Goal: Task Accomplishment & Management: Complete application form

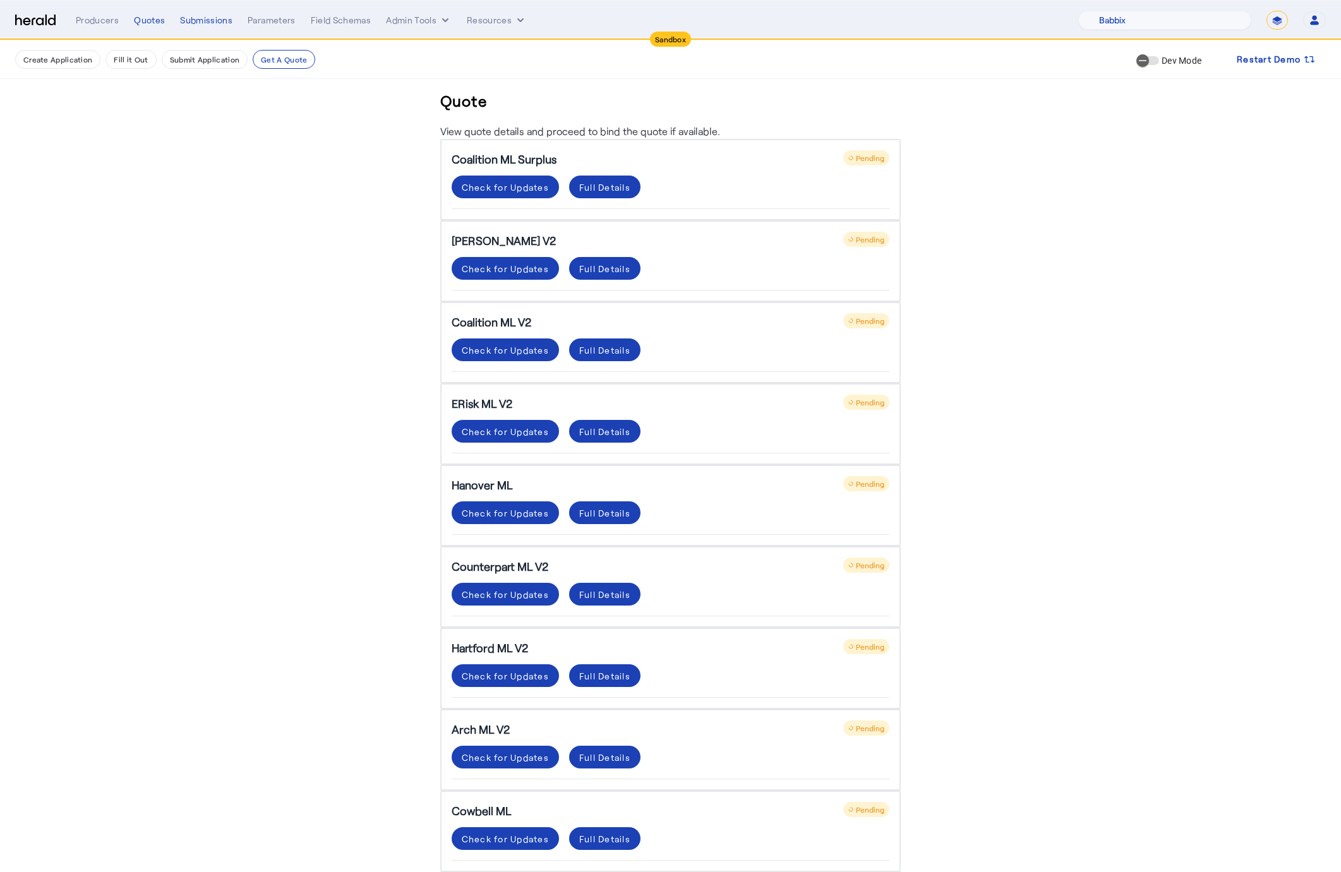
select select "pfm_129z_babbix"
select select "*******"
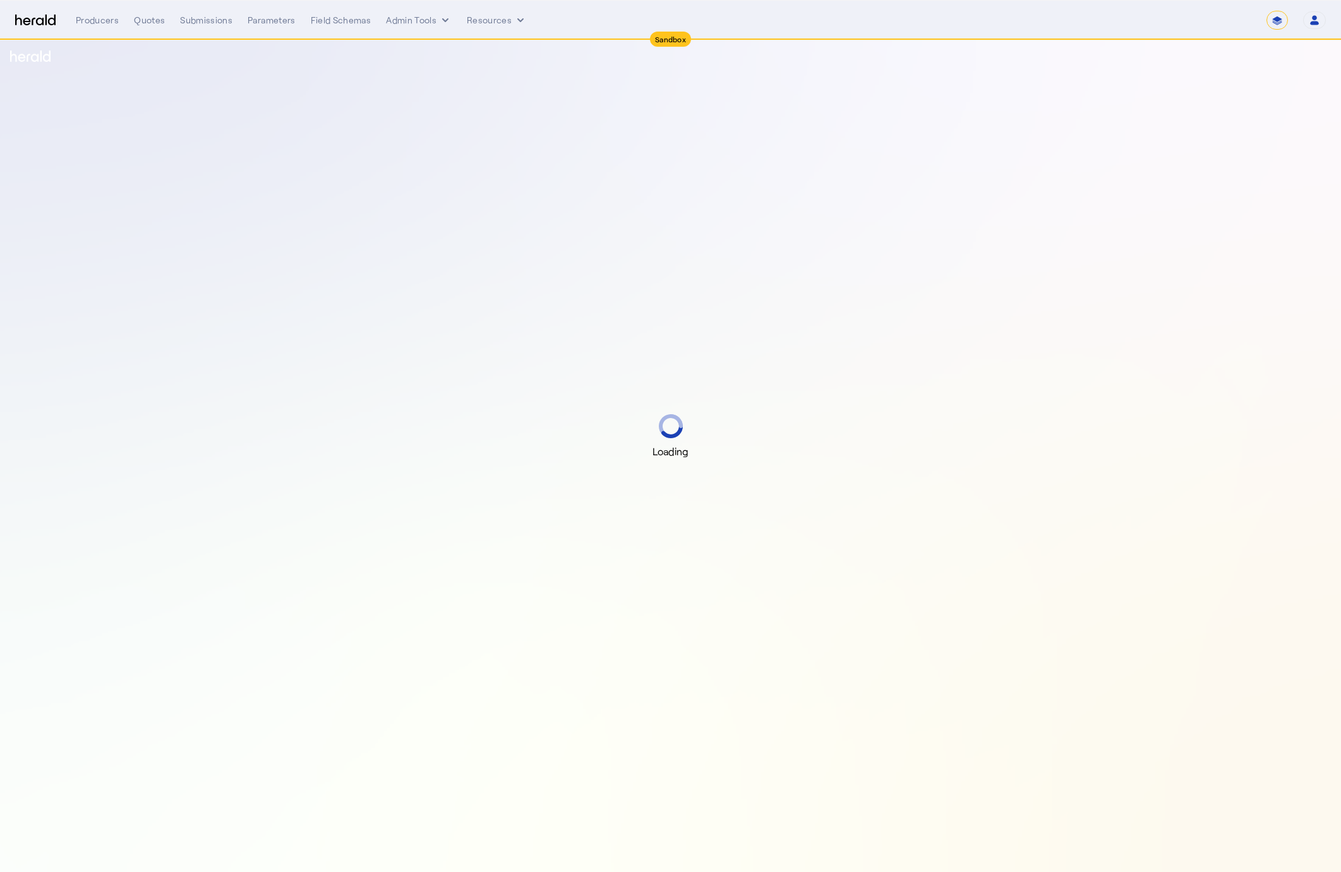
select select "*******"
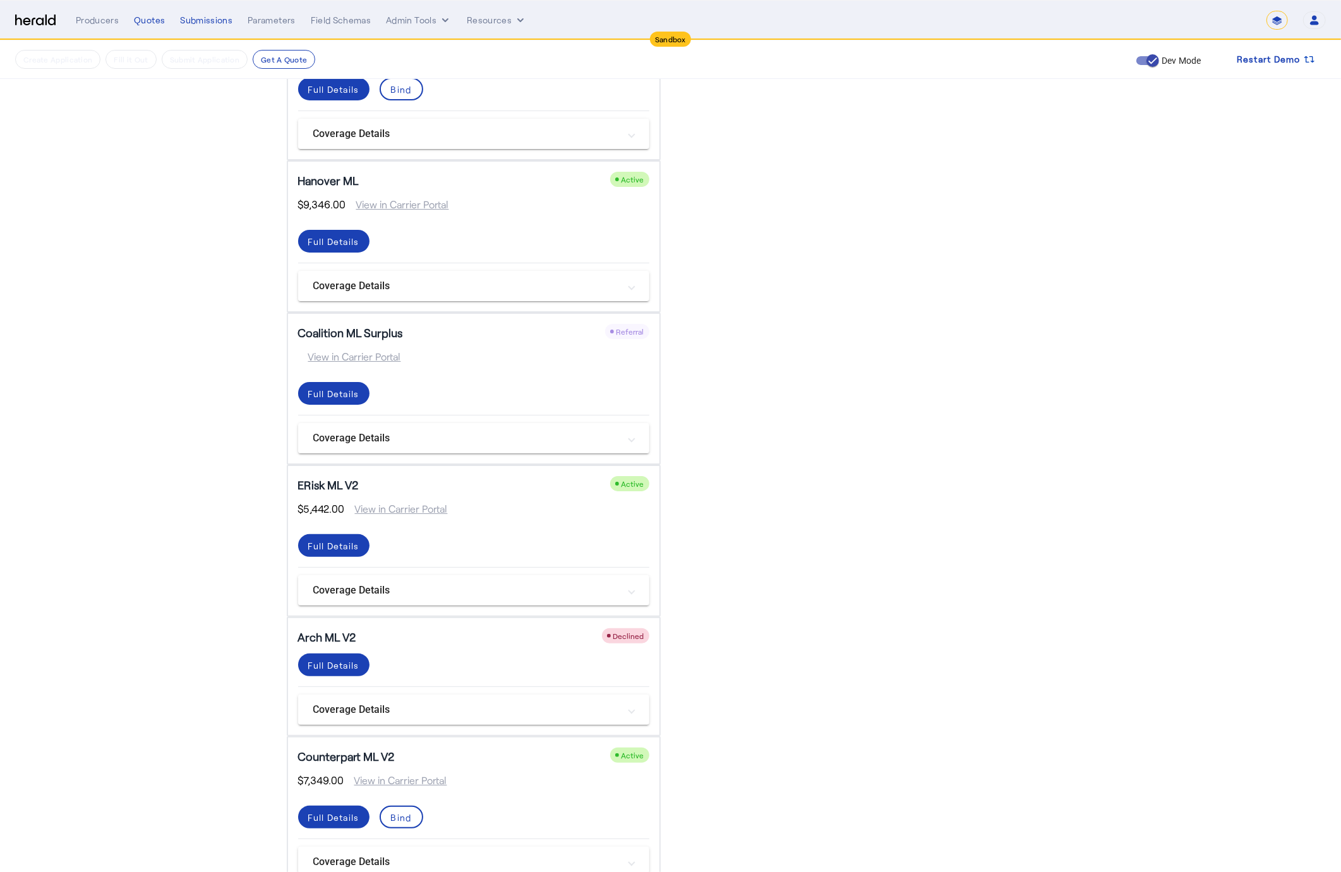
scroll to position [873, 0]
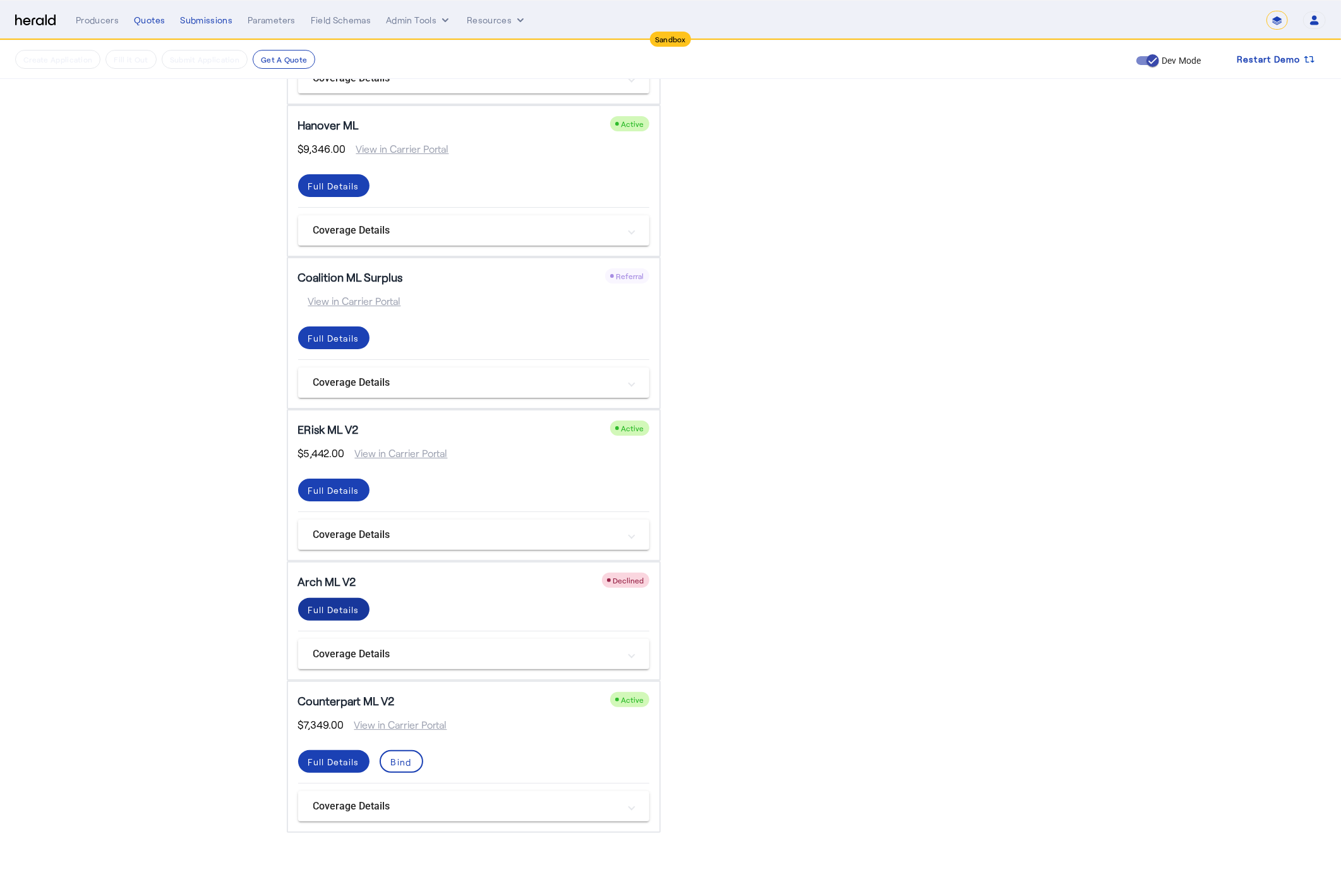
click at [345, 603] on div "Full Details" at bounding box center [333, 609] width 51 height 13
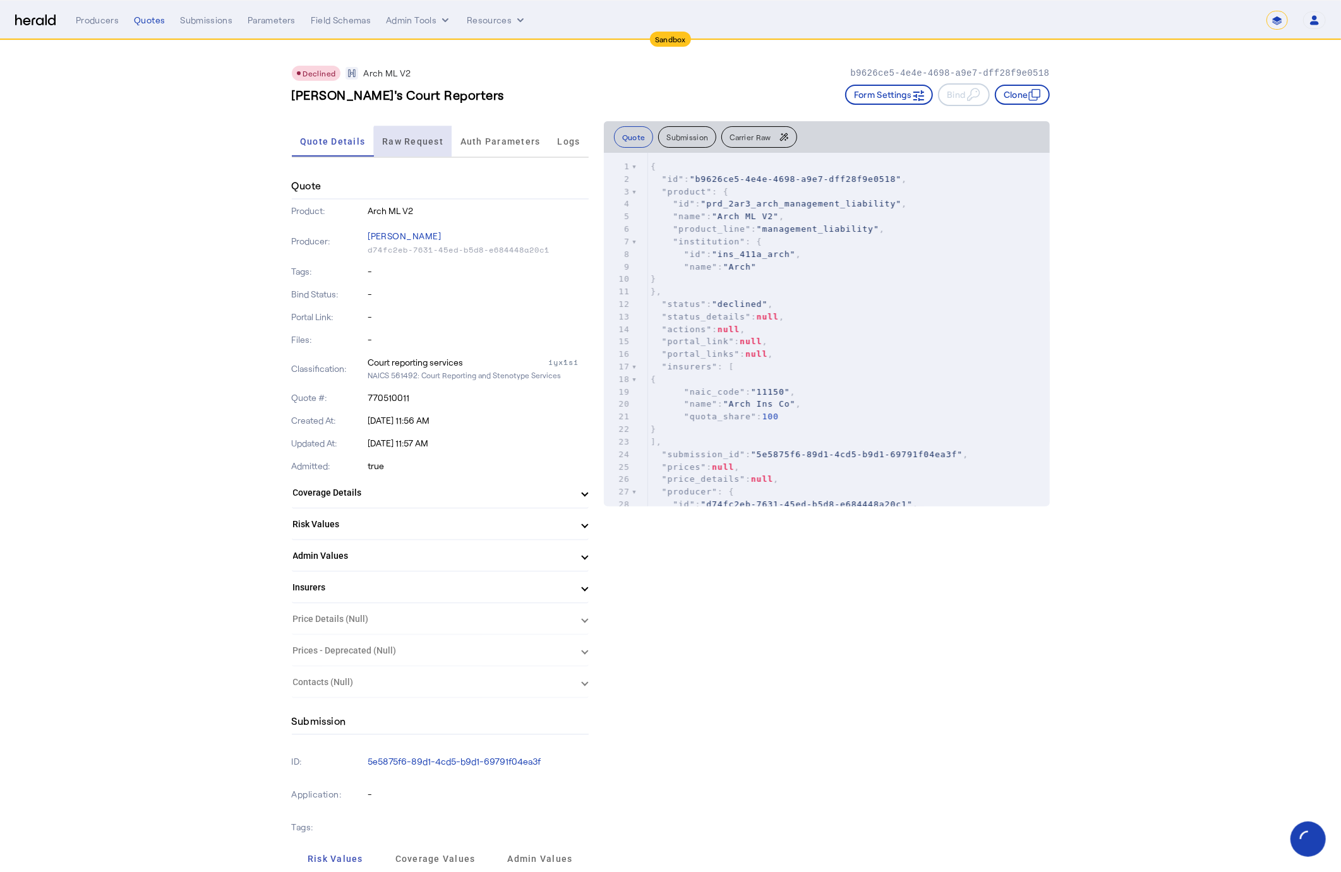
click at [423, 148] on span "Raw Request" at bounding box center [412, 141] width 61 height 30
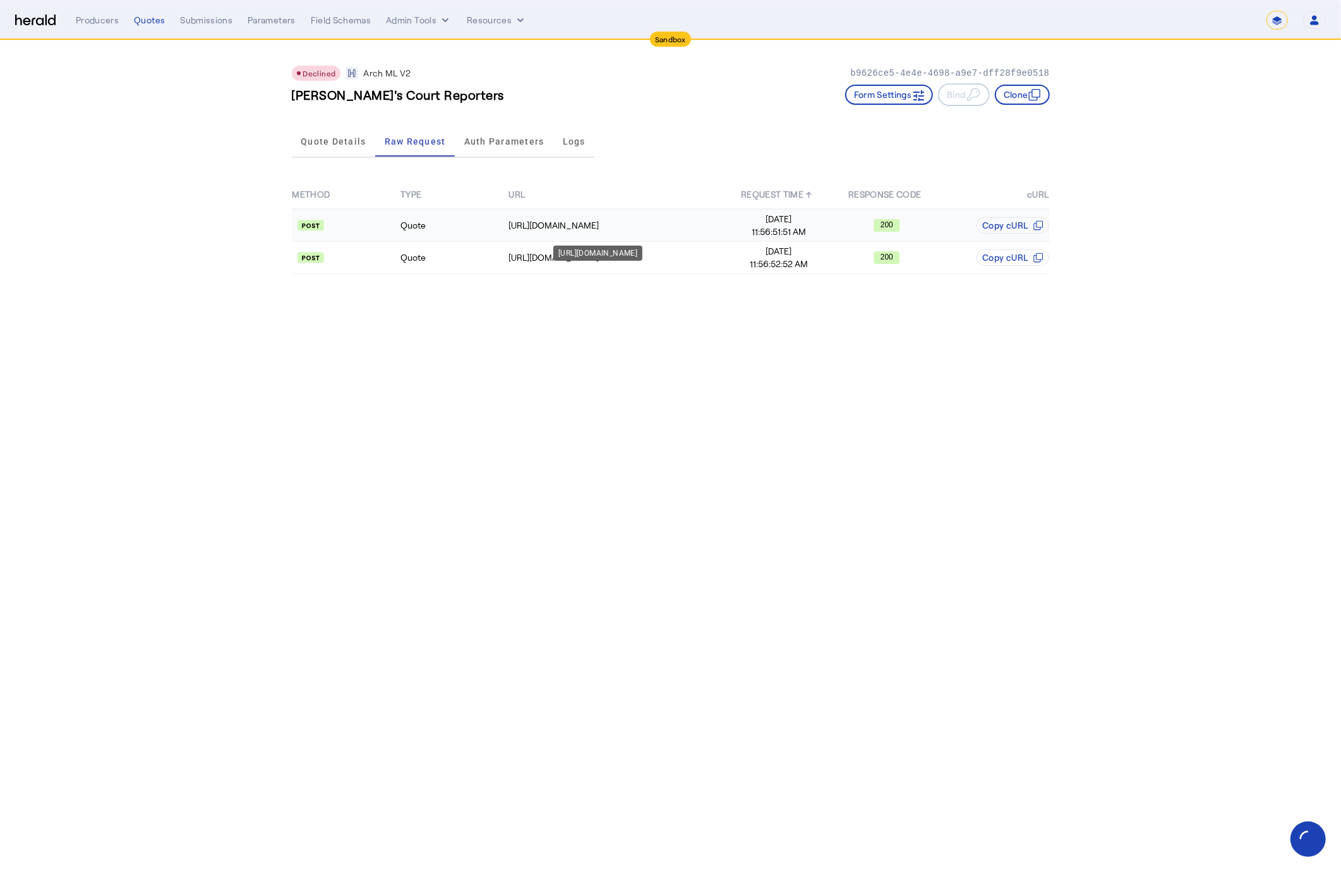
click at [570, 214] on td "https://archinsurance-dev.auth0.com/oauth/token" at bounding box center [616, 225] width 217 height 33
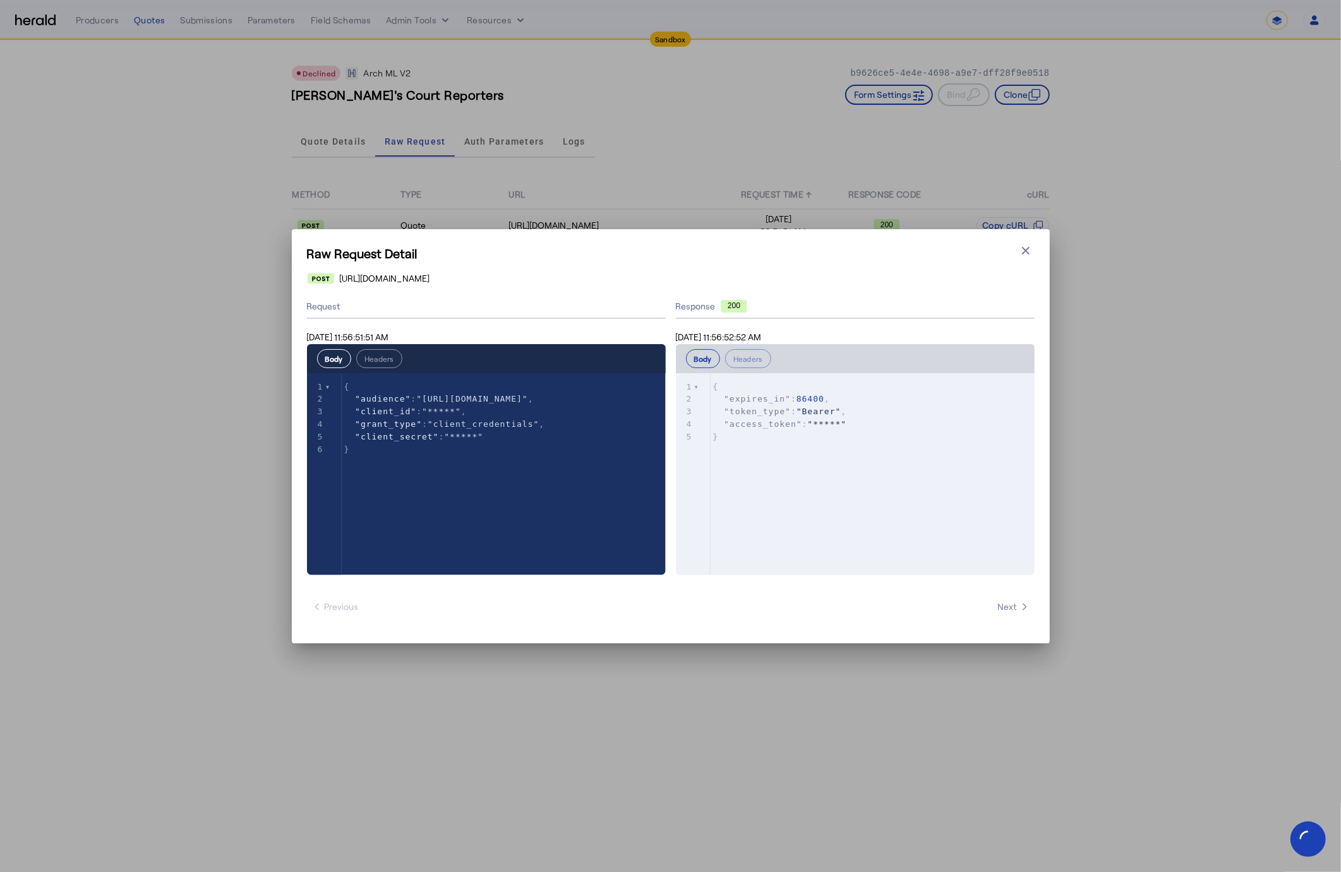
click at [855, 733] on div "Raw Request Detail Close modal https://archinsurance-dev.auth0.com/oauth/token …" at bounding box center [670, 436] width 1341 height 872
drag, startPoint x: 1029, startPoint y: 247, endPoint x: 1012, endPoint y: 249, distance: 17.2
click at [1028, 247] on icon "button" at bounding box center [1025, 250] width 13 height 13
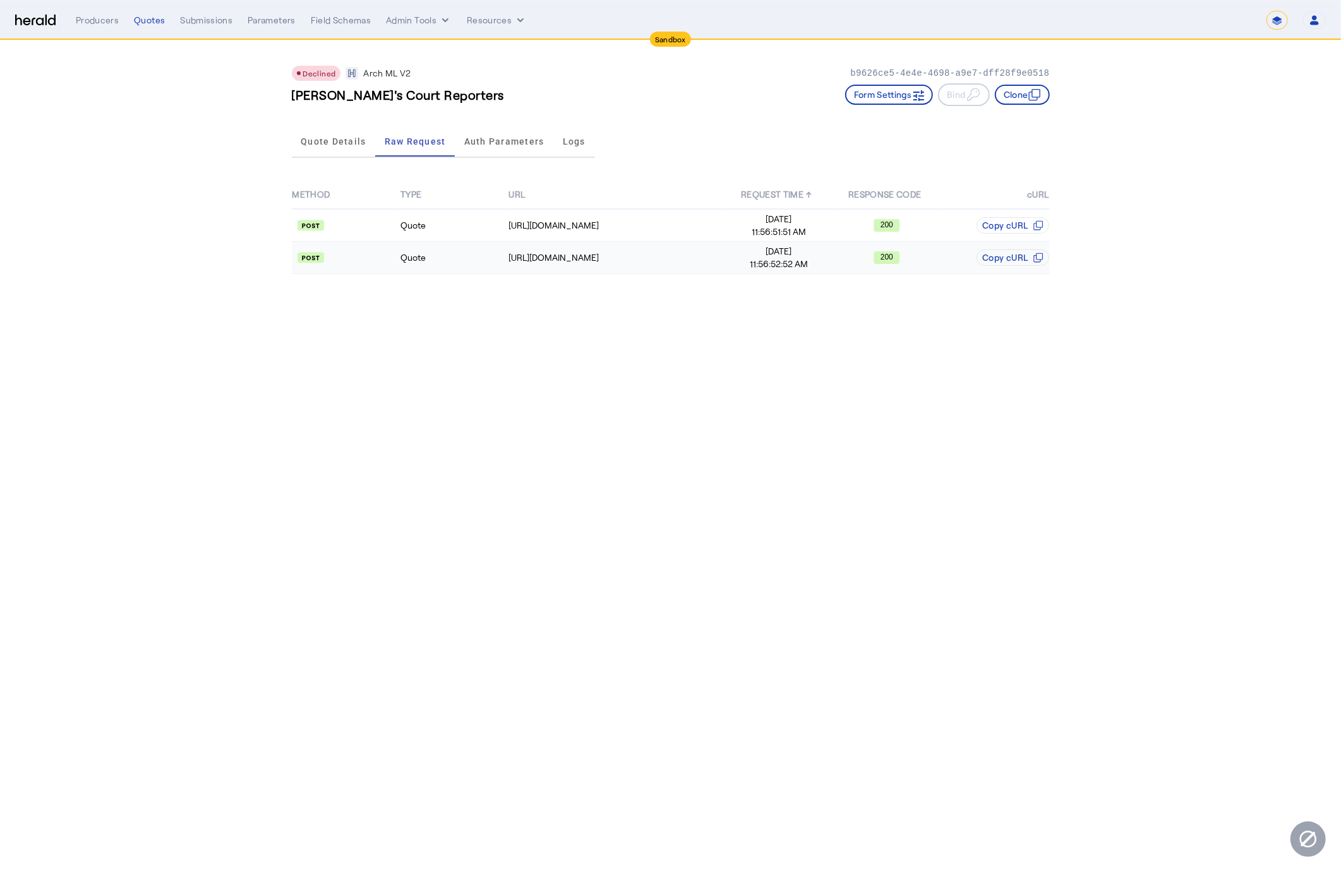
click at [749, 261] on span "11:56:52:52 AM" at bounding box center [778, 264] width 107 height 13
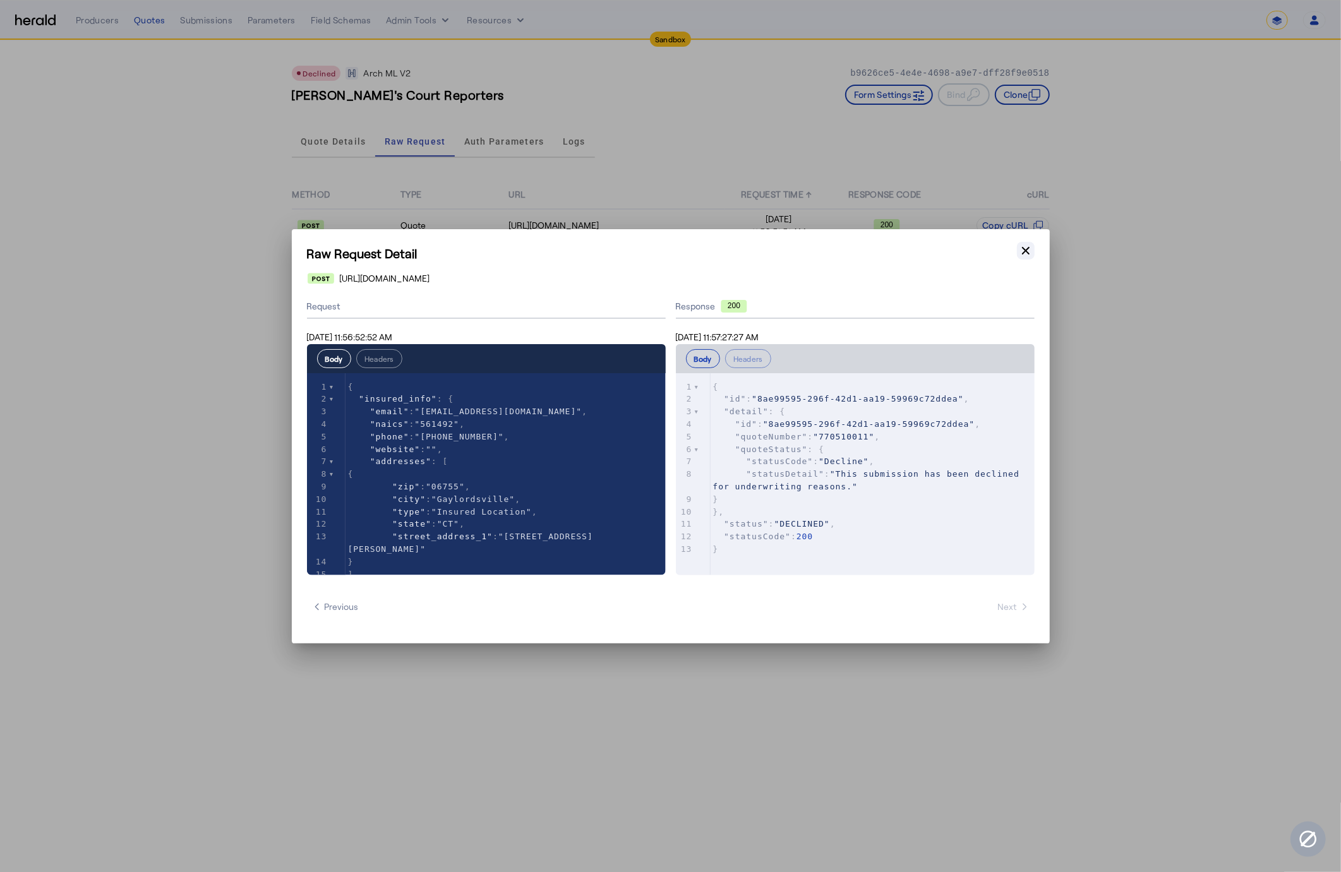
click at [1019, 251] on icon "button" at bounding box center [1025, 250] width 13 height 13
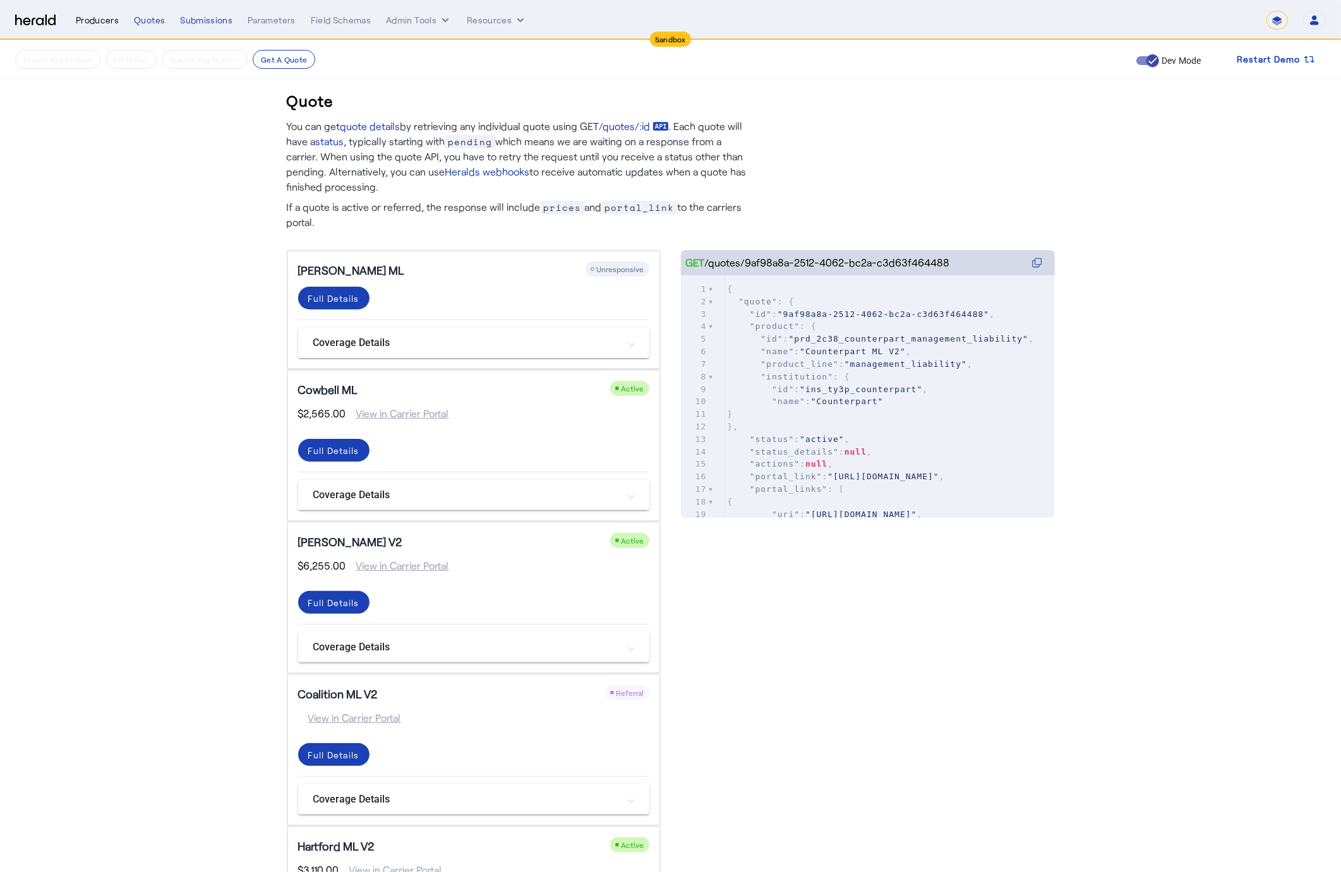
click at [90, 18] on div "Producers" at bounding box center [97, 20] width 43 height 13
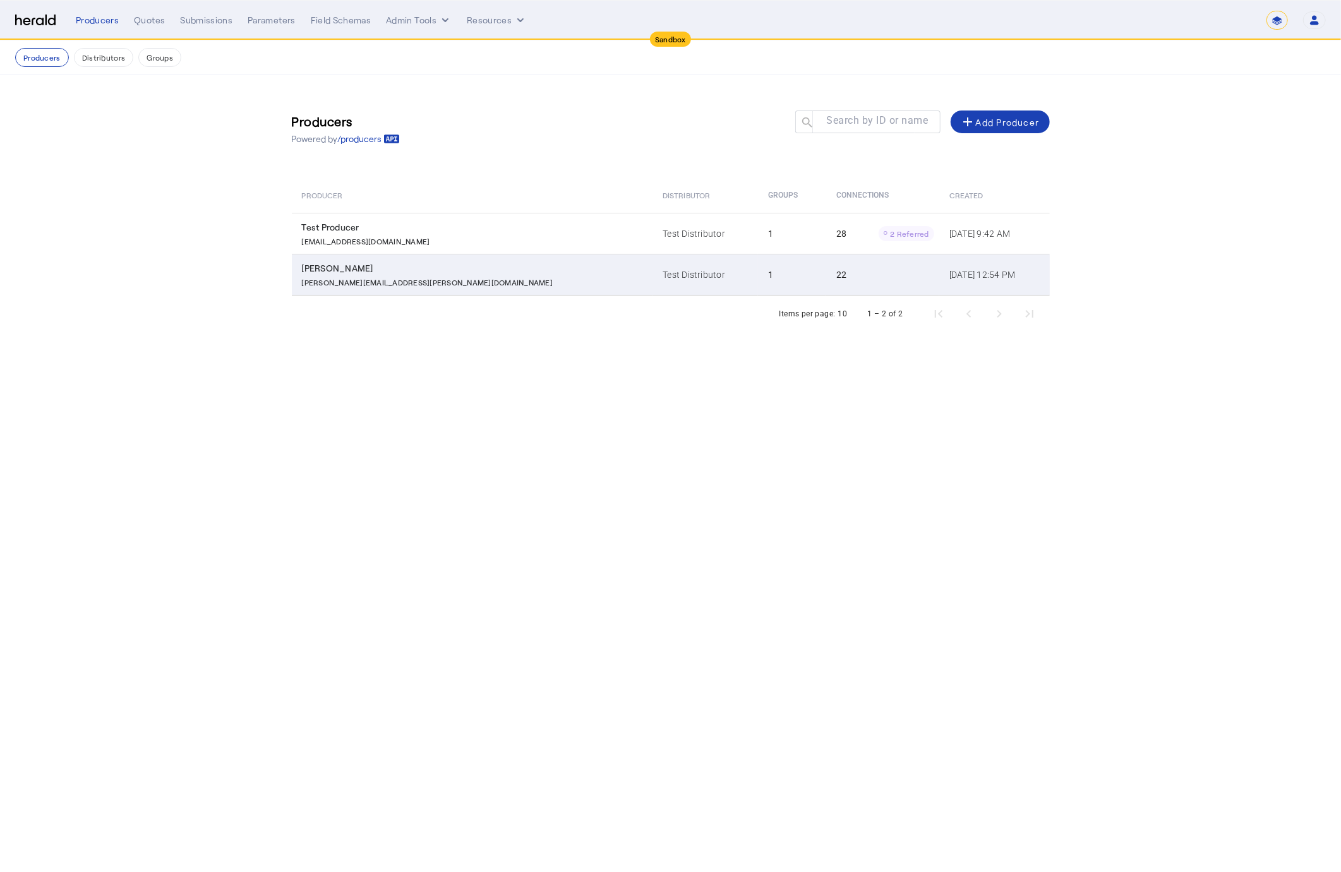
click at [429, 288] on td "Charles Babbage charles.babbage@heraldapi.com" at bounding box center [472, 275] width 361 height 42
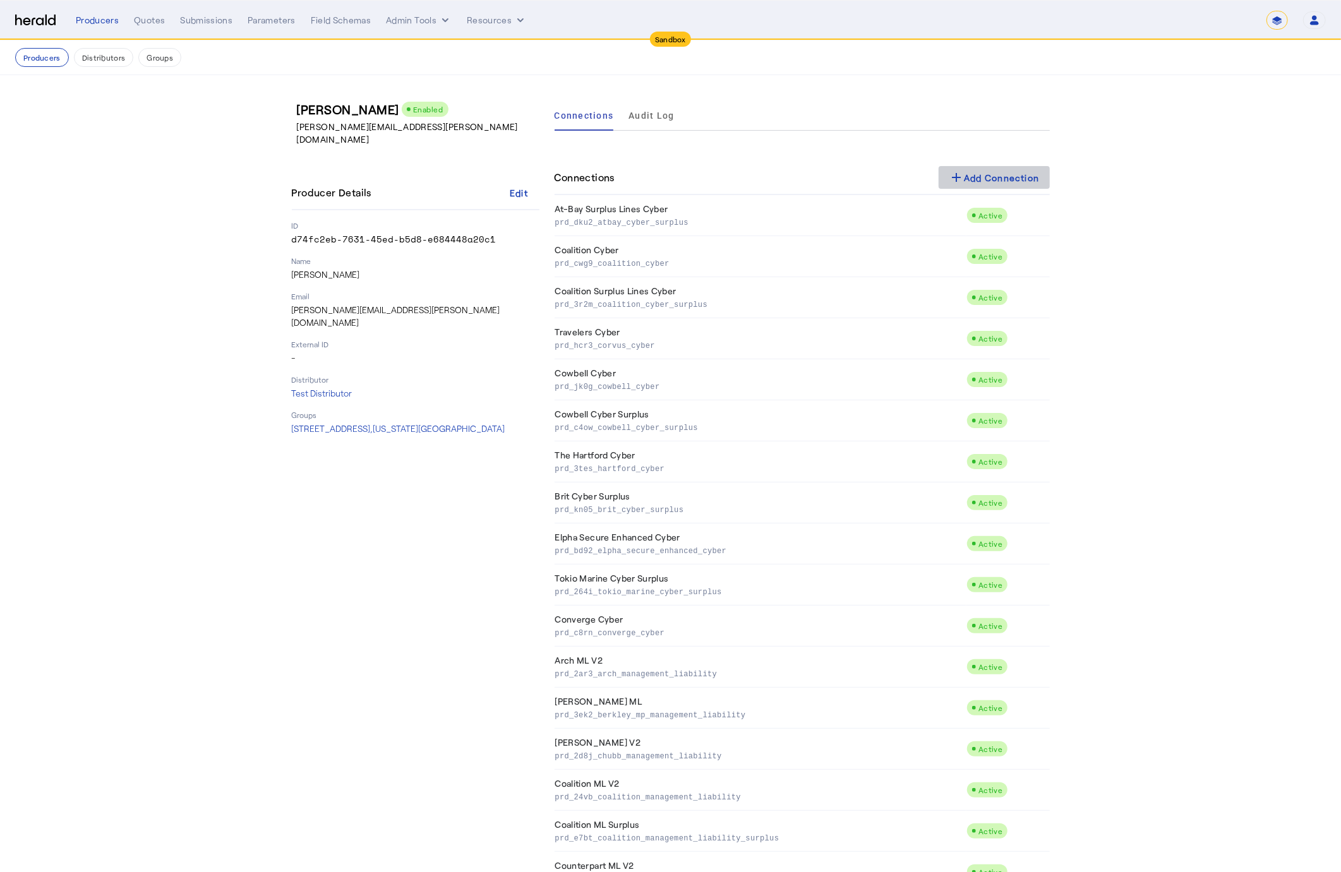
click at [1005, 173] on div "add Add Connection" at bounding box center [994, 177] width 91 height 15
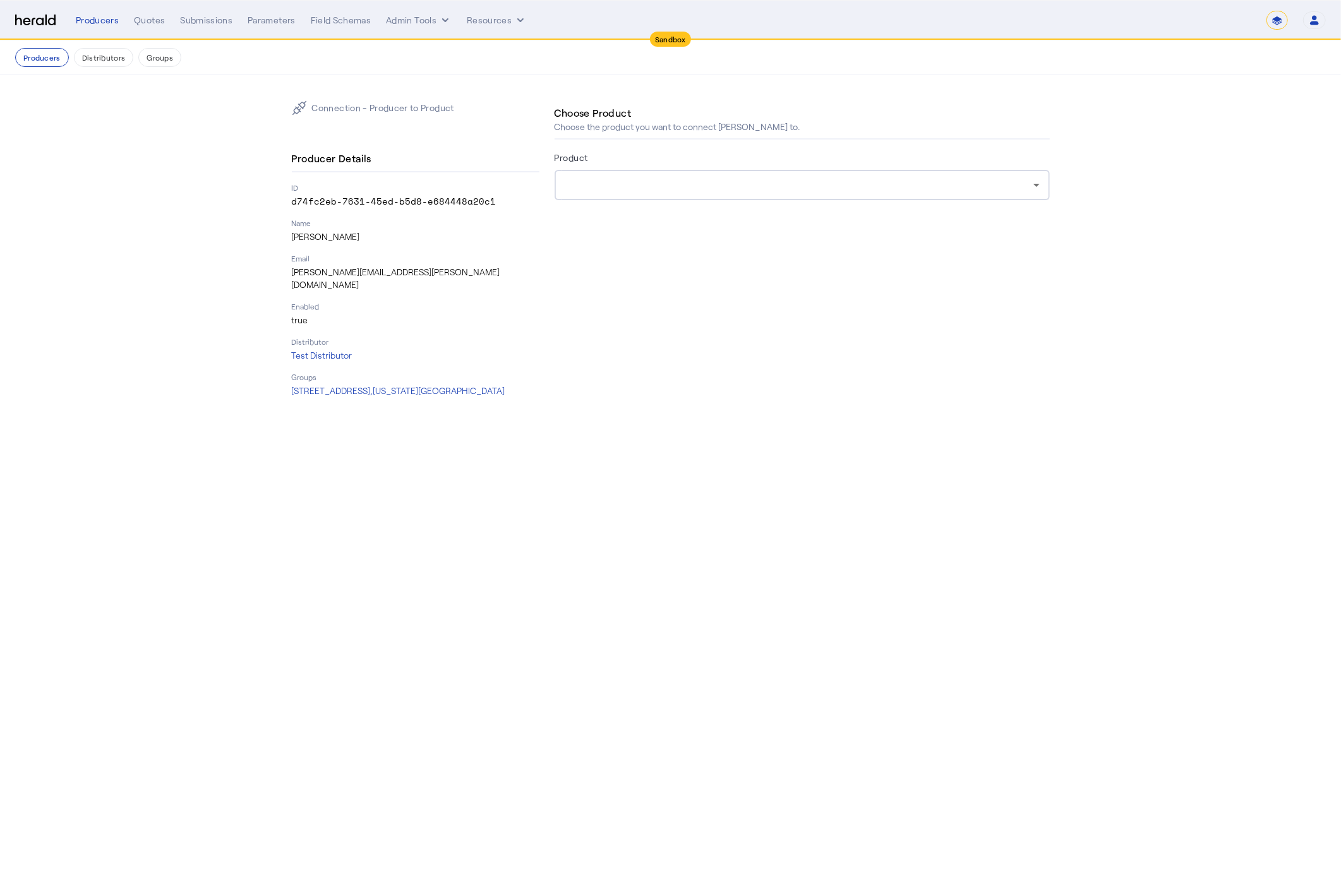
click at [652, 184] on div at bounding box center [799, 184] width 469 height 15
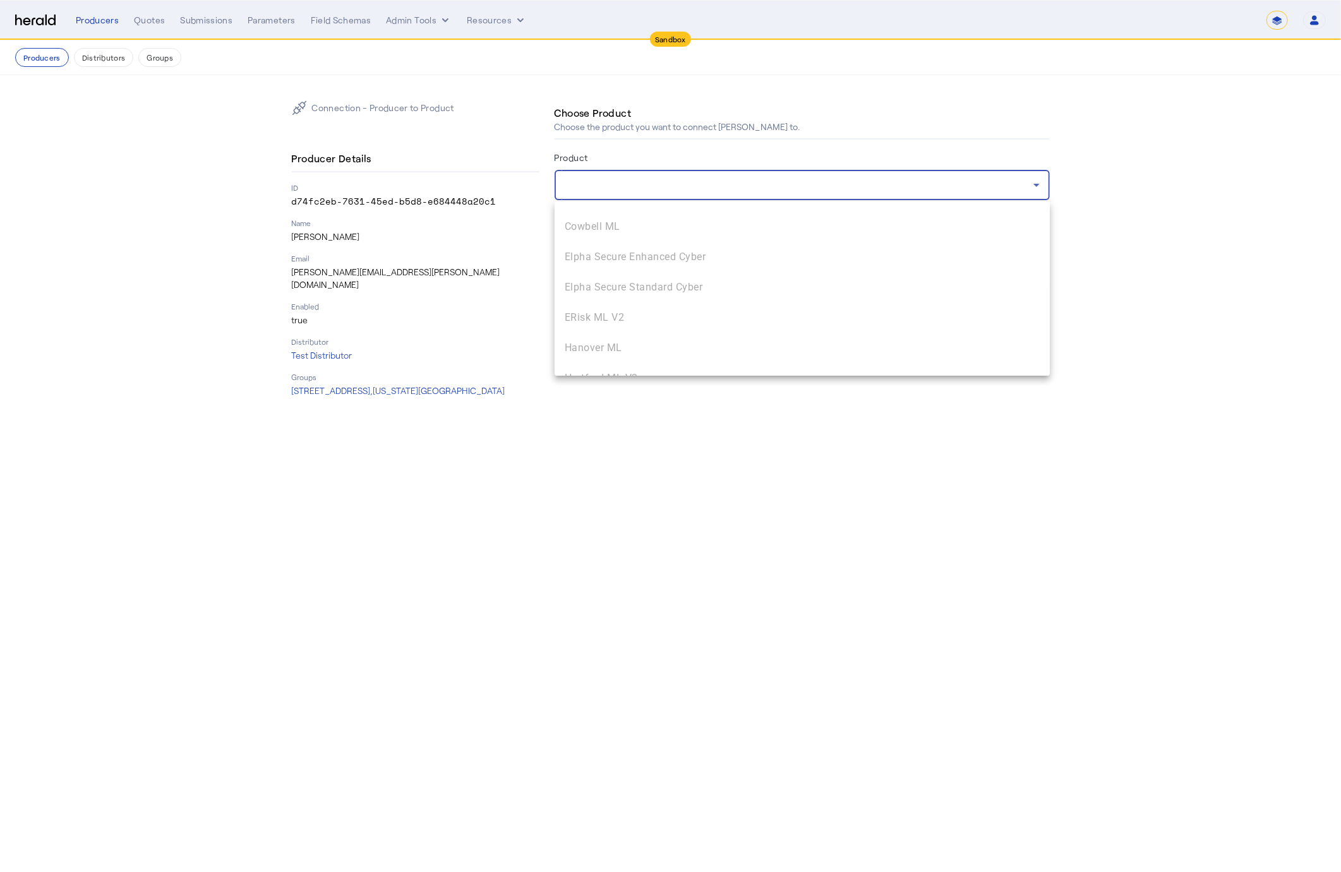
scroll to position [720, 0]
click at [639, 183] on div at bounding box center [670, 436] width 1341 height 872
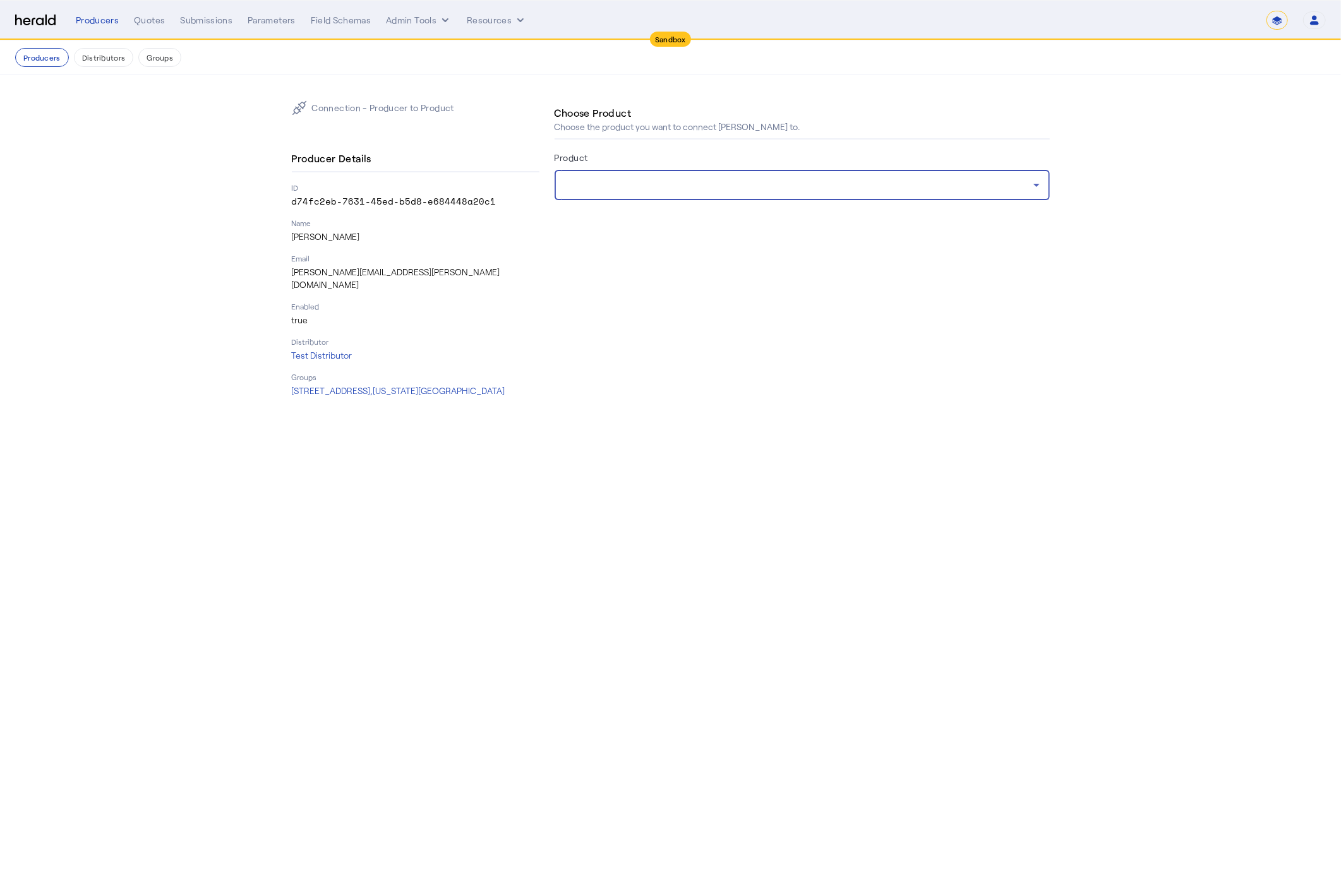
click at [633, 183] on div at bounding box center [799, 184] width 469 height 15
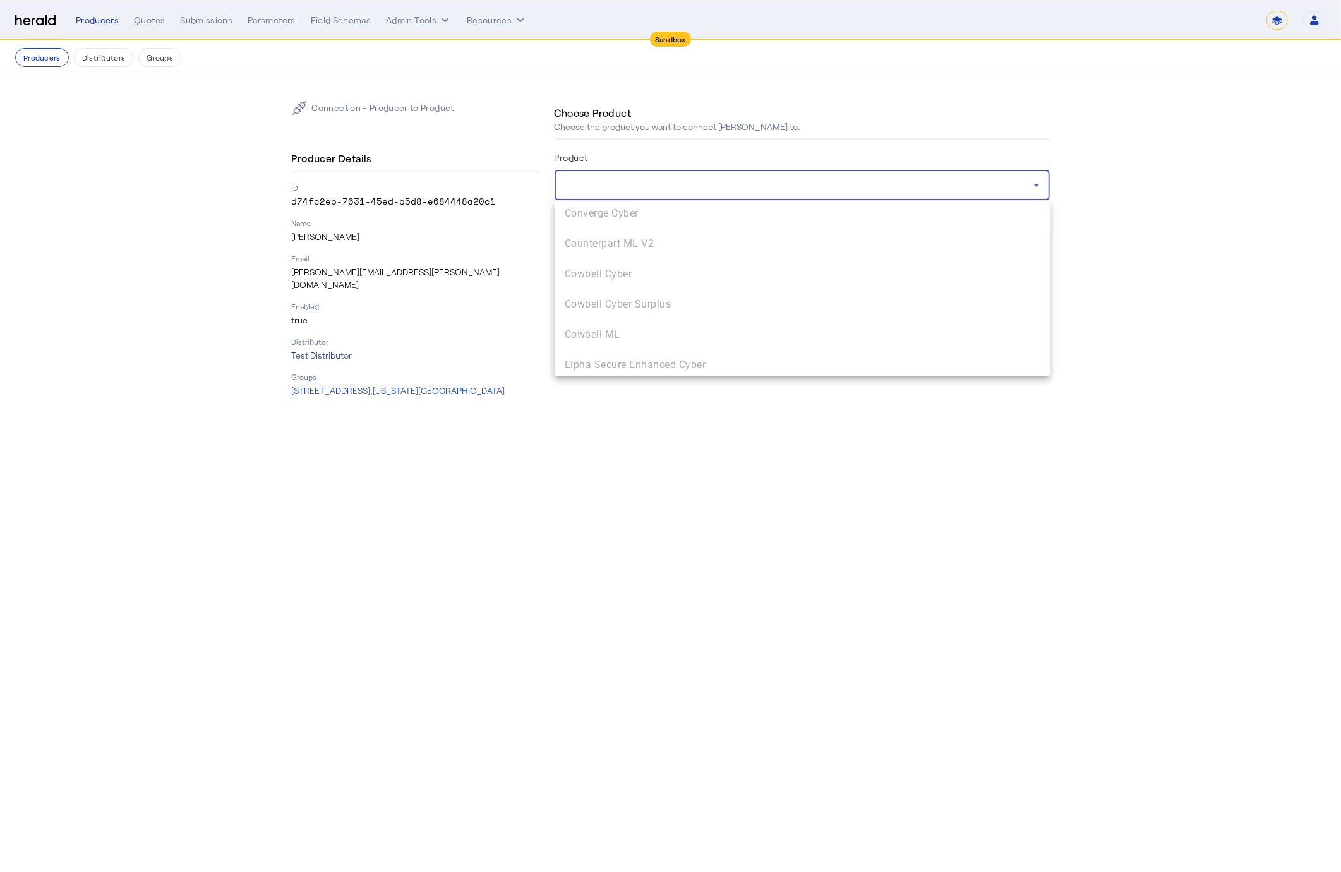
scroll to position [611, 0]
click at [436, 218] on div at bounding box center [670, 436] width 1341 height 872
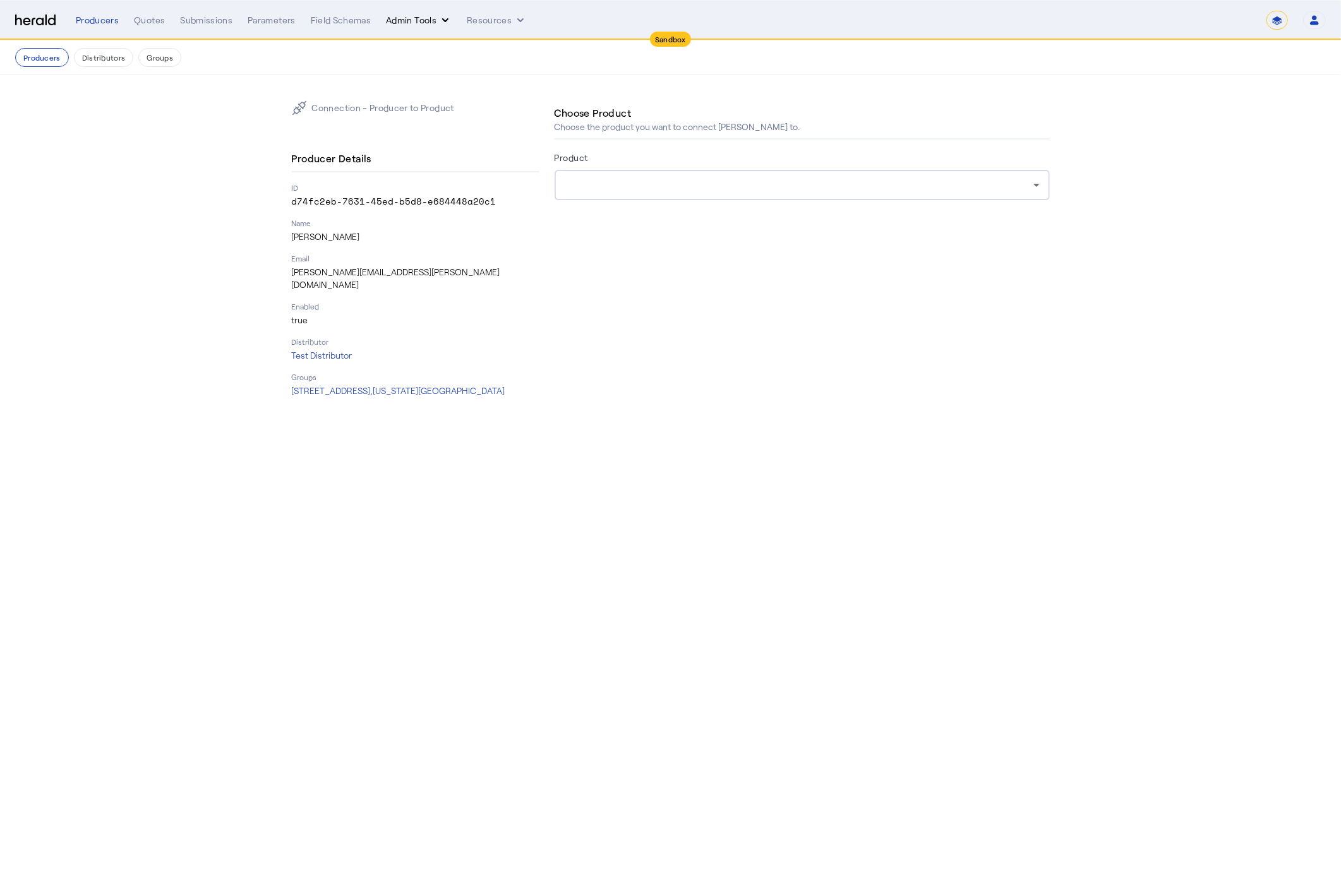
click at [411, 20] on button "Admin Tools" at bounding box center [419, 20] width 66 height 13
click at [422, 49] on span "Platforms Manager" at bounding box center [440, 46] width 92 height 15
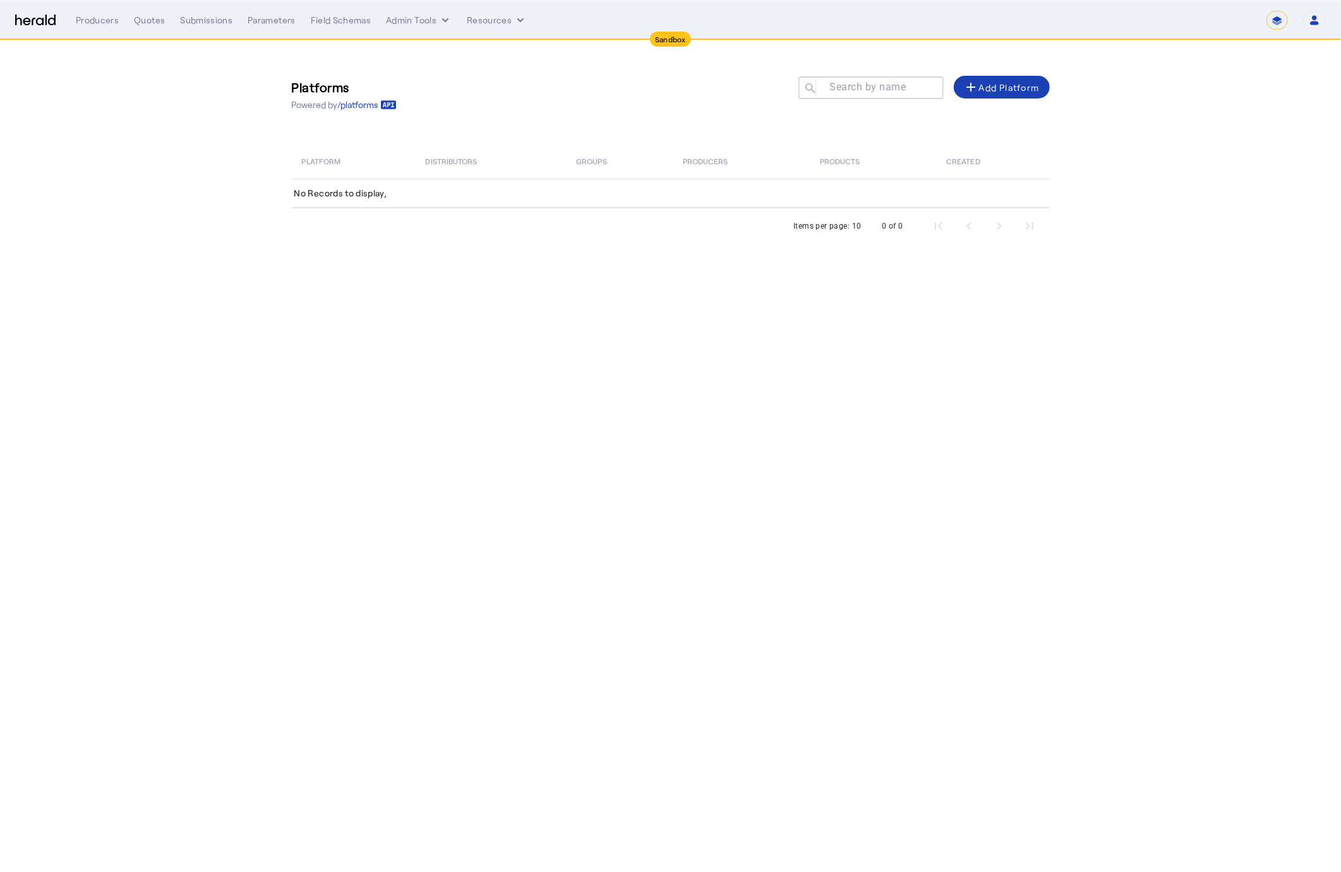
click at [829, 88] on mat-label "Search by name" at bounding box center [867, 87] width 76 height 12
click at [829, 88] on input "Search by name" at bounding box center [877, 87] width 114 height 15
type input "****"
click at [1035, 167] on th "Created" at bounding box center [992, 160] width 113 height 35
select select "*******"
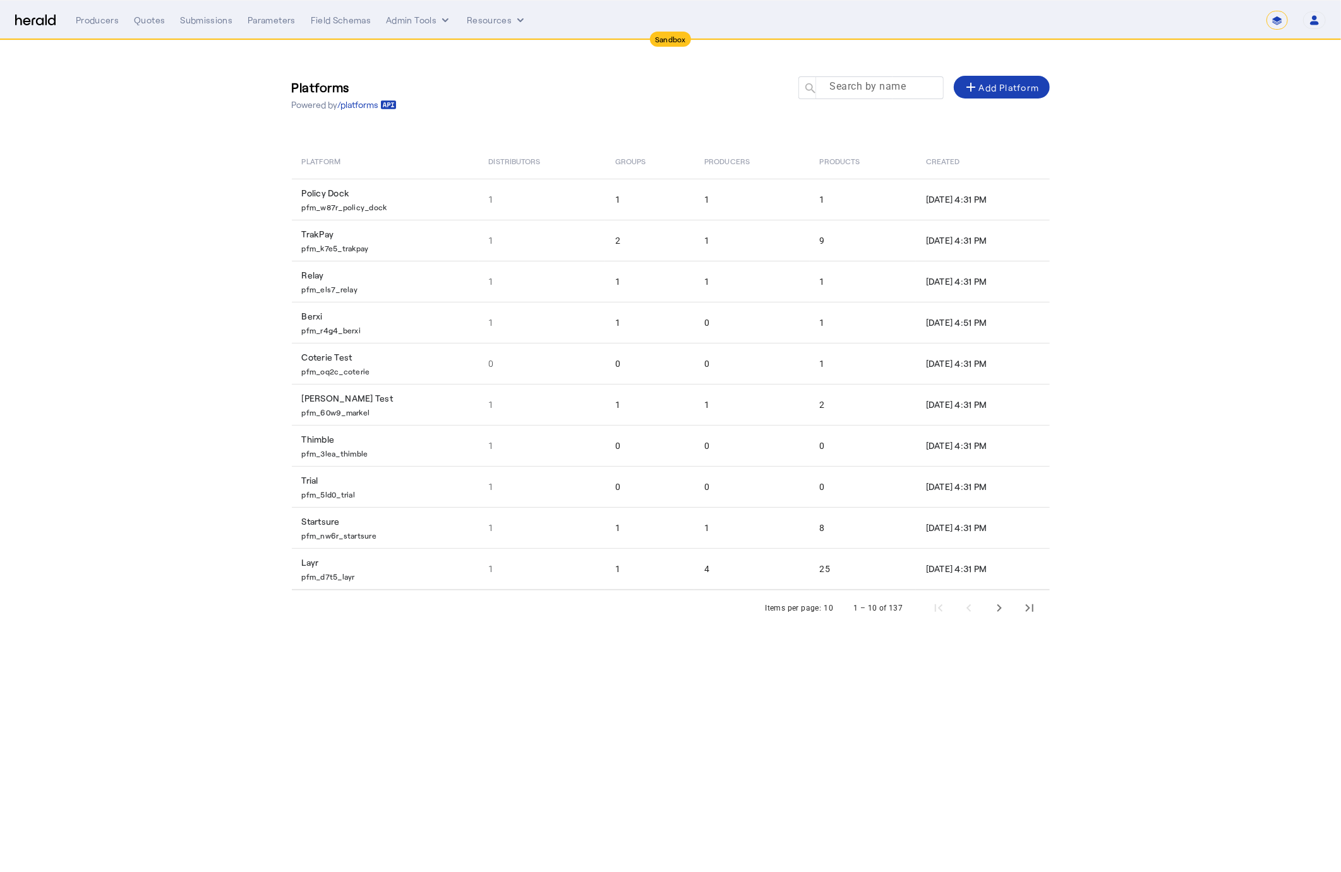
click at [849, 92] on mat-label "Search by name" at bounding box center [867, 87] width 76 height 12
click at [849, 92] on input "Search by name" at bounding box center [877, 87] width 114 height 15
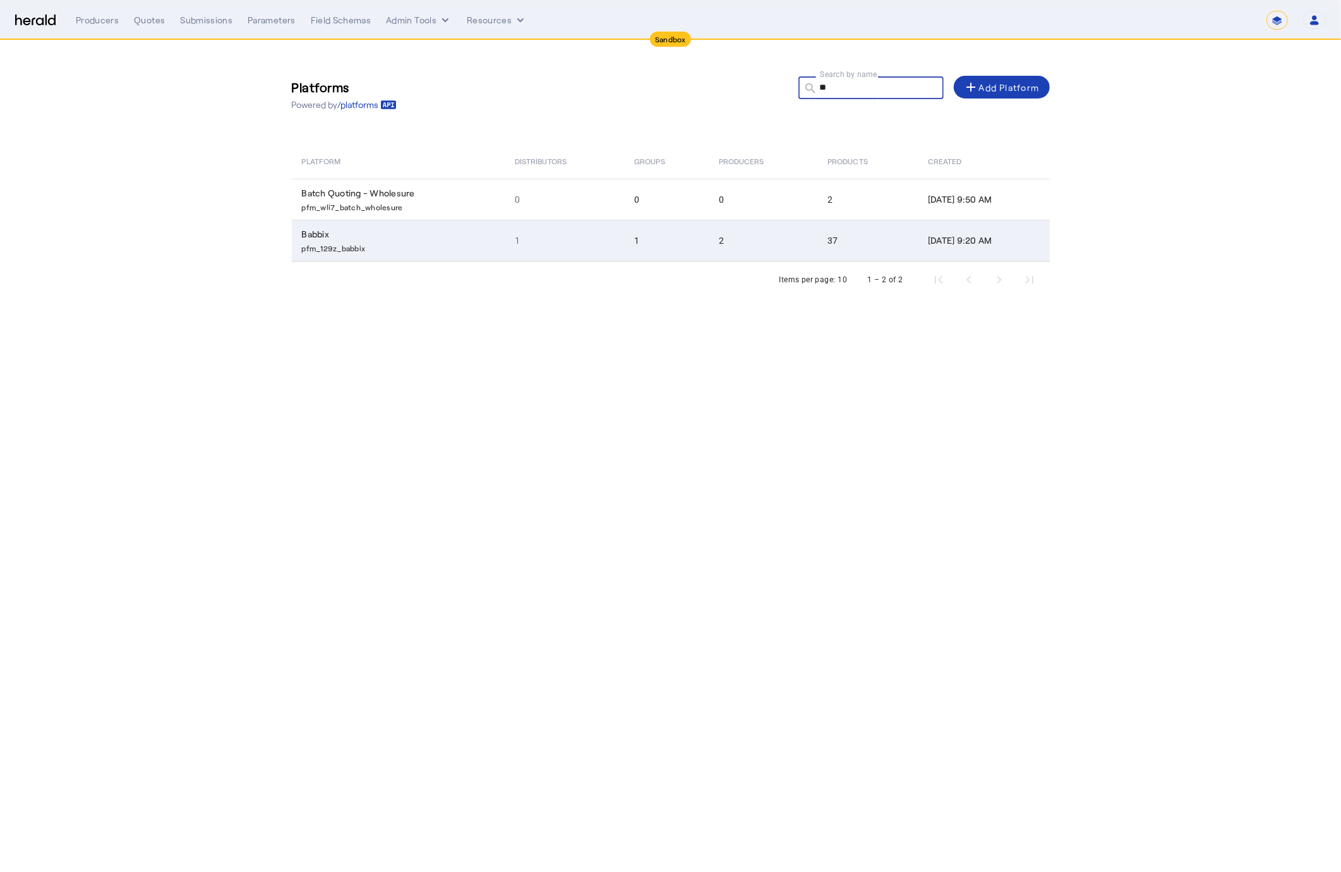
type input "**"
click at [425, 221] on td "Babbix pfm_129z_babbix" at bounding box center [398, 241] width 213 height 42
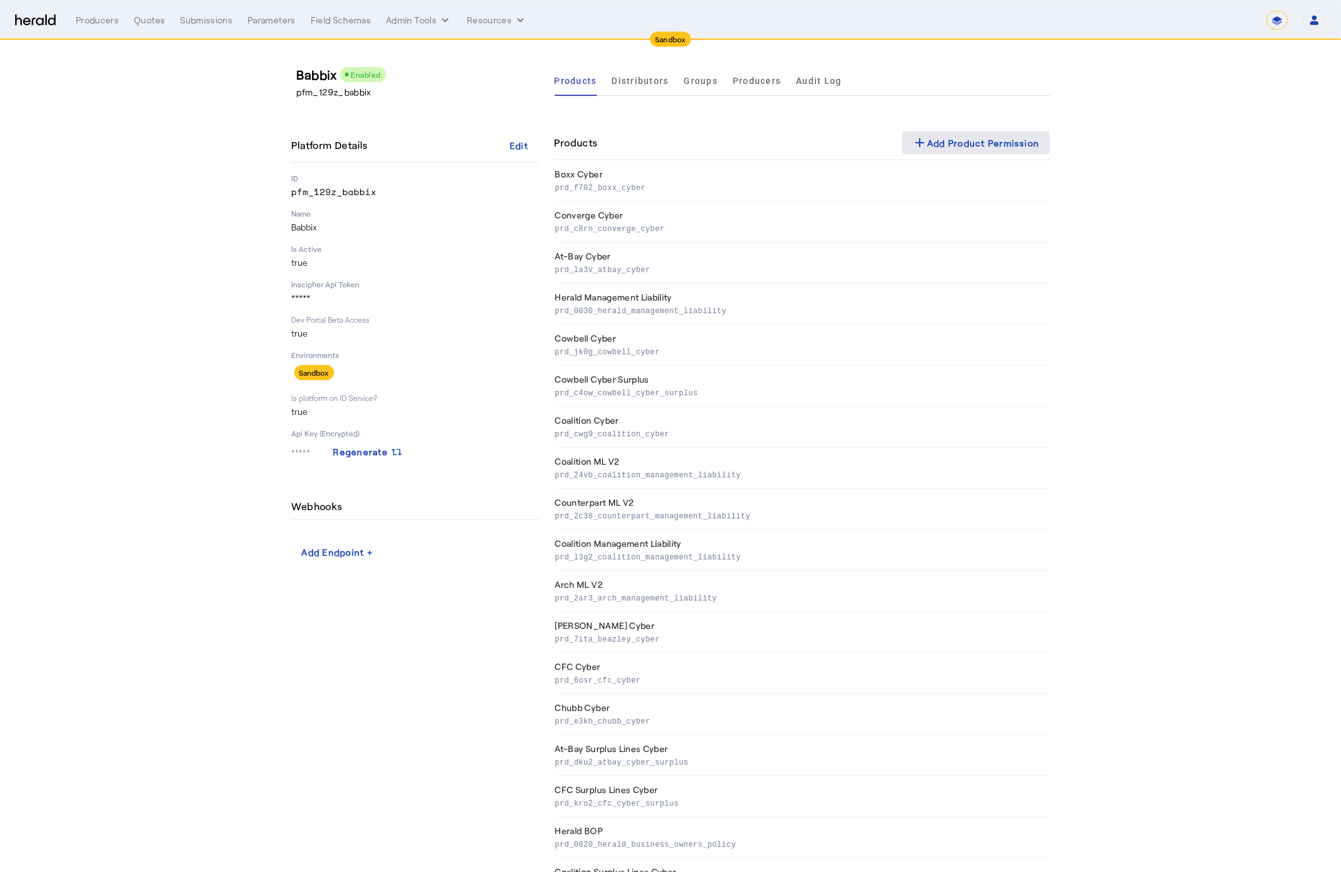
click at [963, 148] on div "add Add Product Permission" at bounding box center [976, 142] width 128 height 15
select select "pfm_129z_babbix"
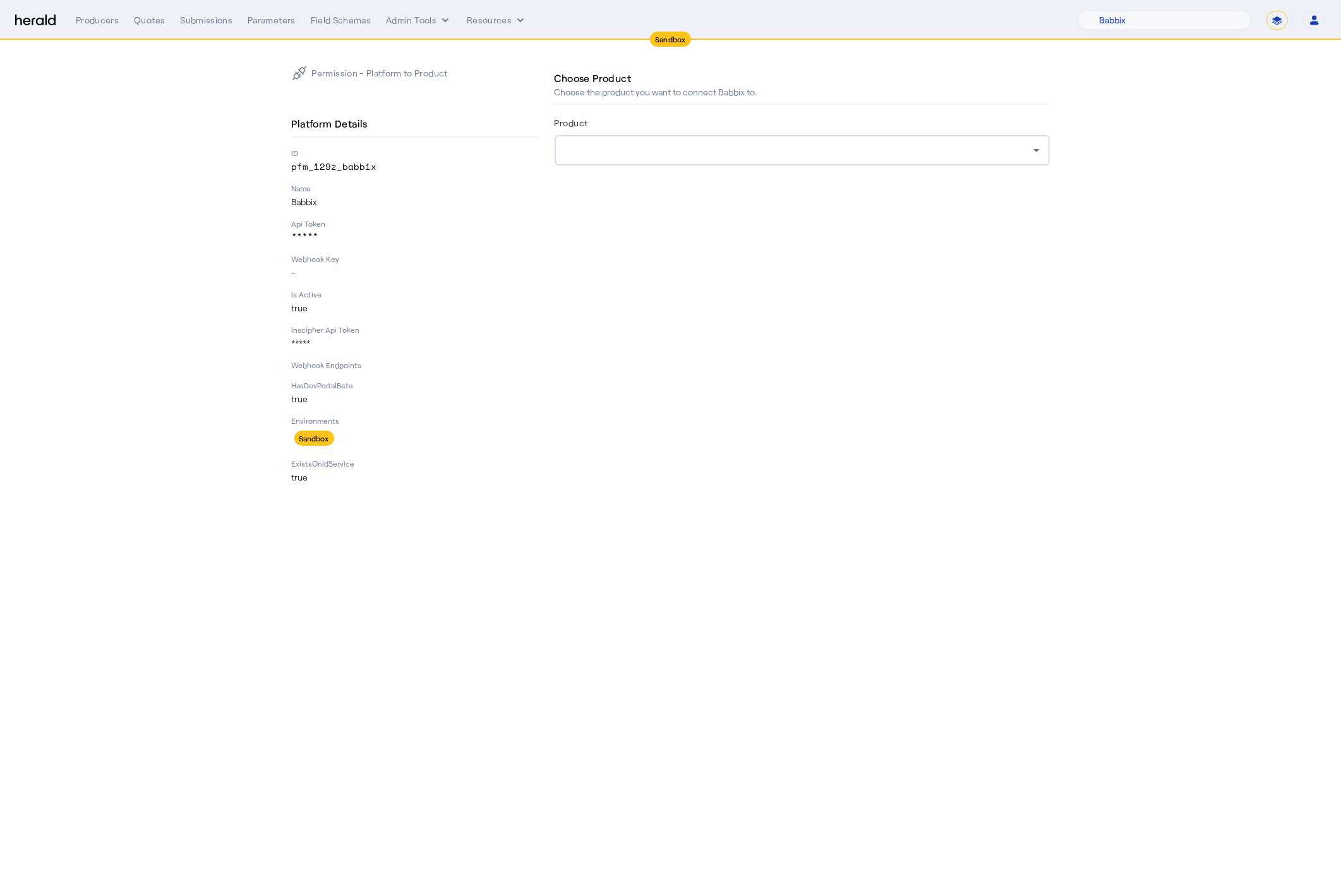
click at [612, 154] on div at bounding box center [799, 150] width 469 height 15
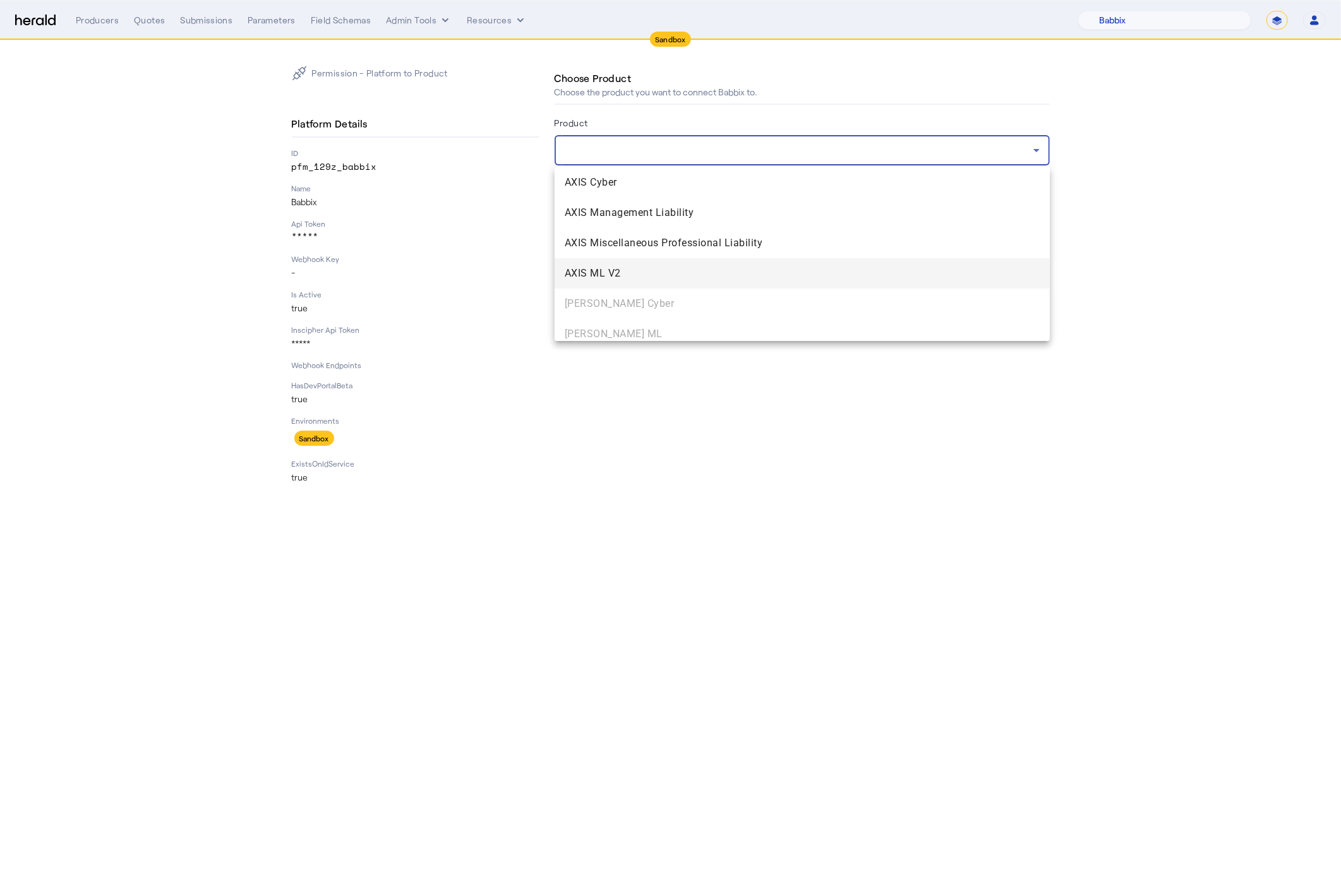
scroll to position [365, 0]
click at [656, 267] on span "AXIS ML V2" at bounding box center [802, 272] width 475 height 15
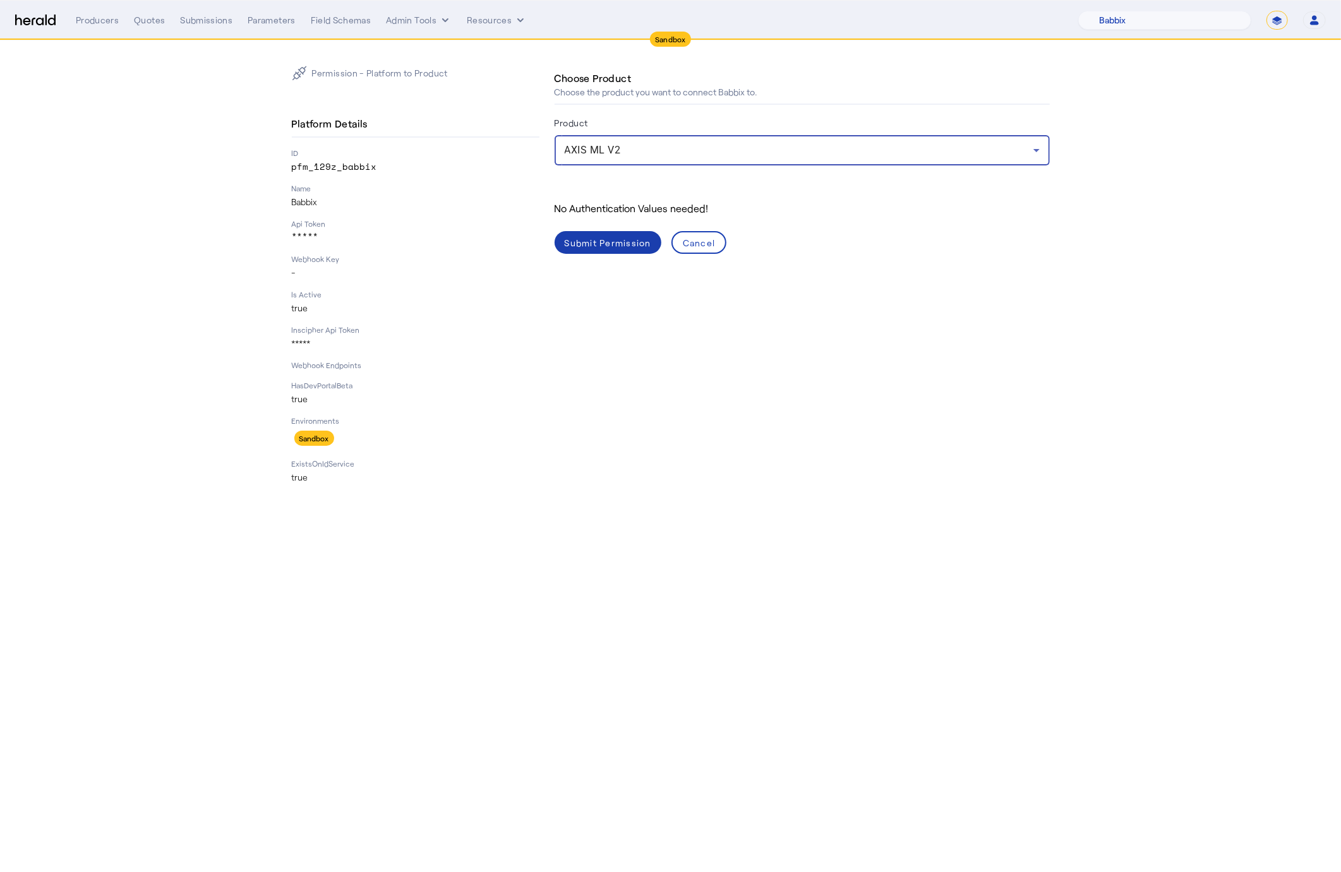
click at [597, 241] on div "Submit Permission" at bounding box center [608, 242] width 87 height 13
click at [608, 243] on div "Submit Permission" at bounding box center [608, 242] width 87 height 13
click at [607, 236] on div "Submit Permission" at bounding box center [608, 242] width 87 height 13
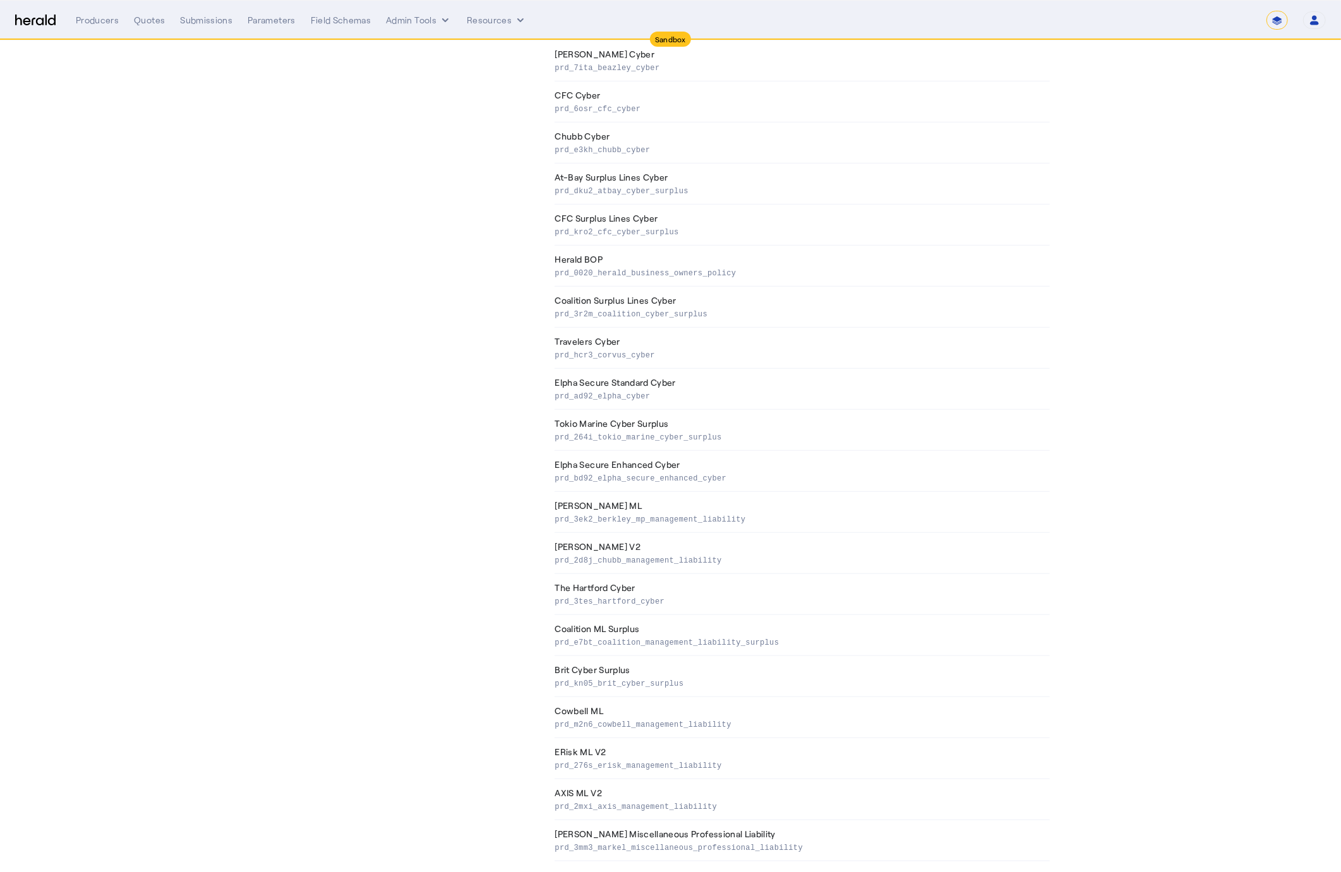
scroll to position [875, 0]
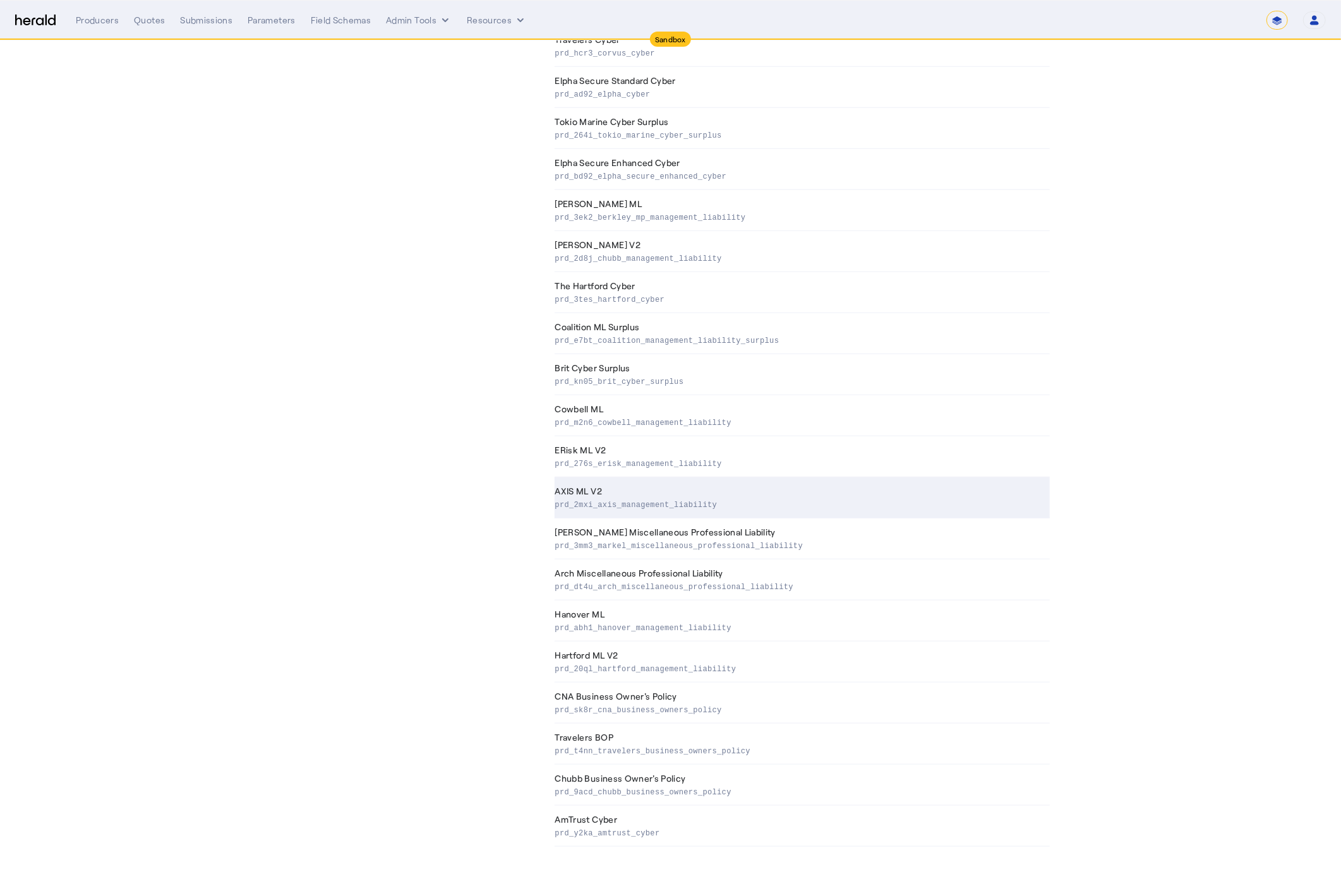
click at [725, 501] on p "prd_2mxi_axis_management_liability" at bounding box center [799, 504] width 489 height 13
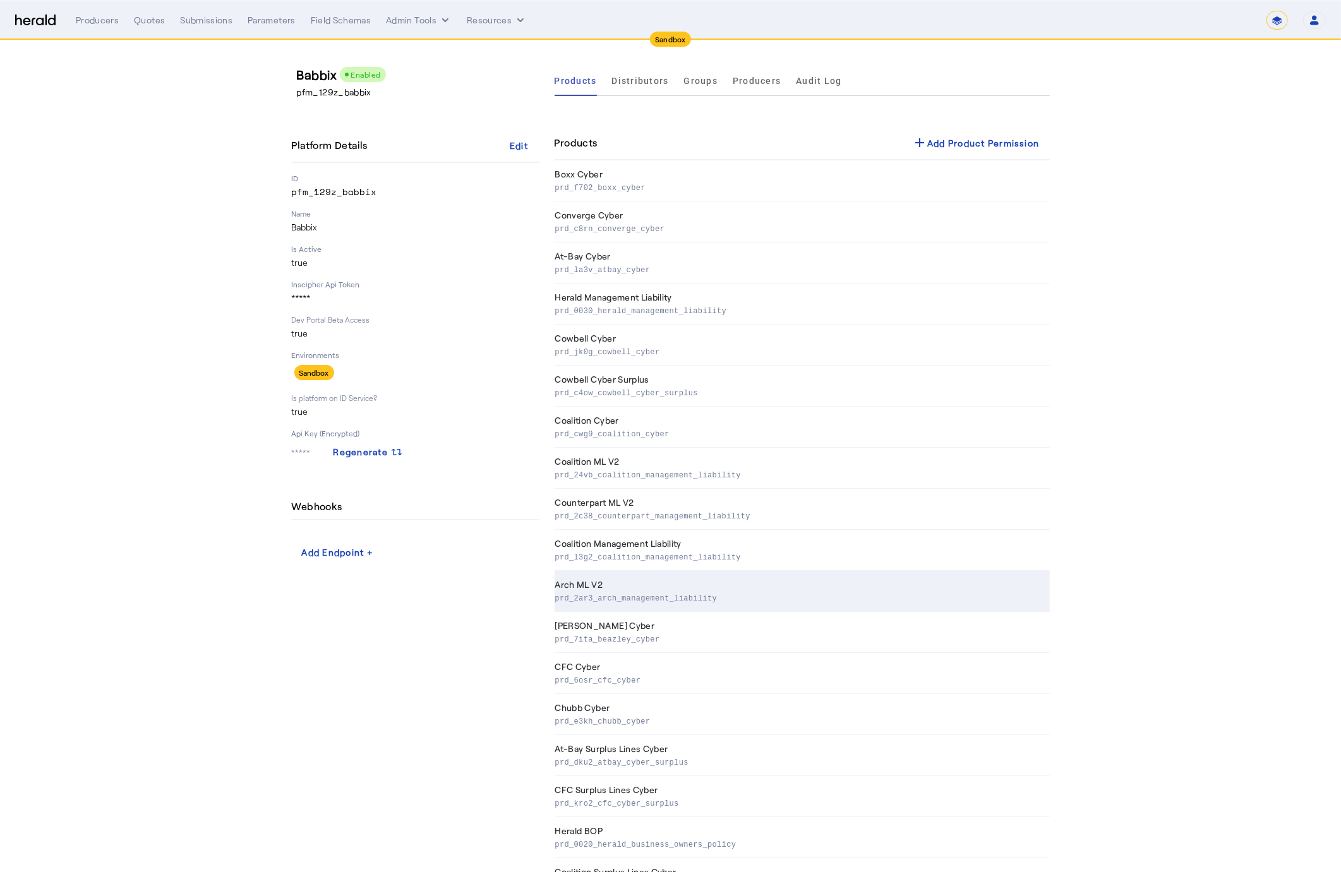
scroll to position [875, 0]
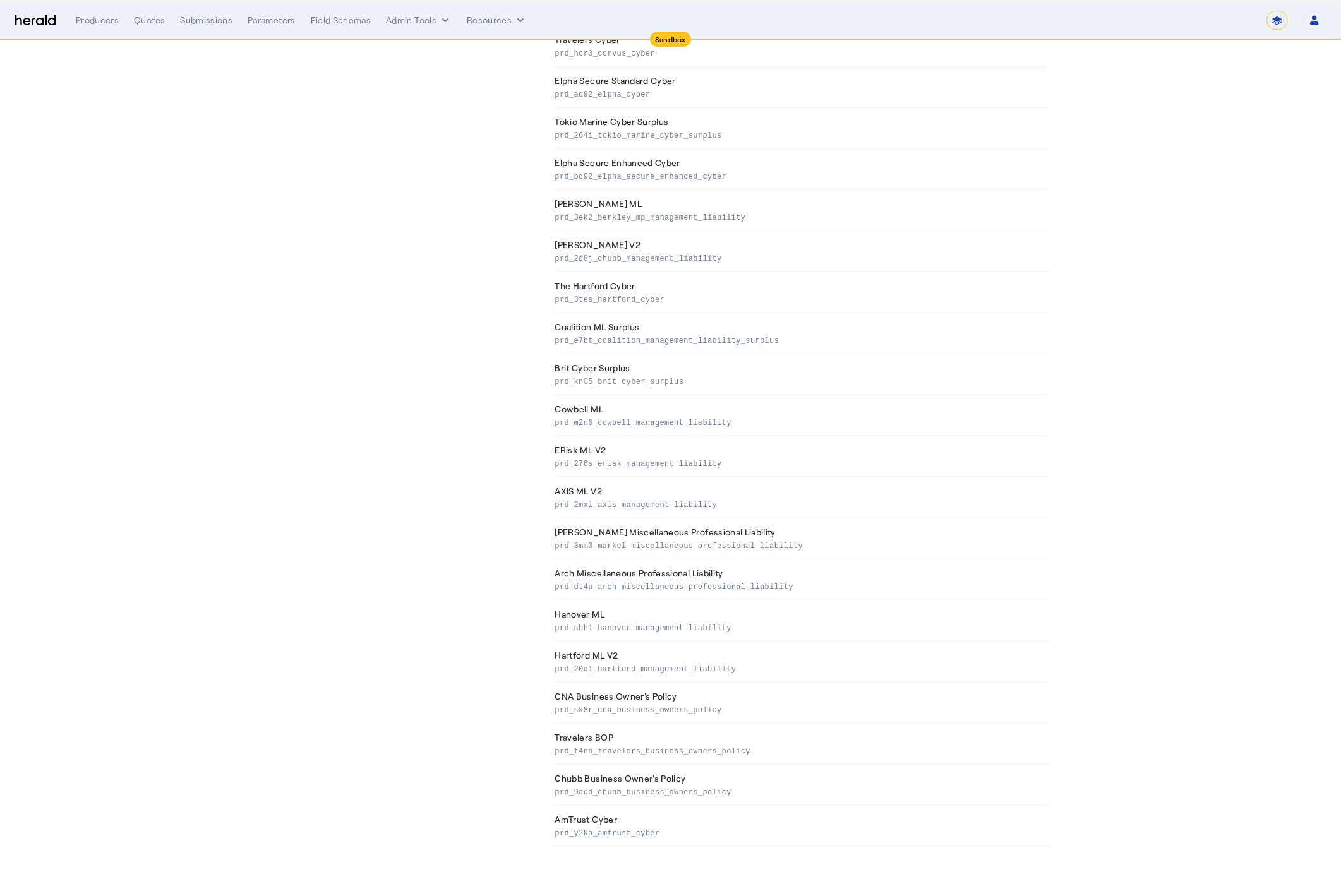
drag, startPoint x: 735, startPoint y: 502, endPoint x: 556, endPoint y: 506, distance: 178.1
click at [558, 507] on p "prd_2mxi_axis_management_liability" at bounding box center [799, 504] width 489 height 13
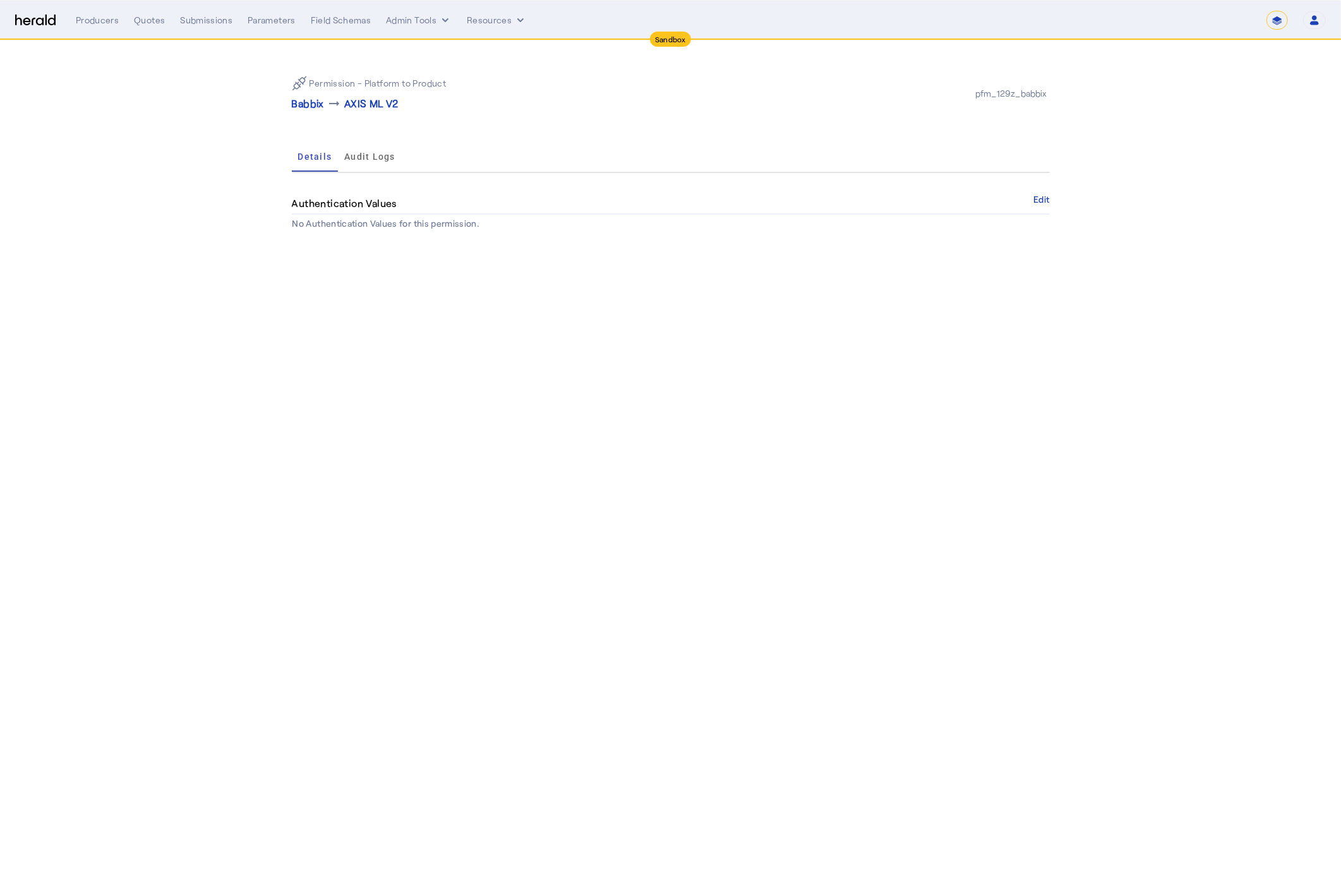
click at [369, 105] on p "AXIS ML V2" at bounding box center [371, 103] width 54 height 15
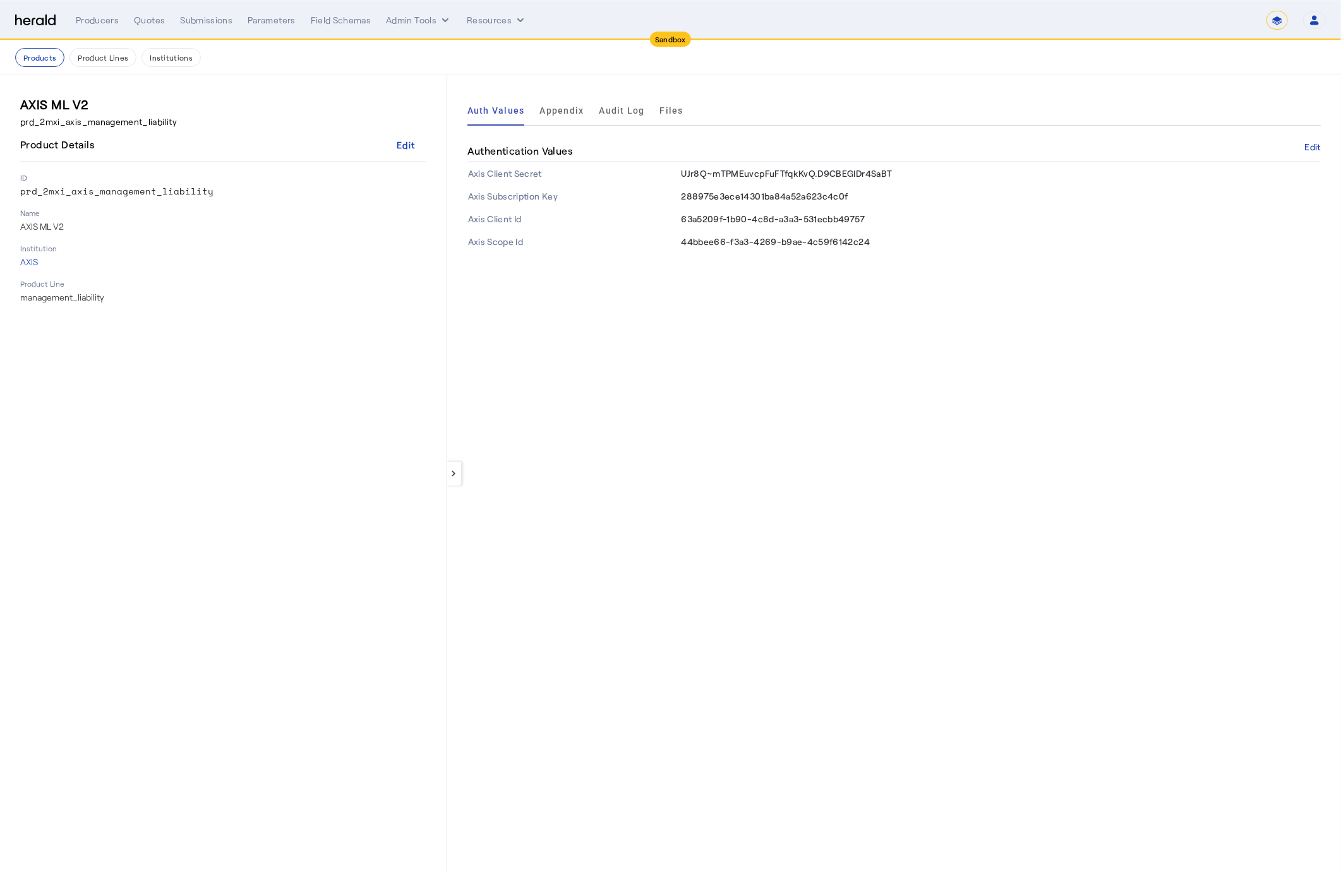
click at [125, 195] on p "prd_2mxi_axis_management_liability" at bounding box center [223, 191] width 406 height 13
click at [106, 192] on p "prd_2mxi_axis_management_liability" at bounding box center [223, 191] width 406 height 13
copy p "prd_2mxi_axis_management_liability"
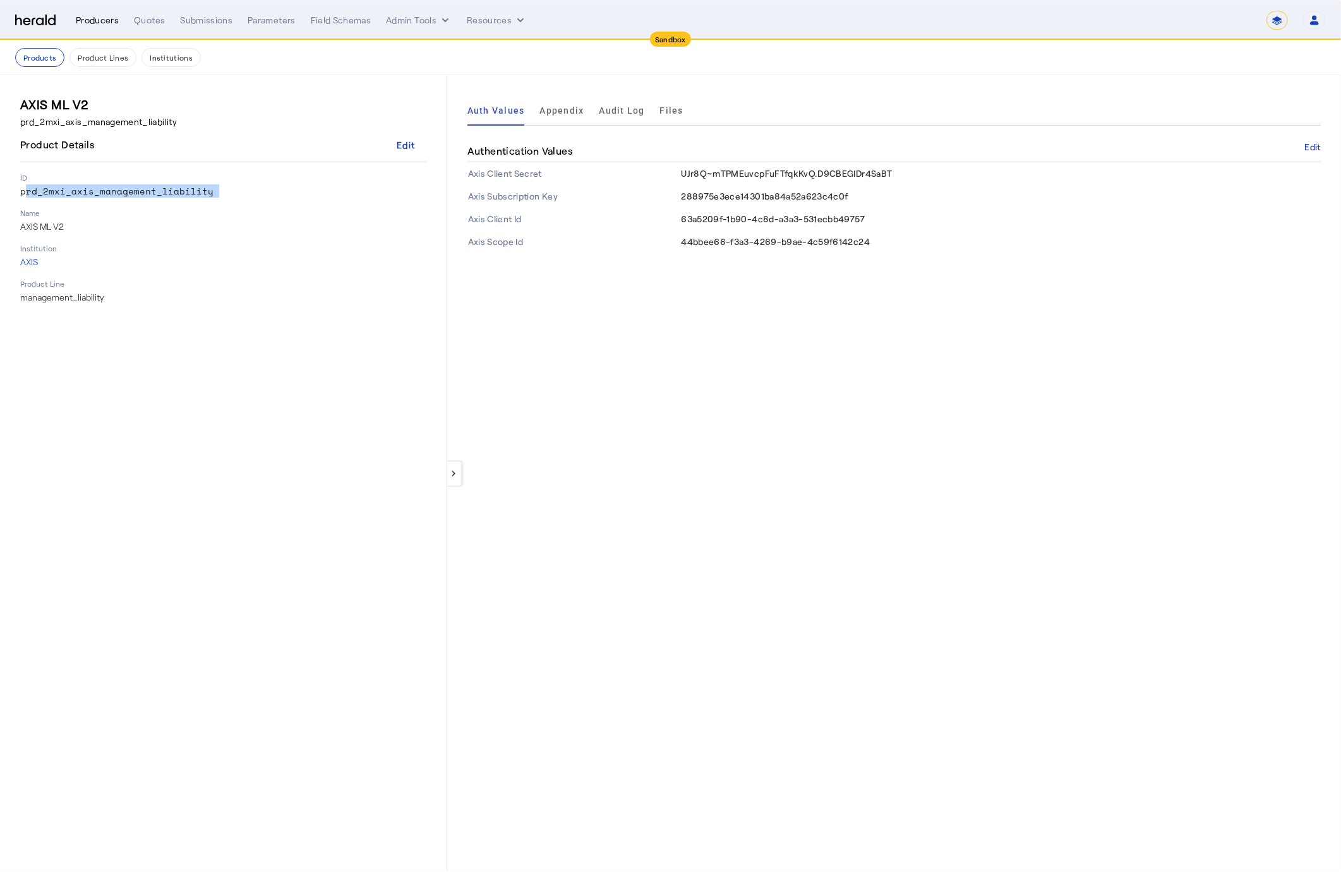
click at [105, 21] on div "Producers" at bounding box center [97, 20] width 43 height 13
select select "pfm_129z_babbix"
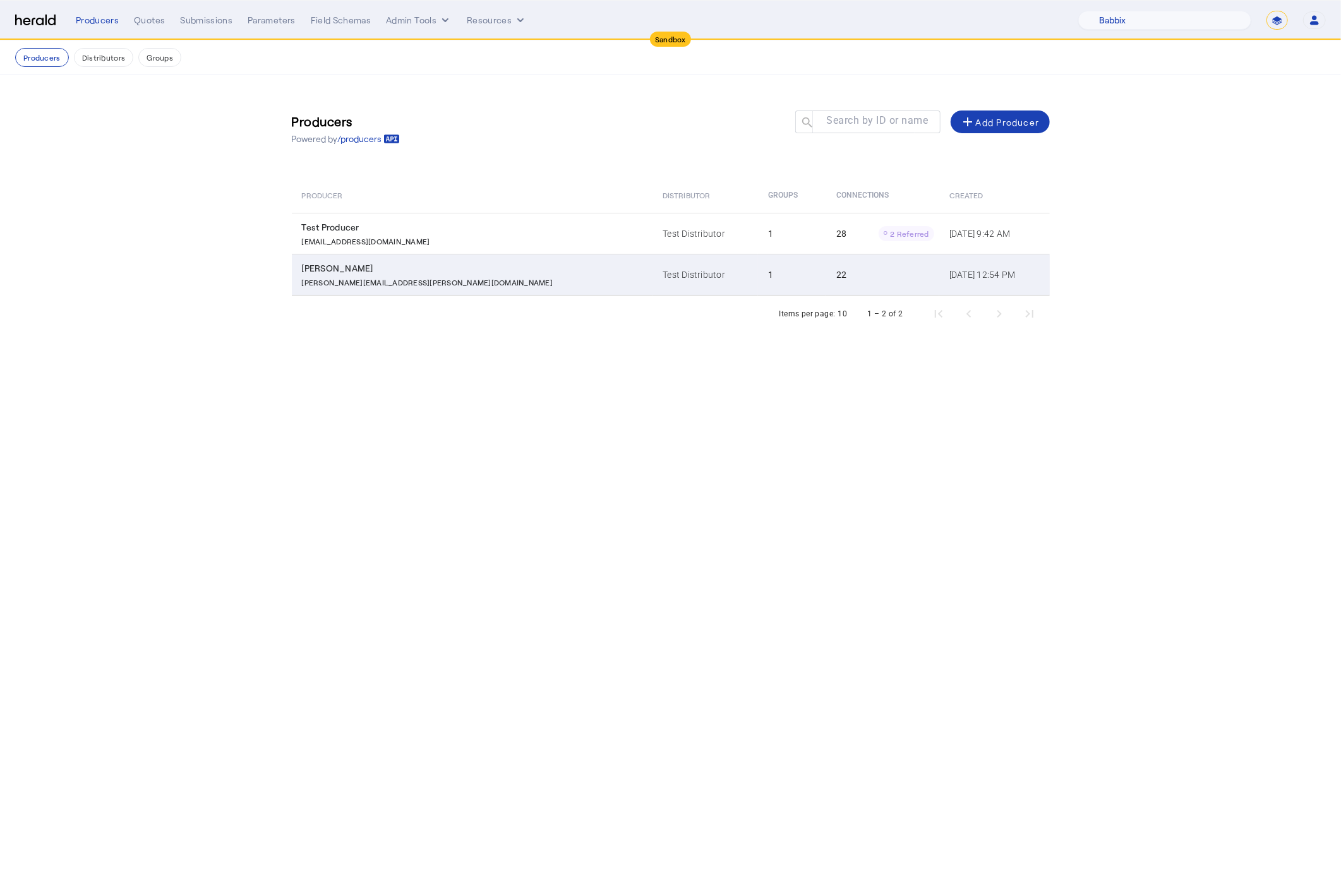
click at [356, 265] on div "Charles Babbage" at bounding box center [475, 268] width 346 height 13
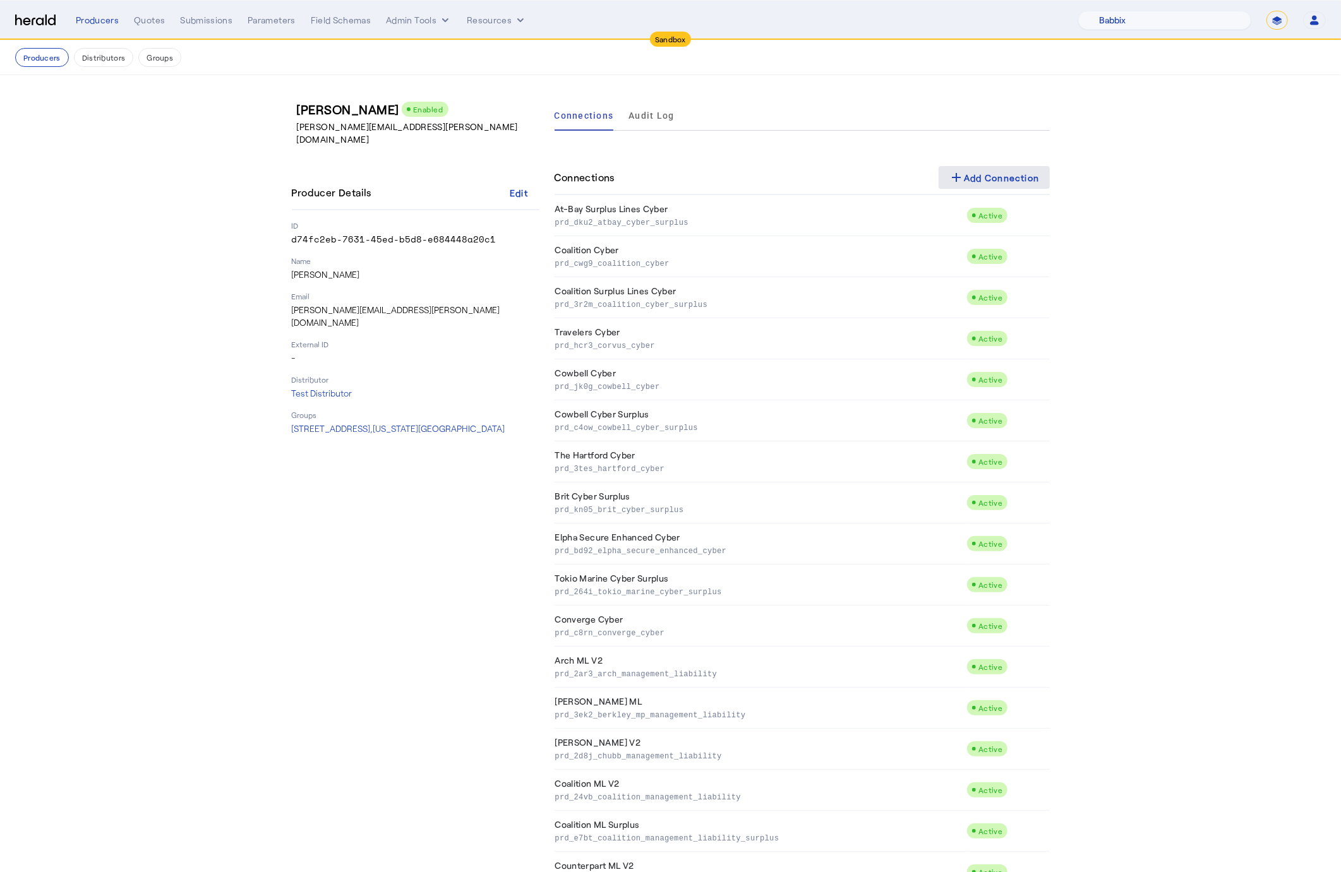
click at [1007, 181] on div "add Add Connection" at bounding box center [994, 177] width 91 height 15
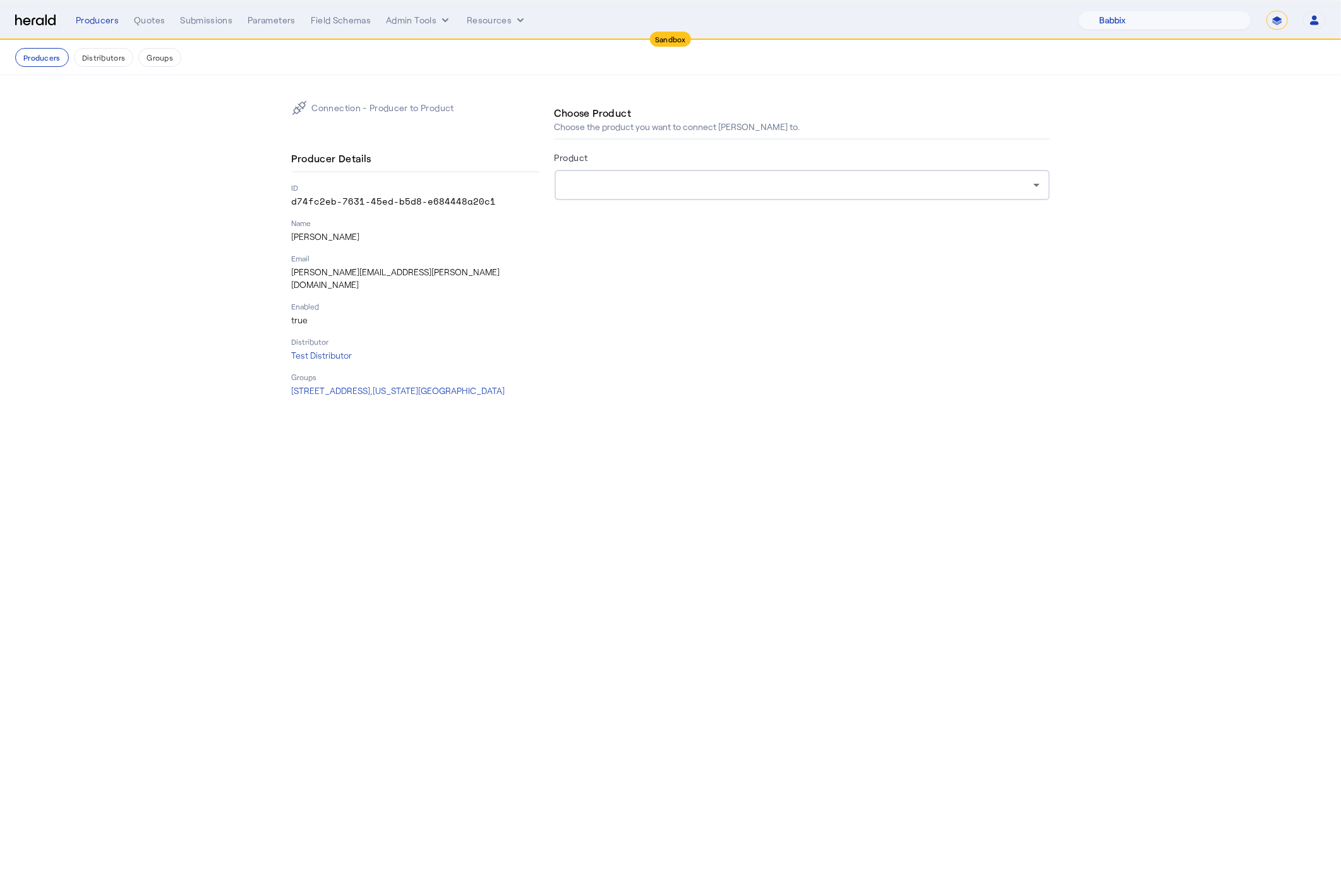
click at [597, 180] on div at bounding box center [799, 184] width 469 height 15
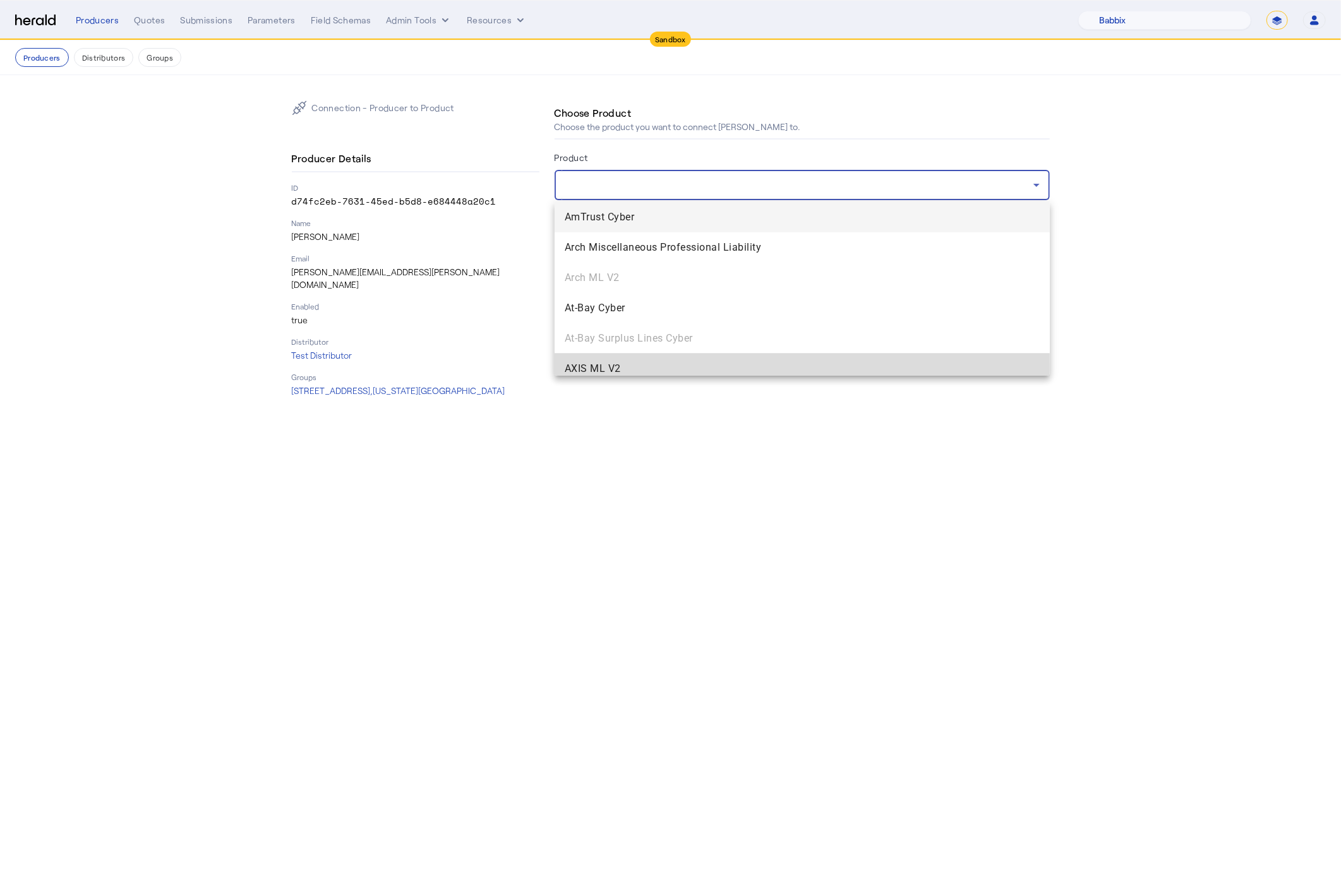
click at [632, 359] on mat-option "AXIS ML V2" at bounding box center [802, 369] width 495 height 30
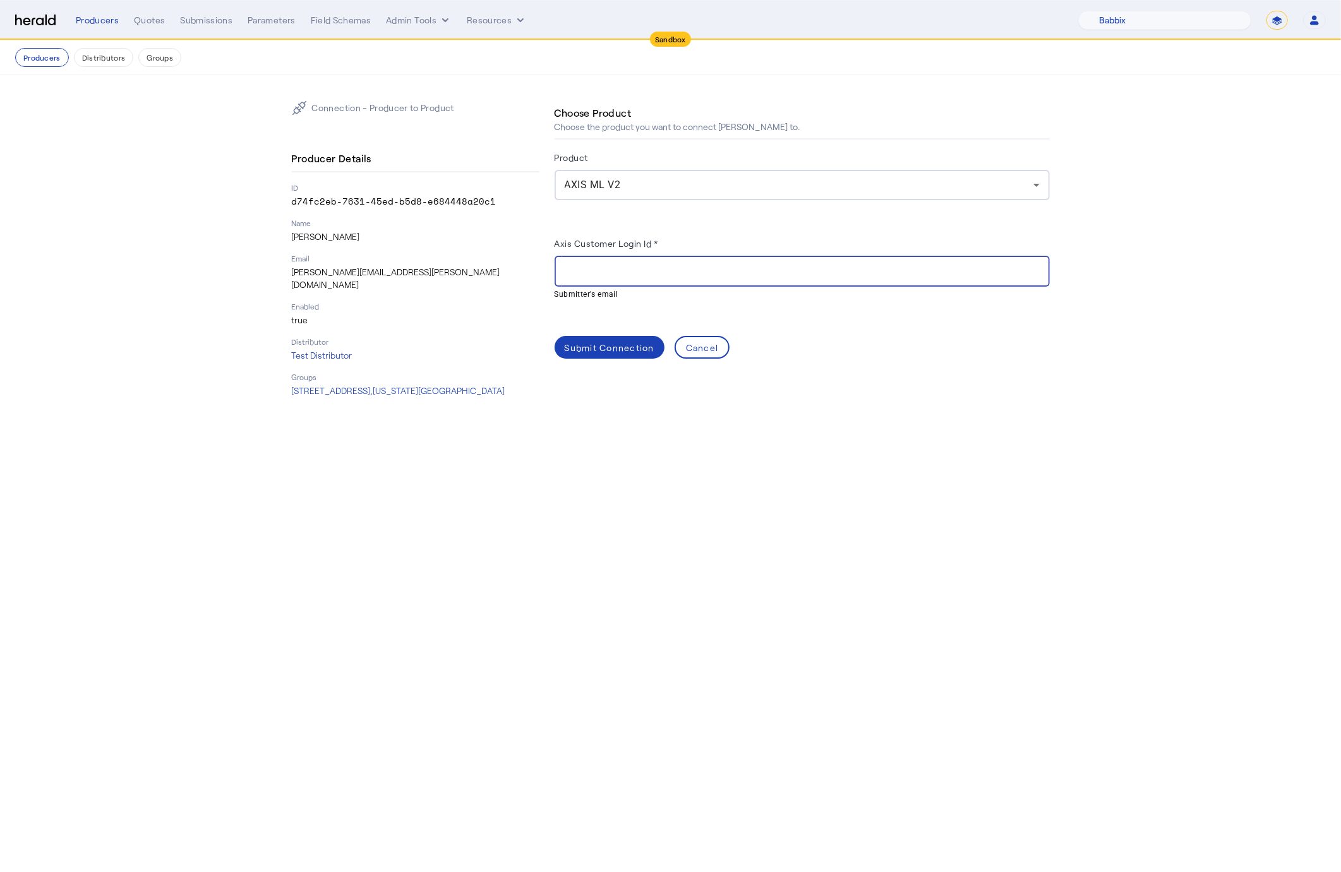
click at [661, 268] on input "Axis Customer Login Id *" at bounding box center [802, 271] width 475 height 15
paste input "**********"
type input "**********"
click at [630, 347] on div "Submit Connection" at bounding box center [610, 347] width 90 height 13
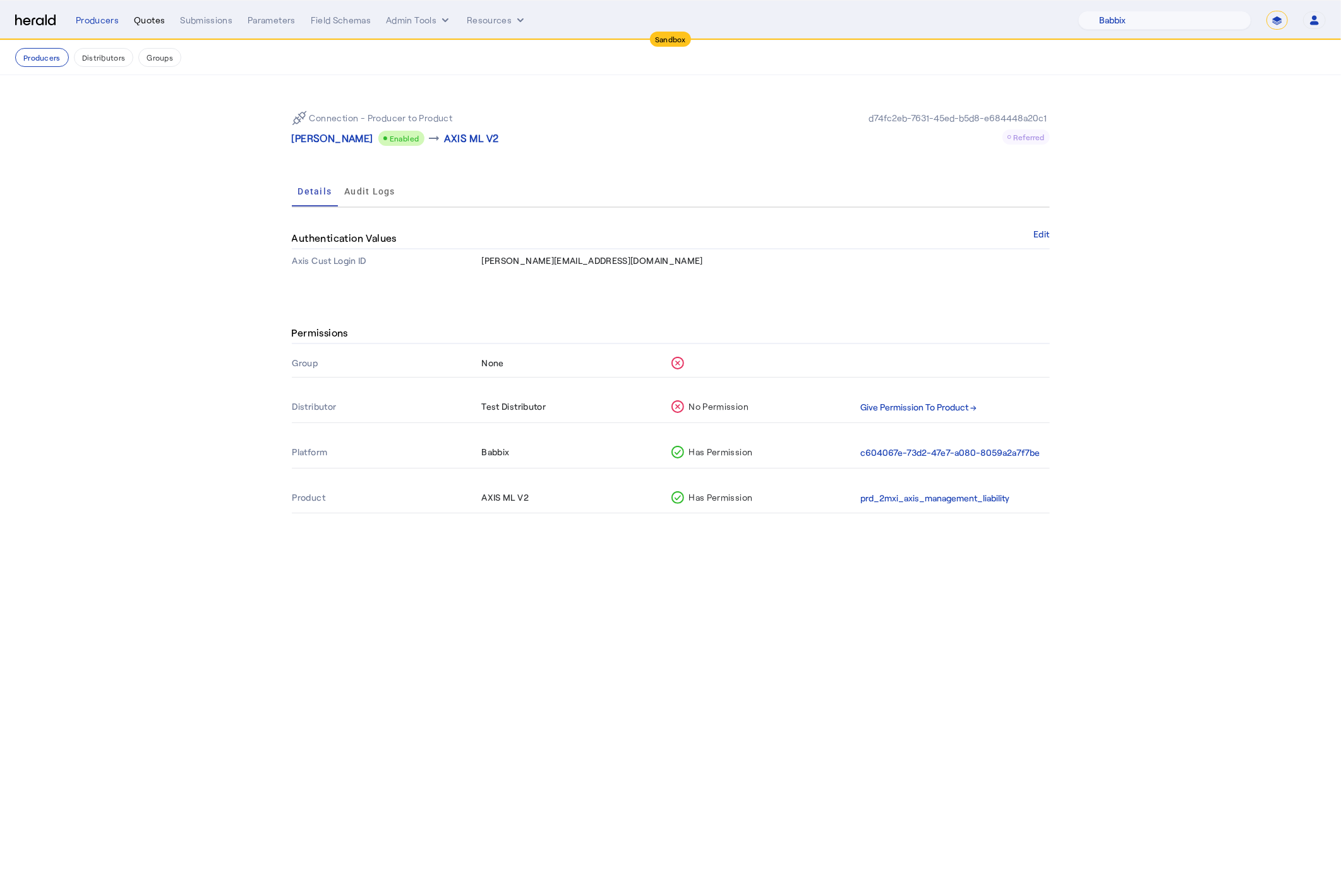
click at [150, 17] on div "Quotes" at bounding box center [149, 20] width 31 height 13
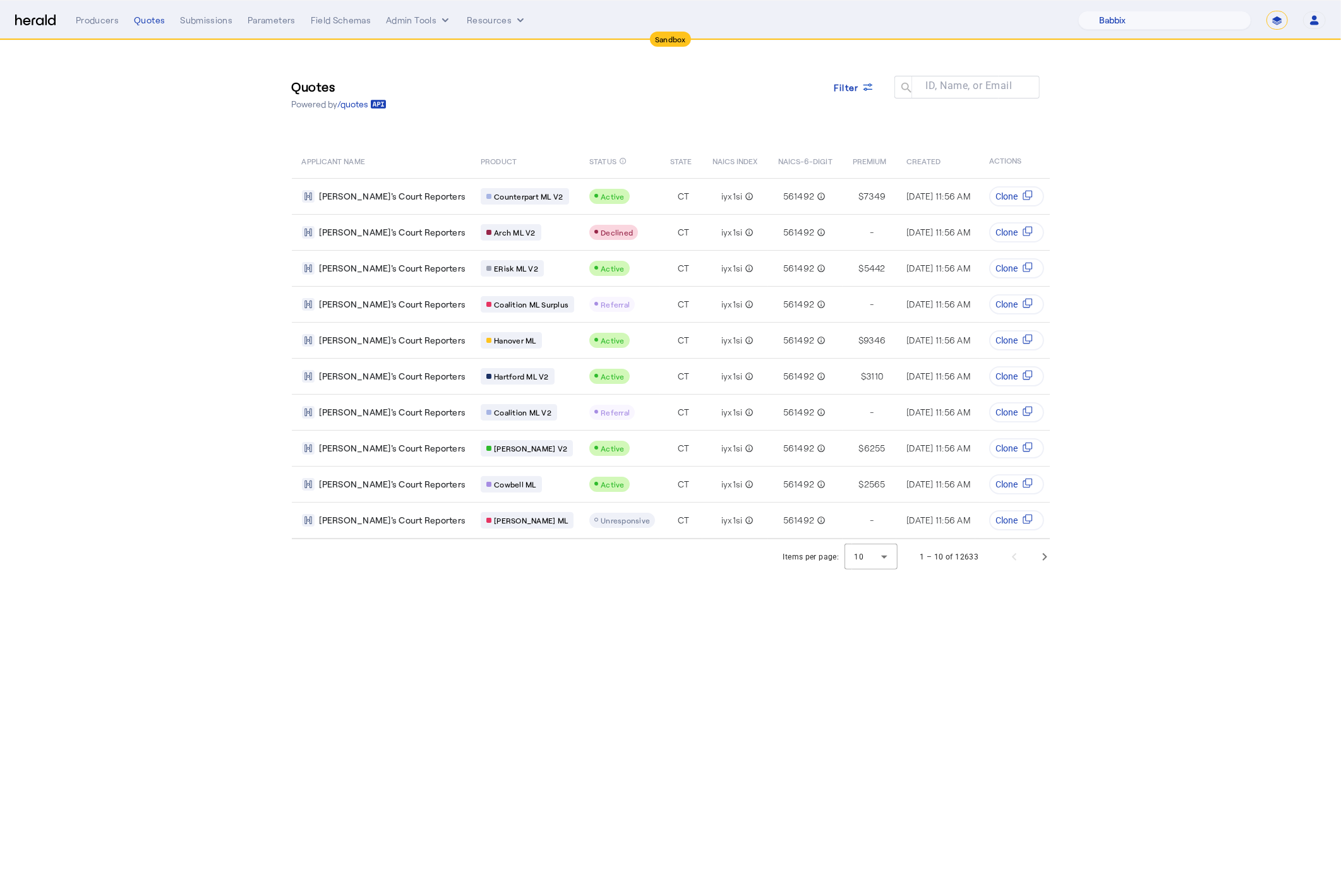
click at [1158, 78] on section "Quotes Powered by /quotes Filter ID, Name, or Email search APPLICANT NAME PRODU…" at bounding box center [670, 307] width 1341 height 534
click at [33, 21] on img at bounding box center [35, 21] width 40 height 12
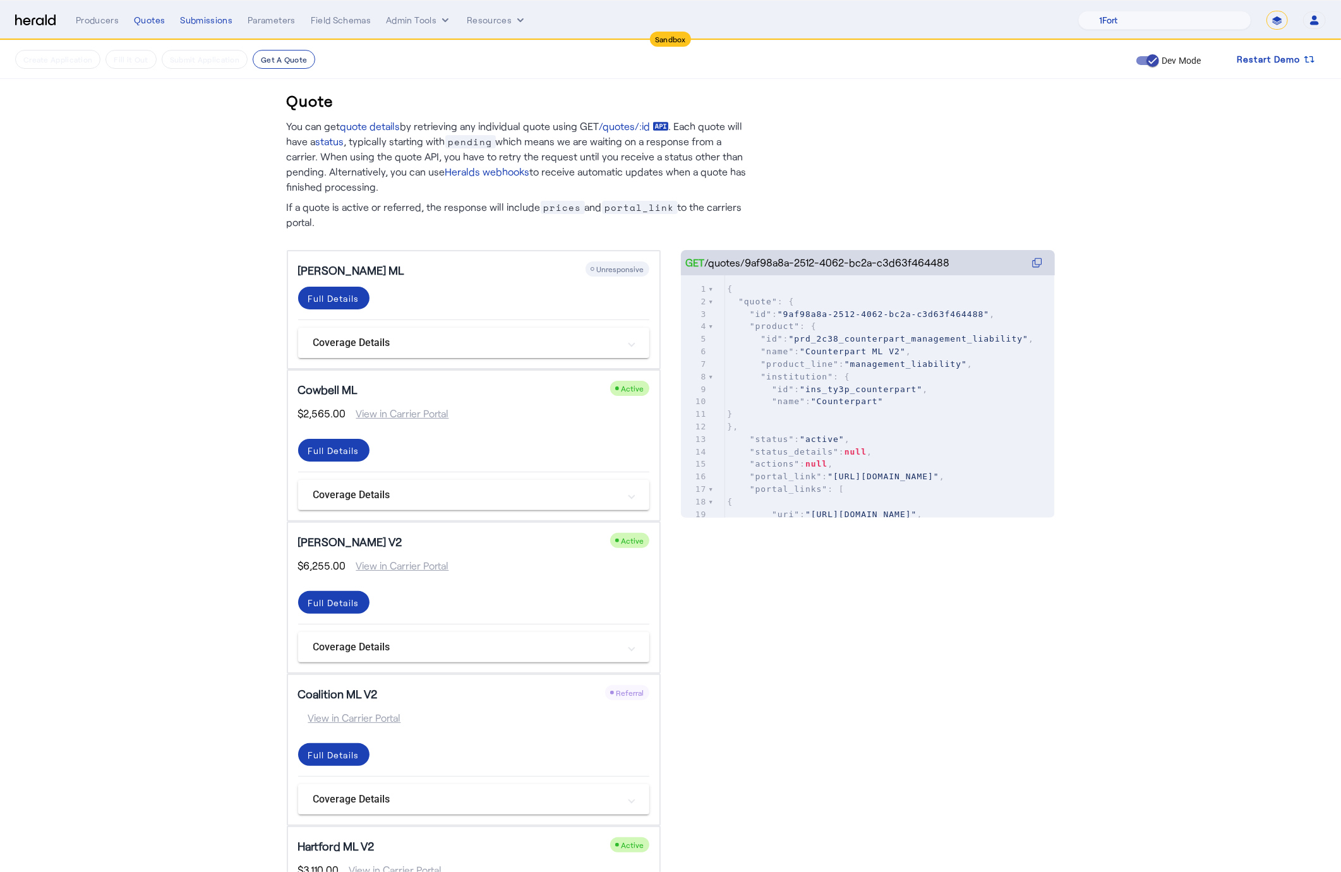
click at [288, 66] on button "Get A Quote" at bounding box center [284, 59] width 63 height 19
click at [90, 23] on div "Producers" at bounding box center [97, 20] width 43 height 13
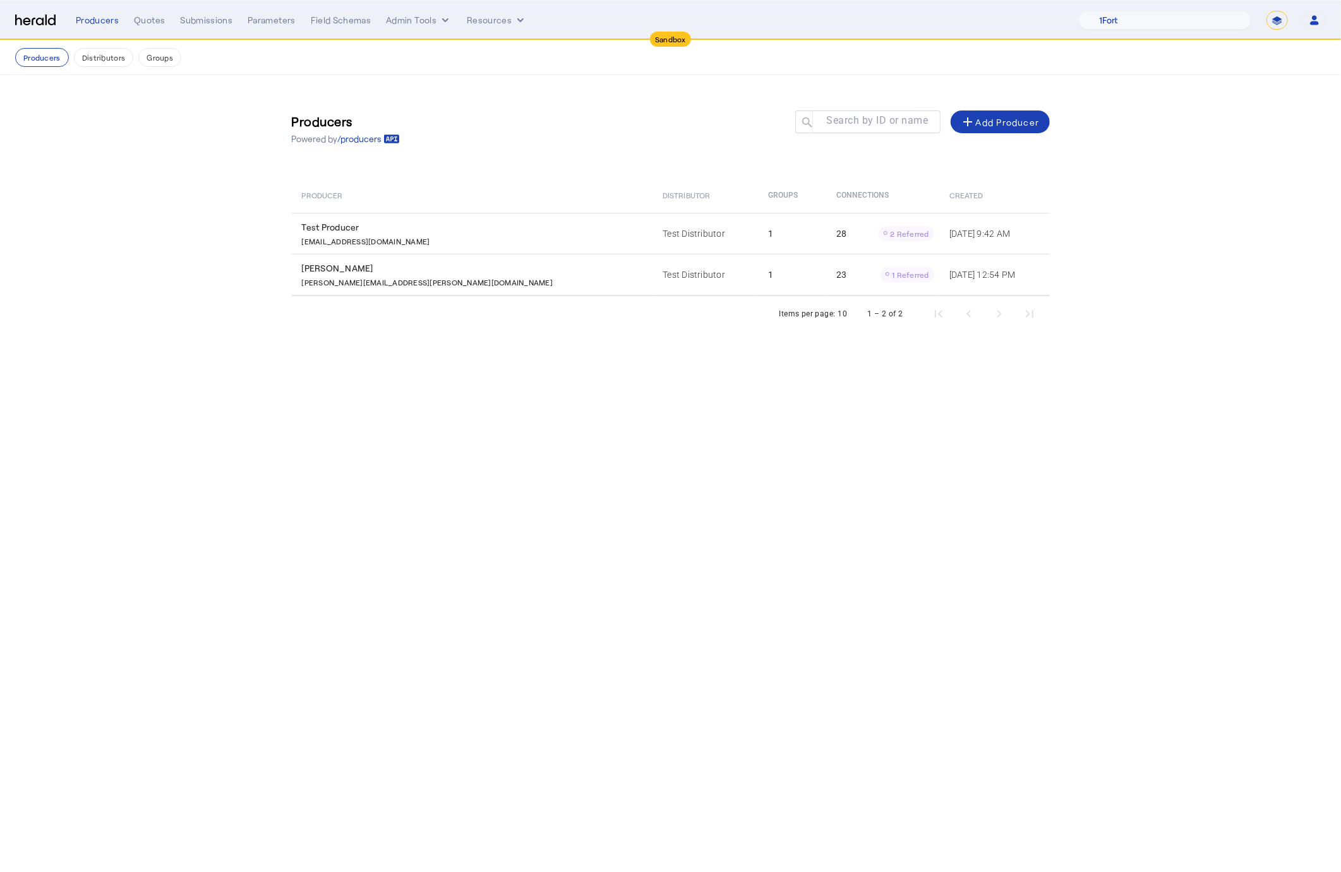
click at [17, 18] on img at bounding box center [35, 21] width 40 height 12
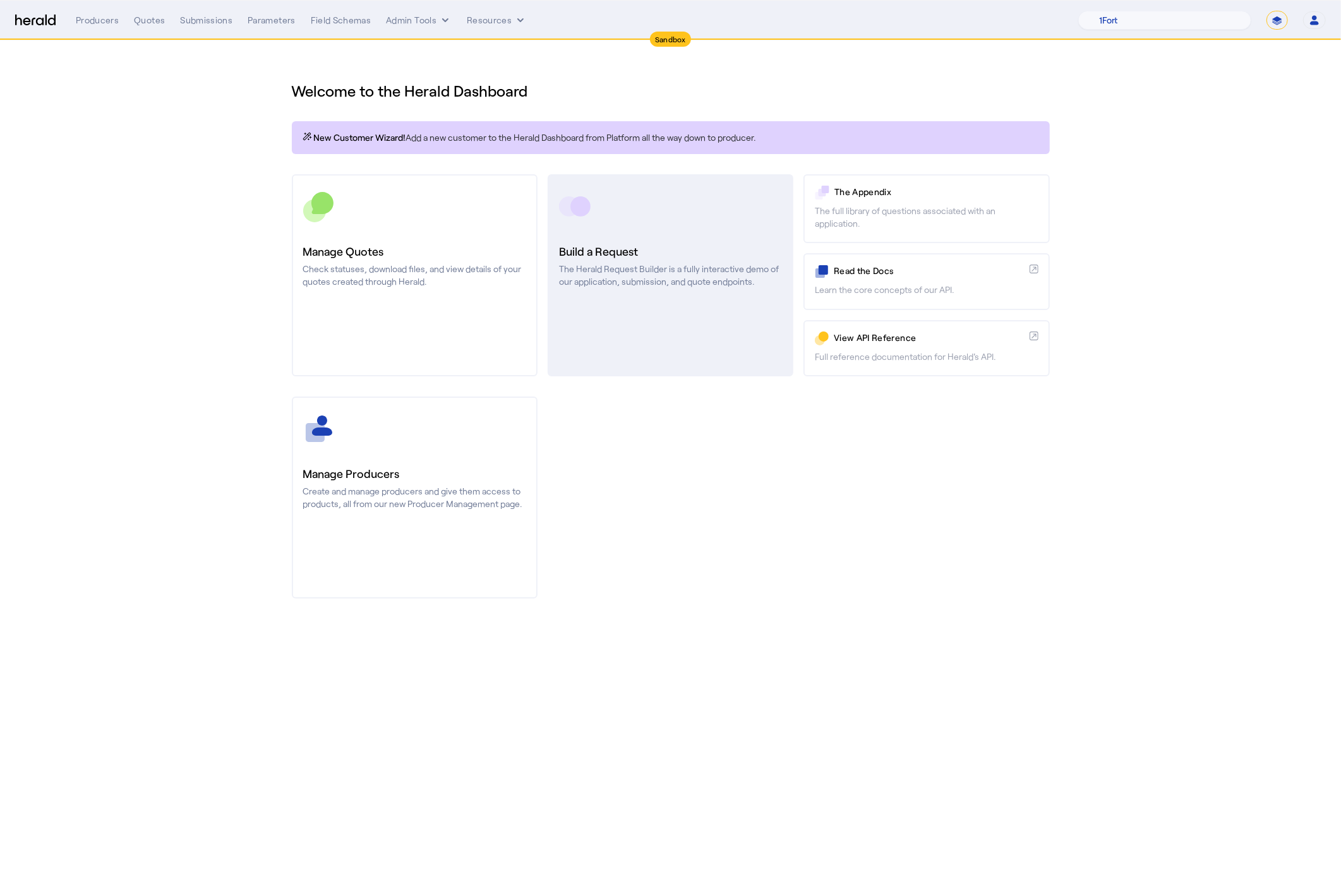
click at [628, 260] on div "Build a Request The Herald Request Builder is a fully interactive demo of our a…" at bounding box center [670, 265] width 223 height 45
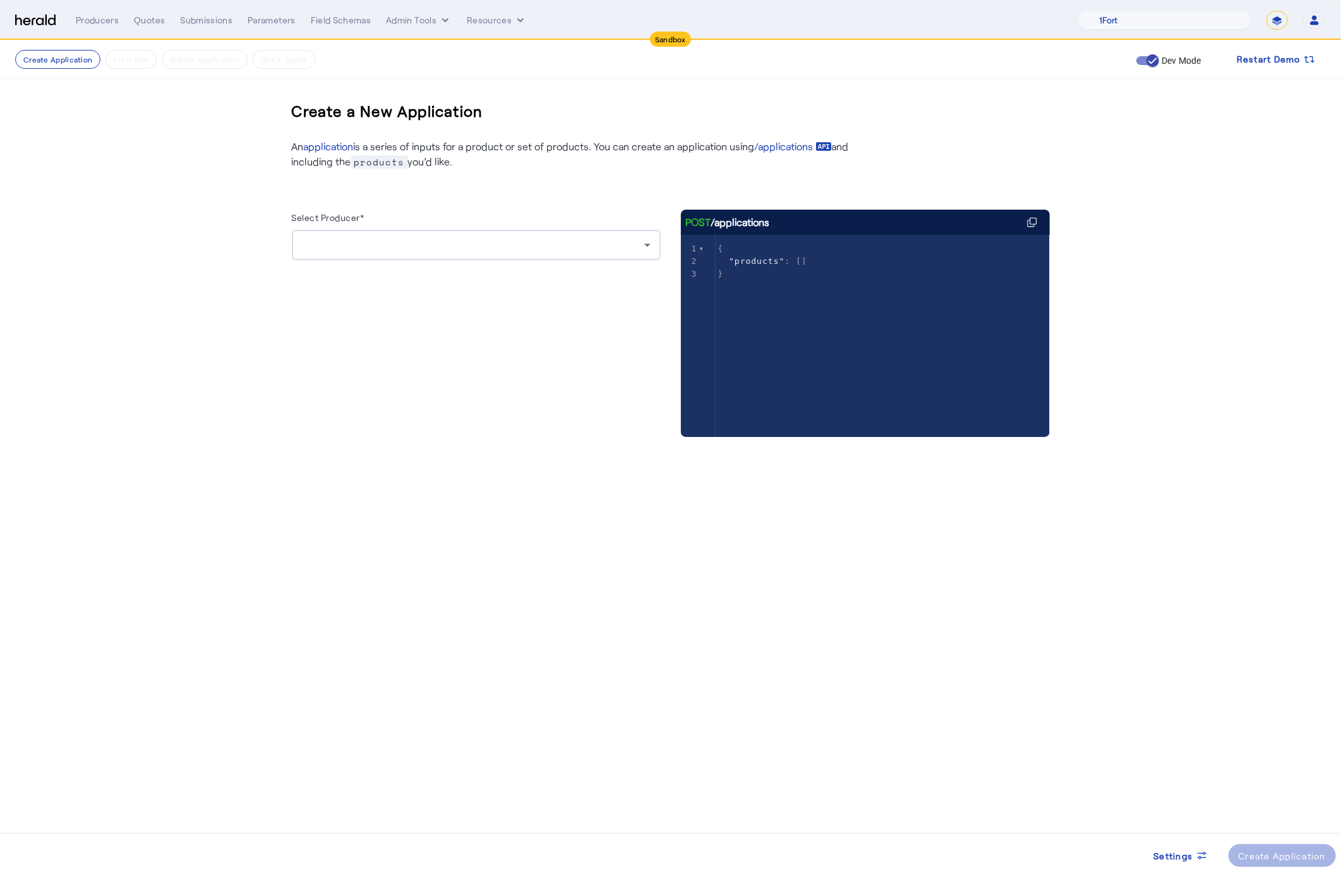
click at [488, 258] on div at bounding box center [476, 245] width 349 height 30
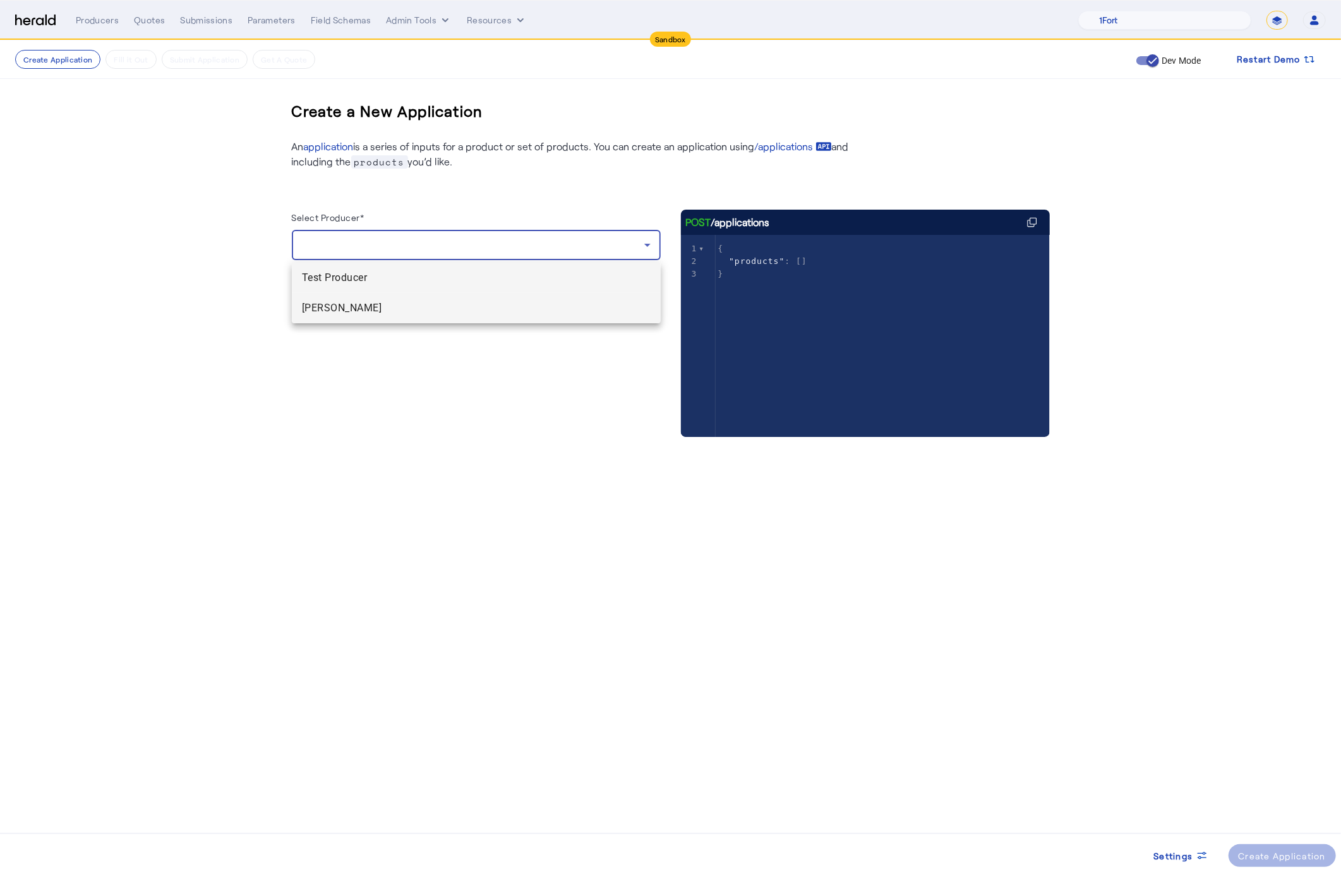
click at [451, 309] on span "Charles Babbage" at bounding box center [476, 308] width 349 height 15
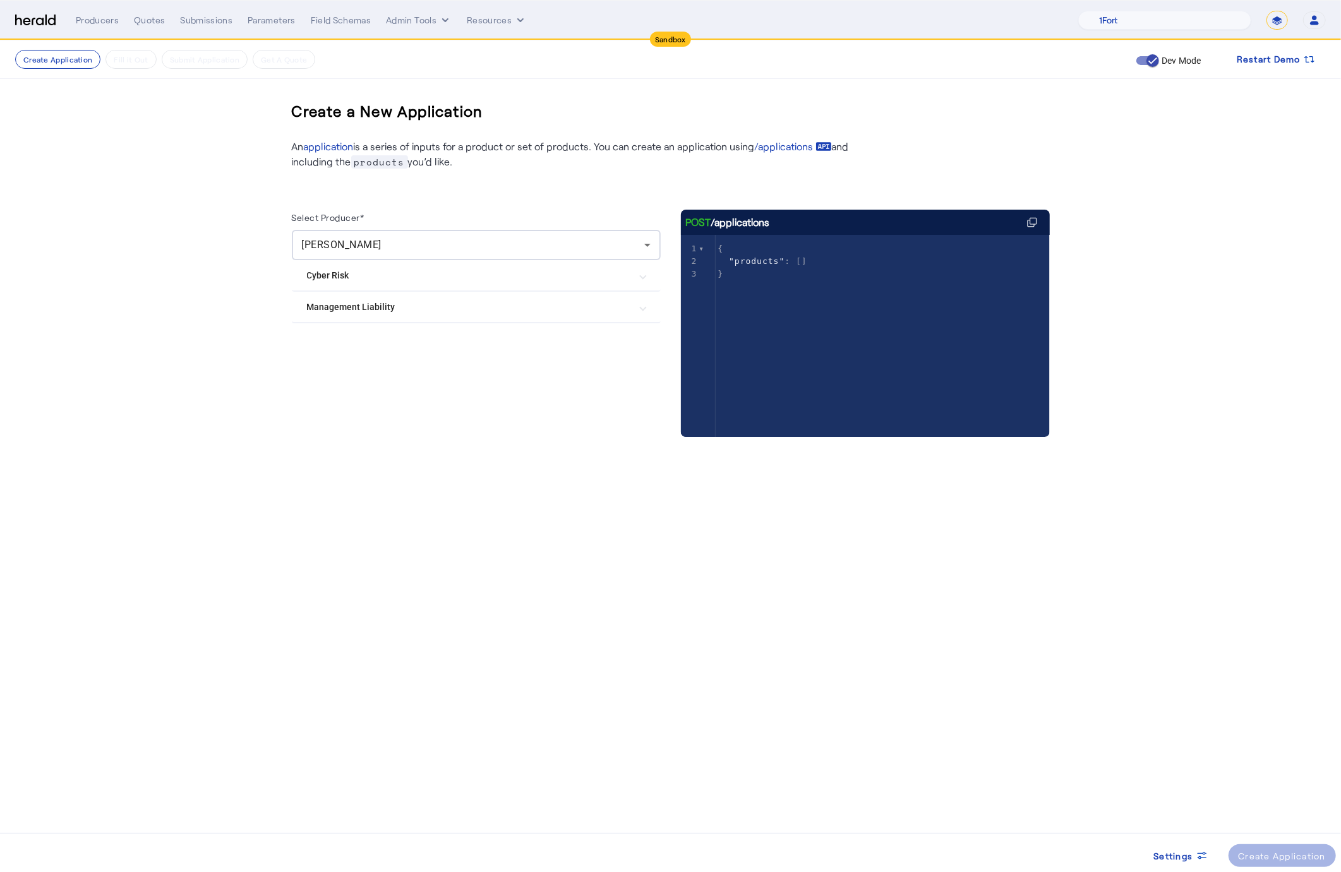
click at [438, 308] on Liability "Management Liability" at bounding box center [468, 307] width 323 height 13
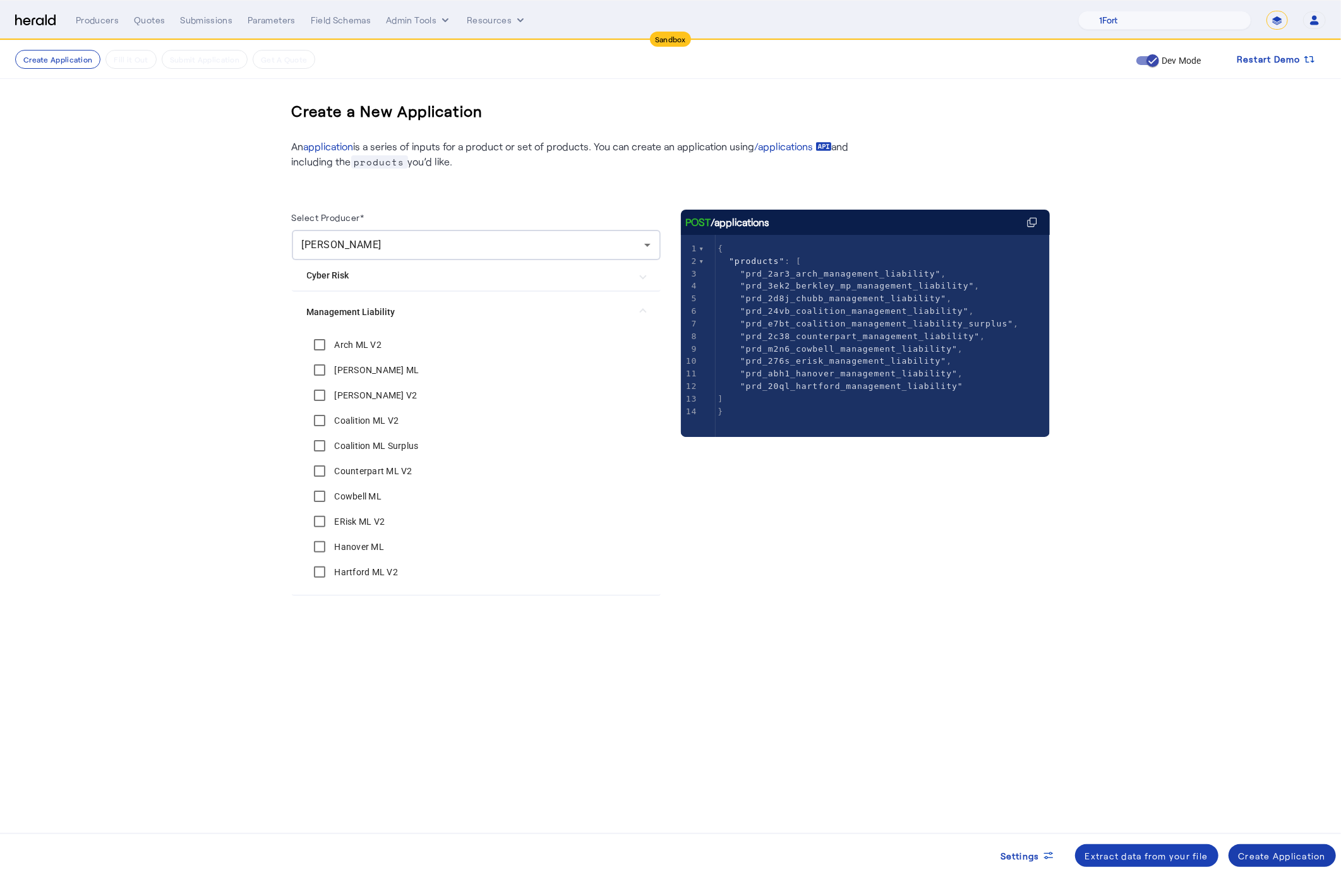
click at [1278, 852] on div "Create Application" at bounding box center [1282, 855] width 88 height 13
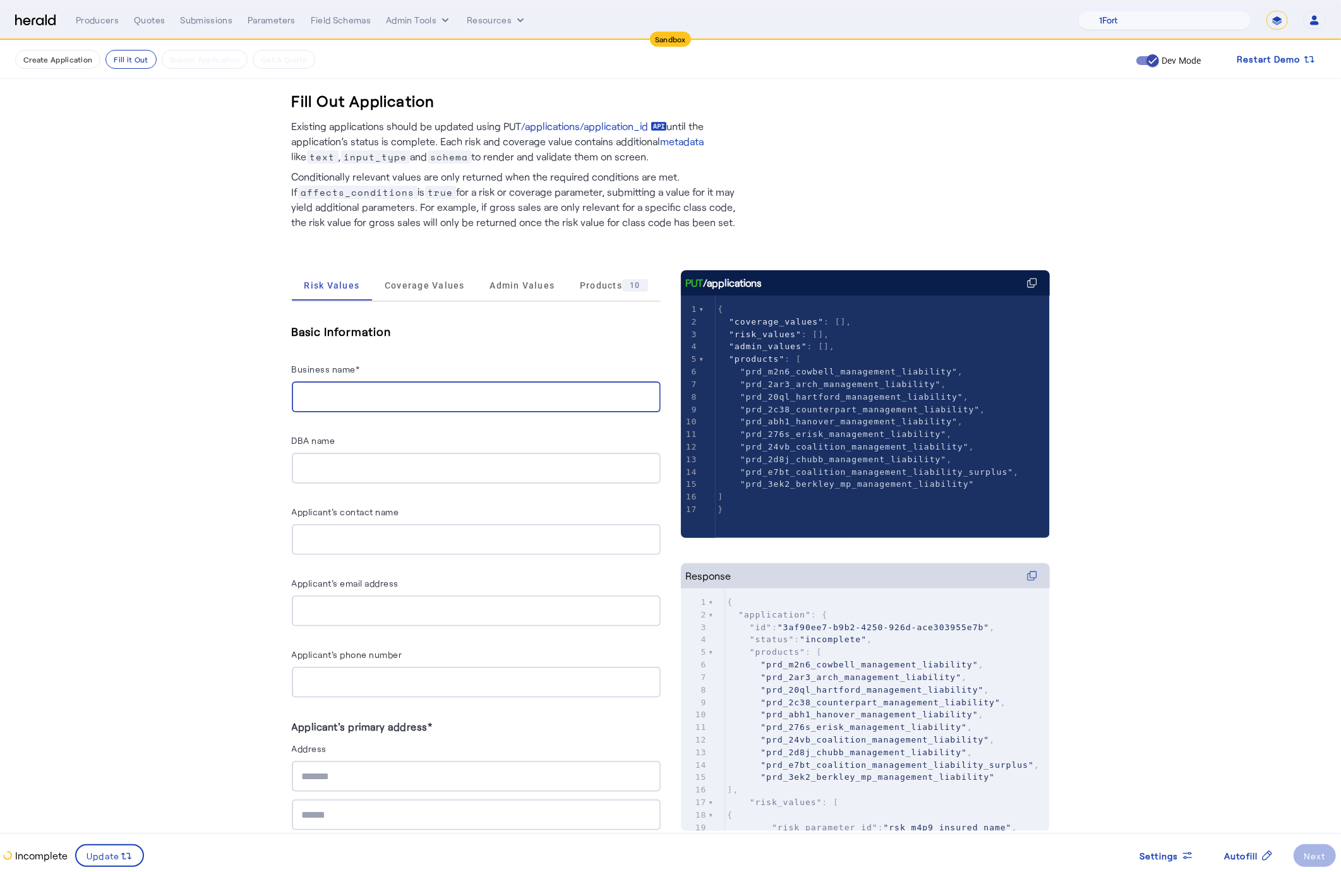
click at [501, 396] on input "Business name*" at bounding box center [476, 397] width 349 height 15
click at [390, 398] on input "Business name*" at bounding box center [476, 397] width 349 height 15
click at [767, 294] on div "PUT /applications" at bounding box center [865, 282] width 369 height 25
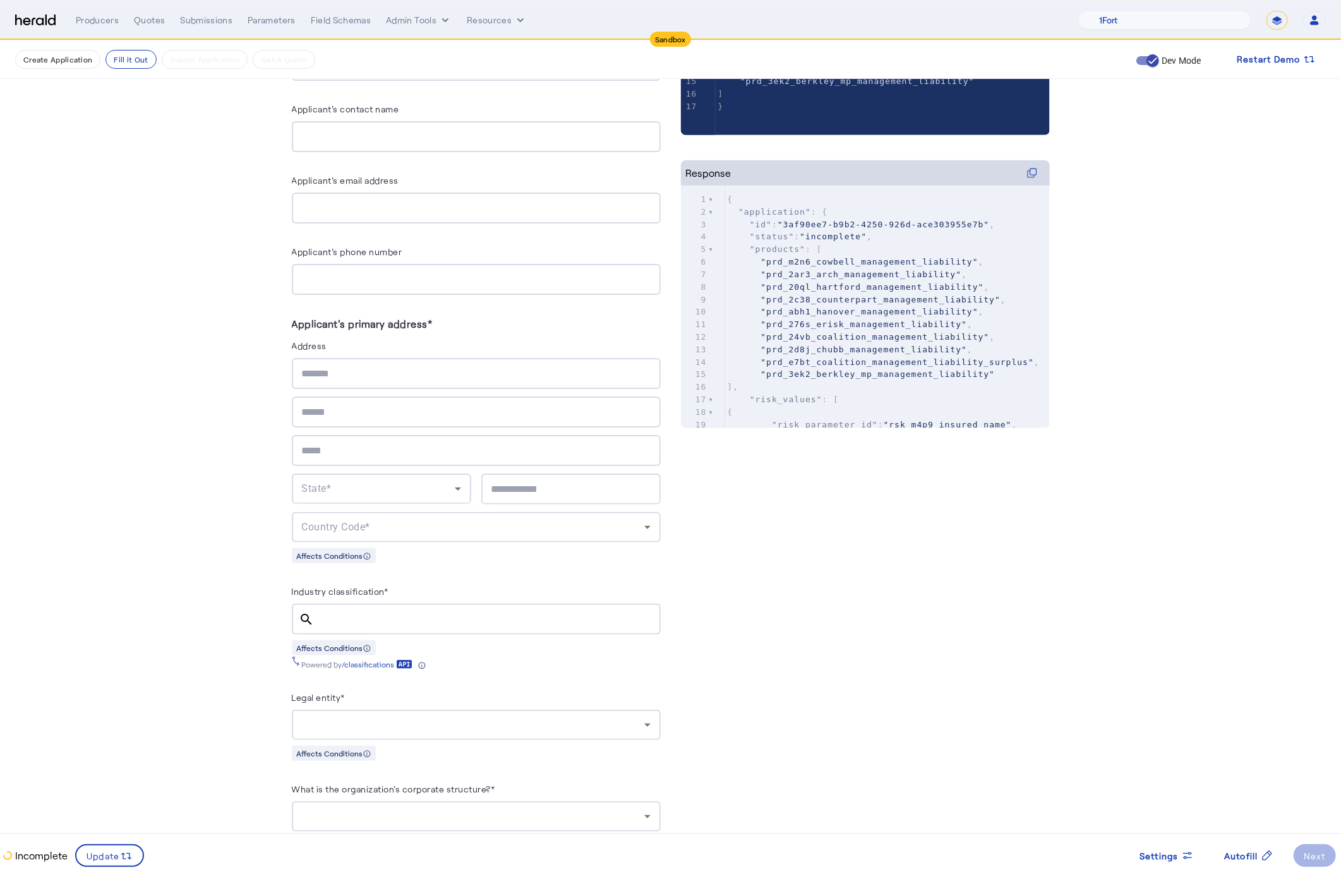
scroll to position [405, 0]
click at [395, 601] on div at bounding box center [488, 616] width 326 height 31
paste input "**********"
type input "**********"
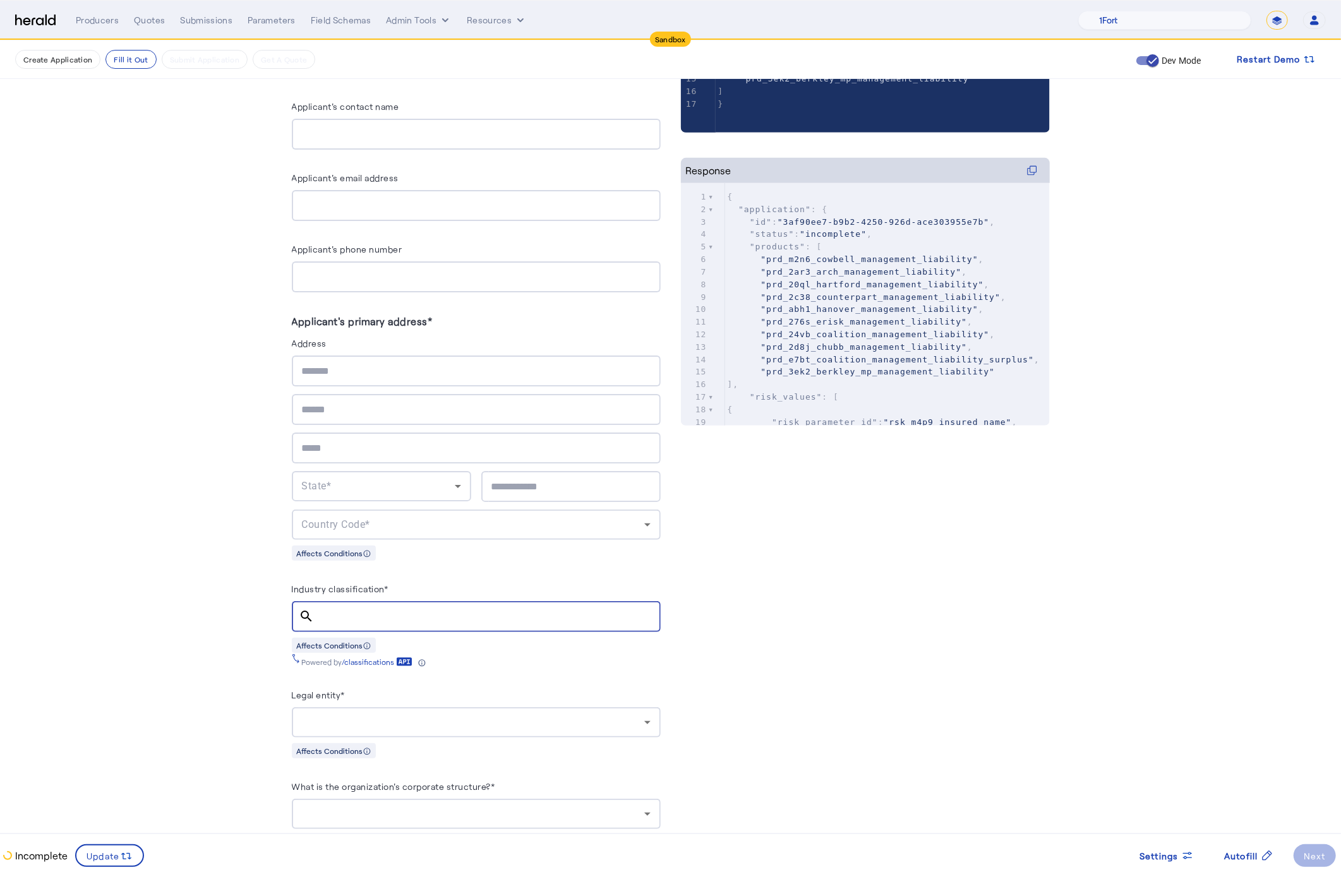
paste input "******"
type input "******"
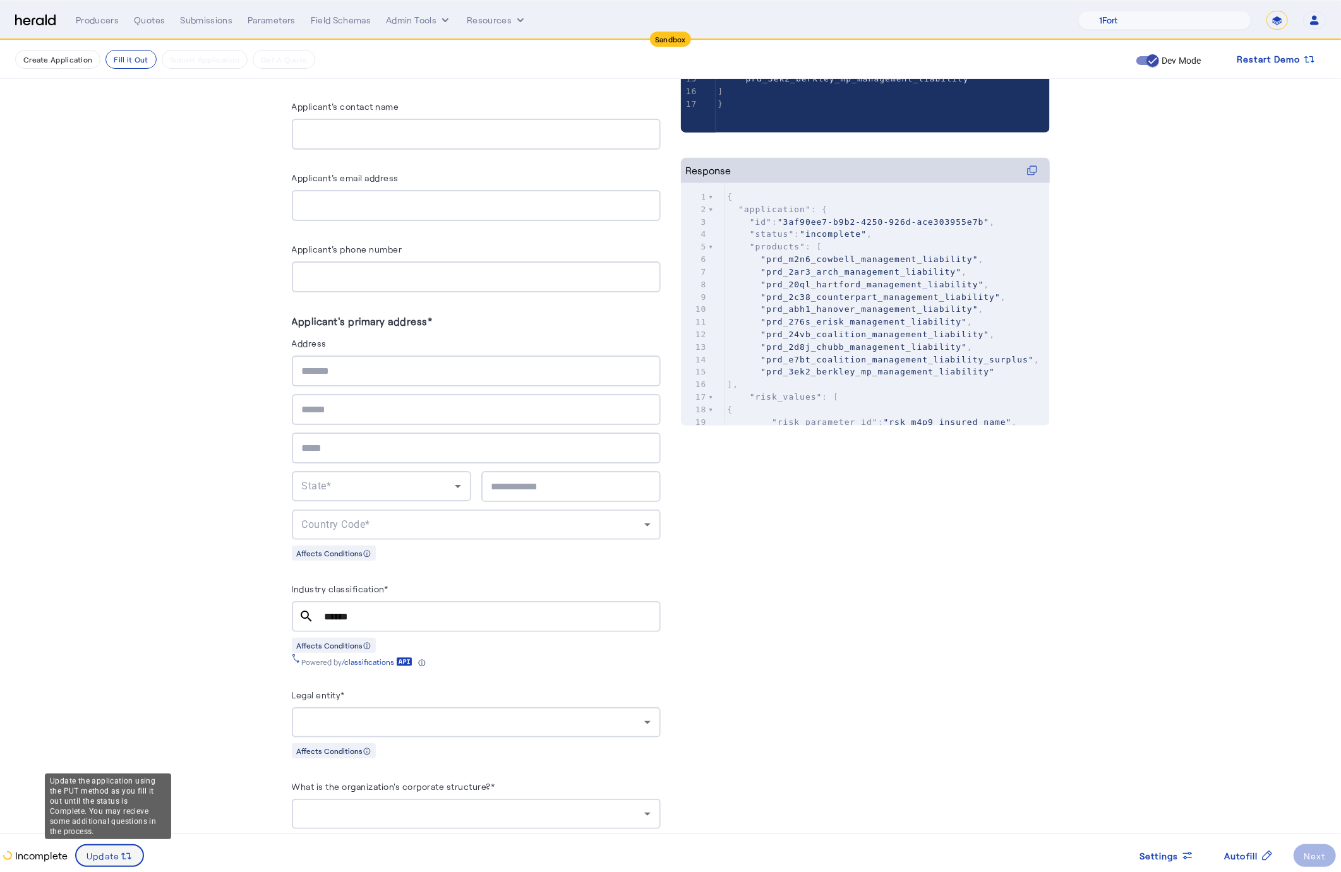
click at [121, 849] on svg-icon at bounding box center [126, 856] width 13 height 14
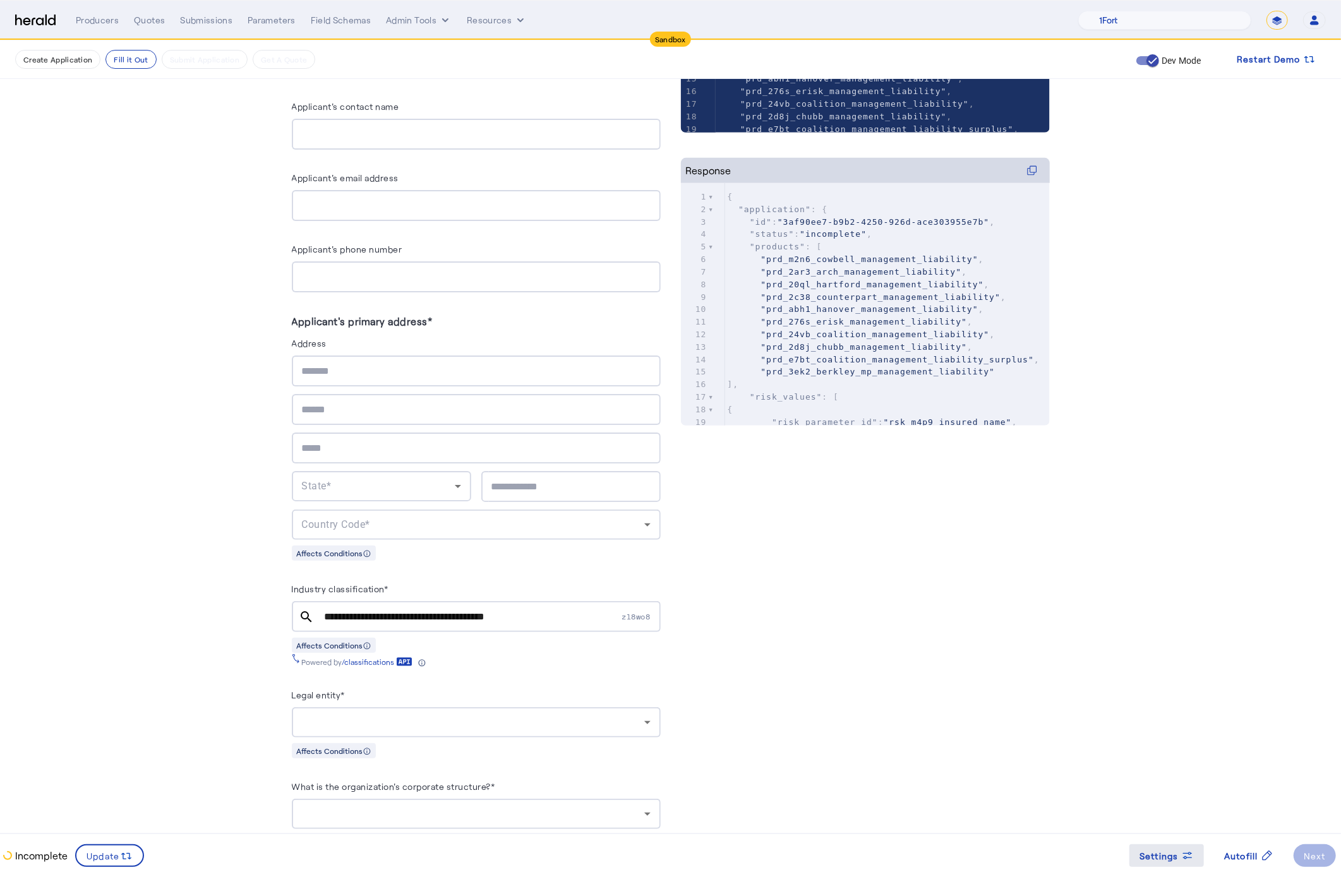
click at [1159, 863] on span at bounding box center [1166, 856] width 75 height 30
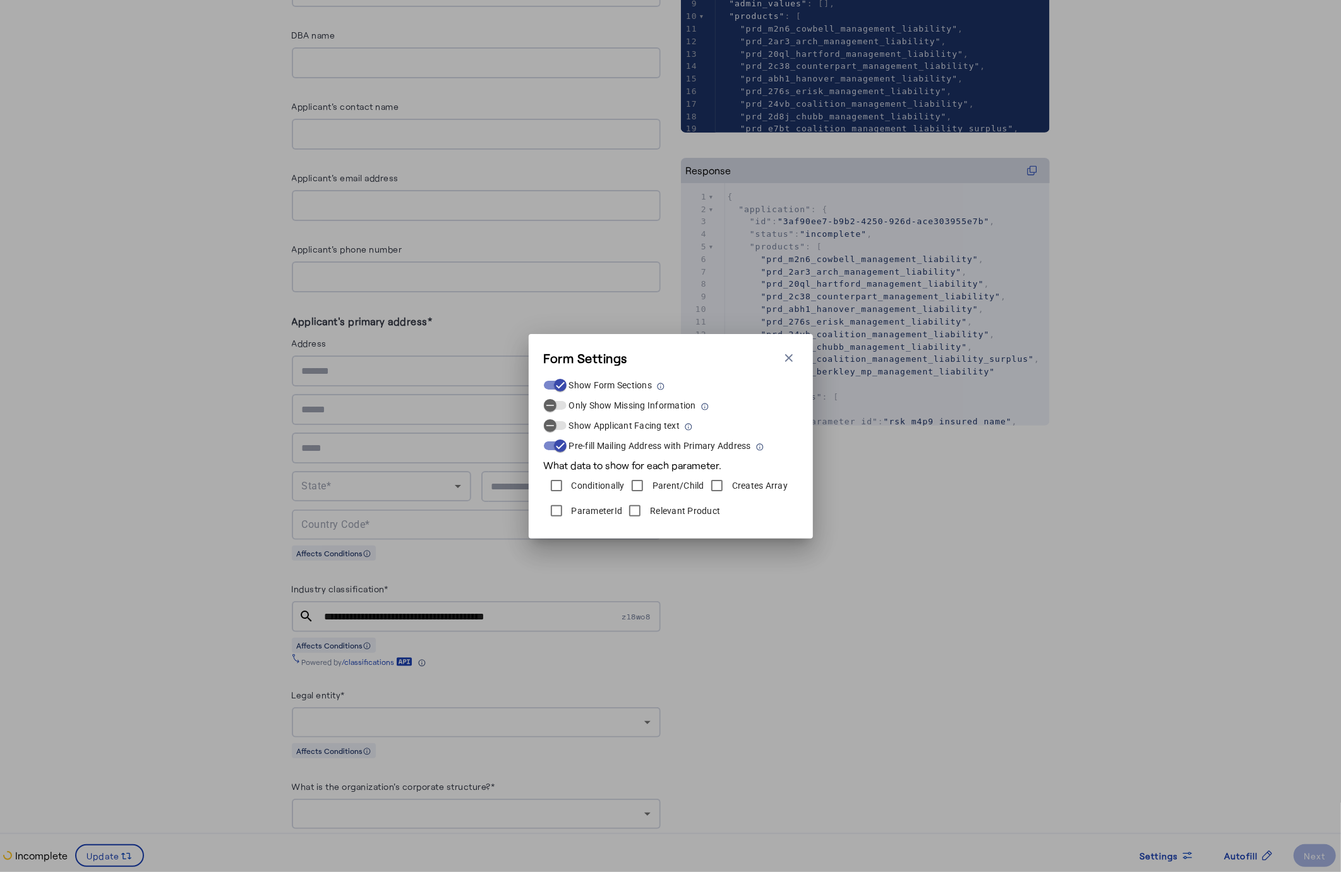
click at [1121, 813] on div "Form Settings Close modal Show Form Sections Only Show Missing Information Show…" at bounding box center [670, 436] width 1341 height 872
click at [794, 353] on icon "button" at bounding box center [789, 358] width 13 height 13
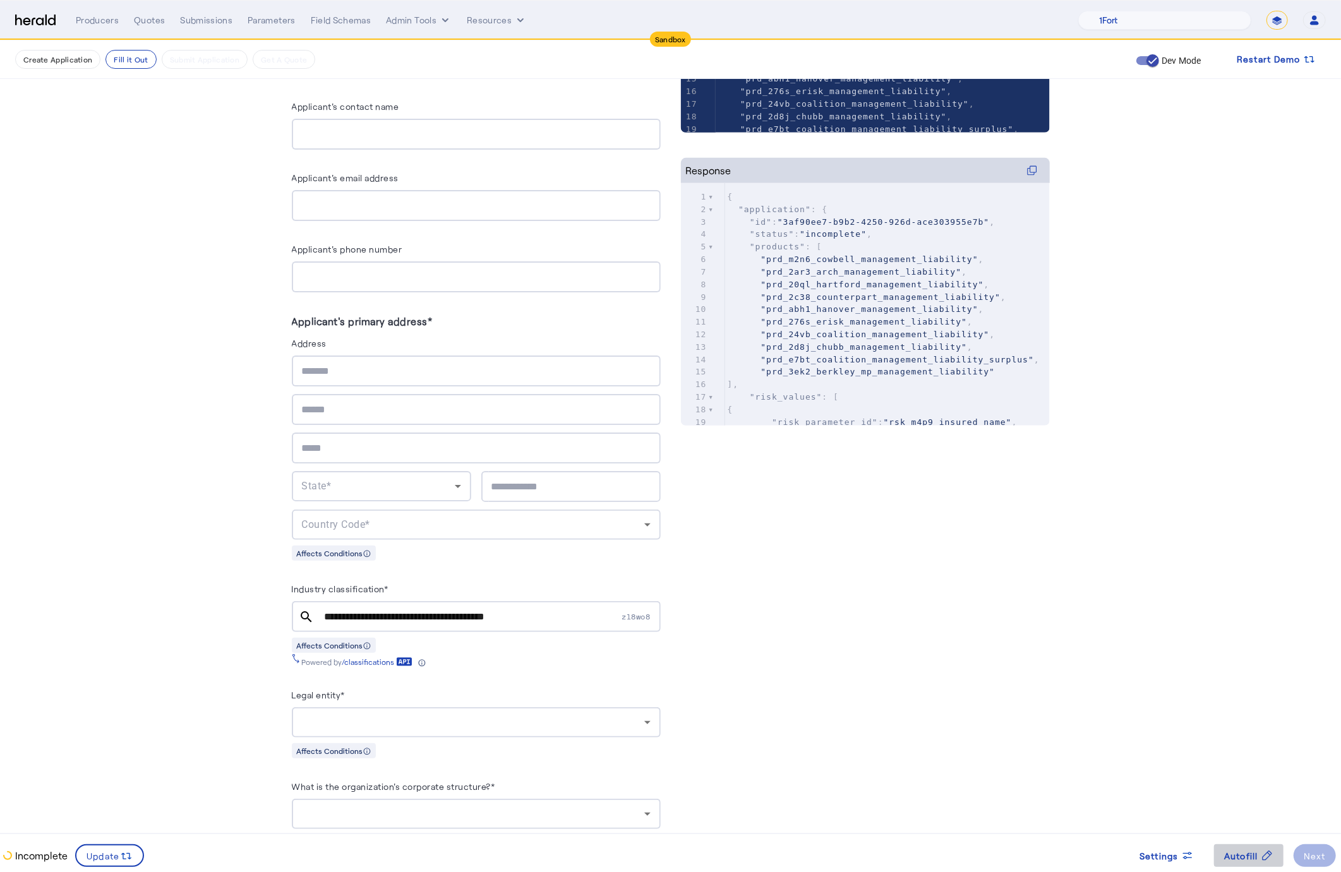
click at [1233, 849] on span "Autofill" at bounding box center [1241, 855] width 34 height 13
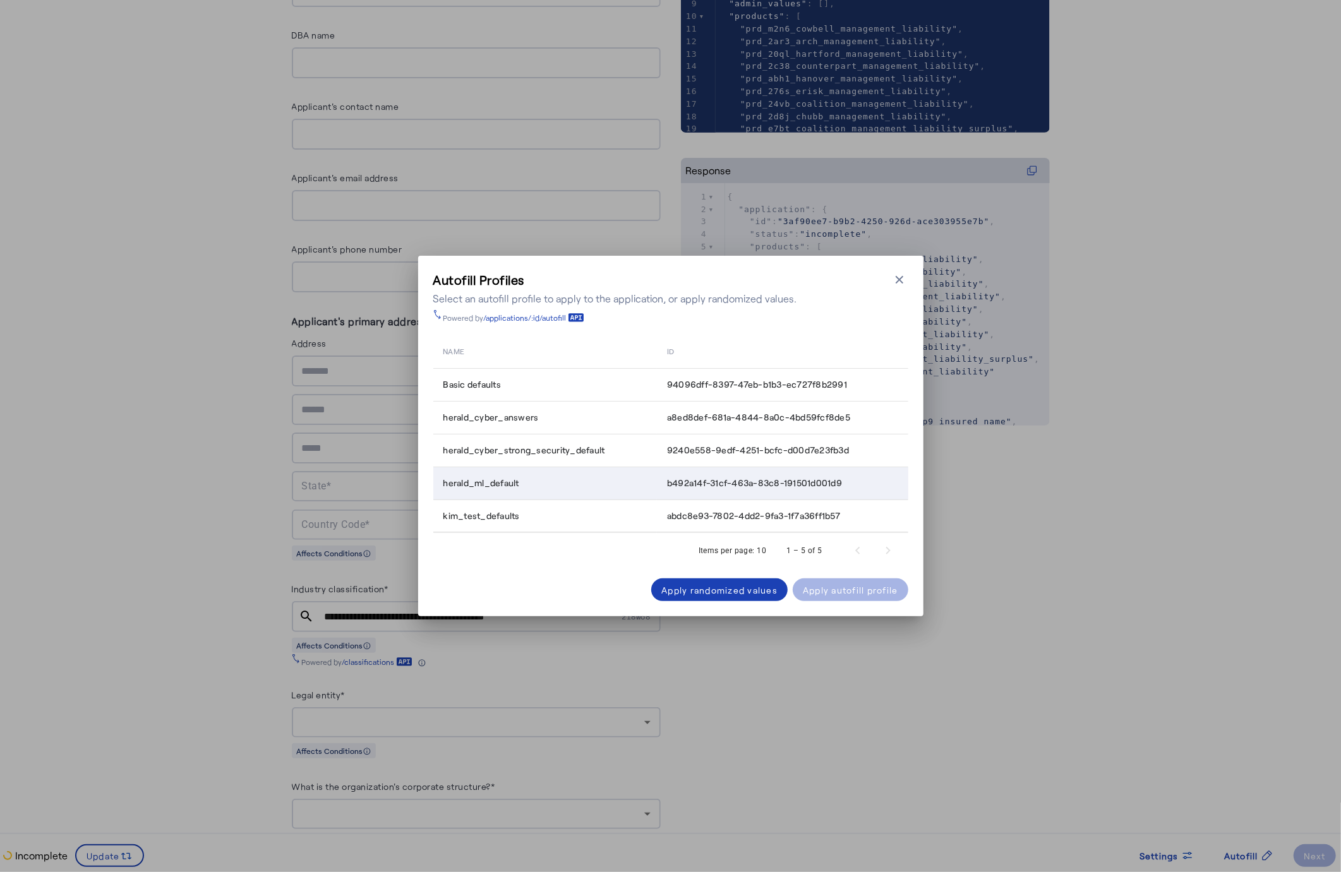
click at [602, 484] on div "herald_ml_default" at bounding box center [547, 483] width 208 height 13
click at [865, 584] on div "Apply autofill profile" at bounding box center [850, 590] width 95 height 13
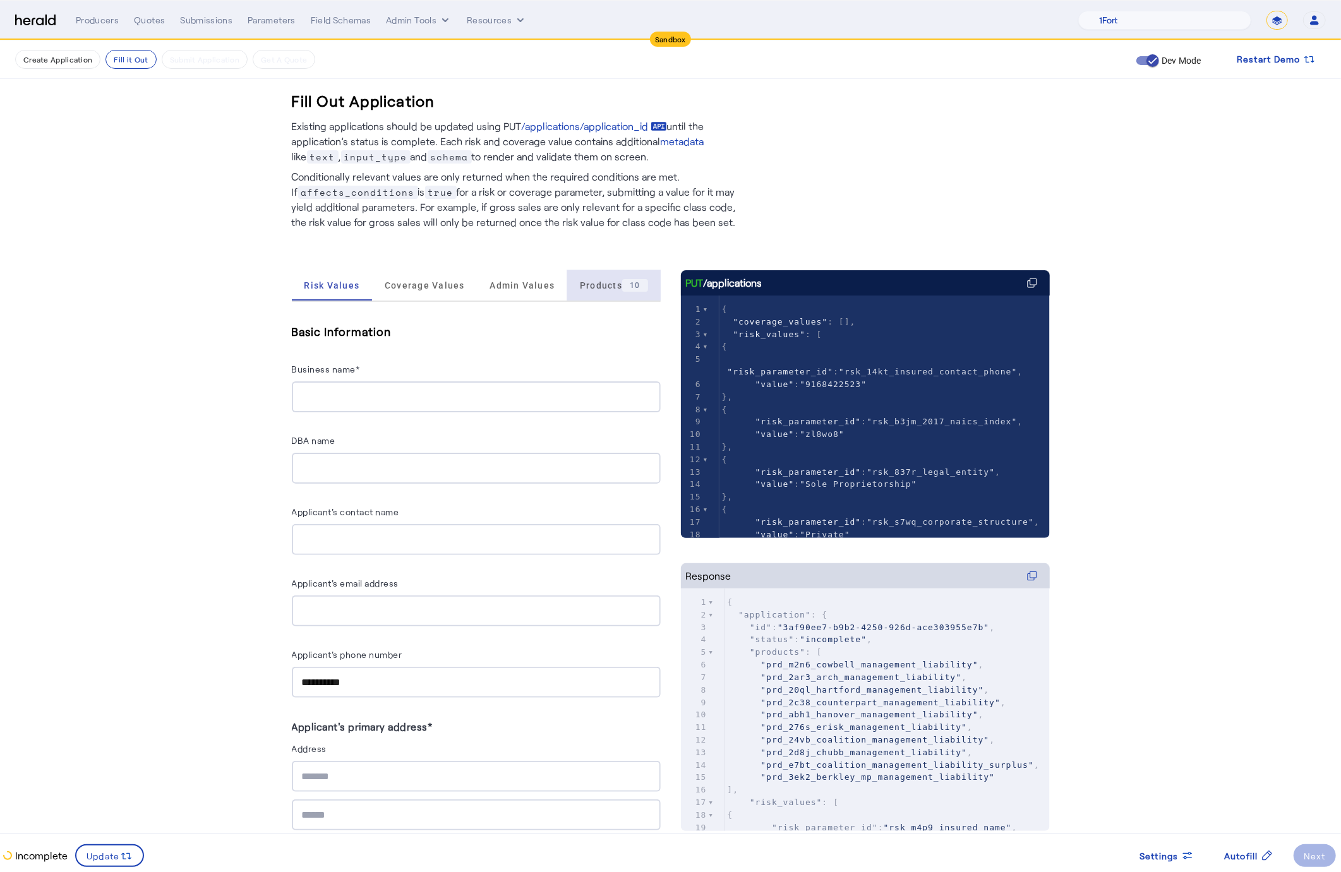
click at [591, 282] on span "Products 10" at bounding box center [614, 285] width 68 height 13
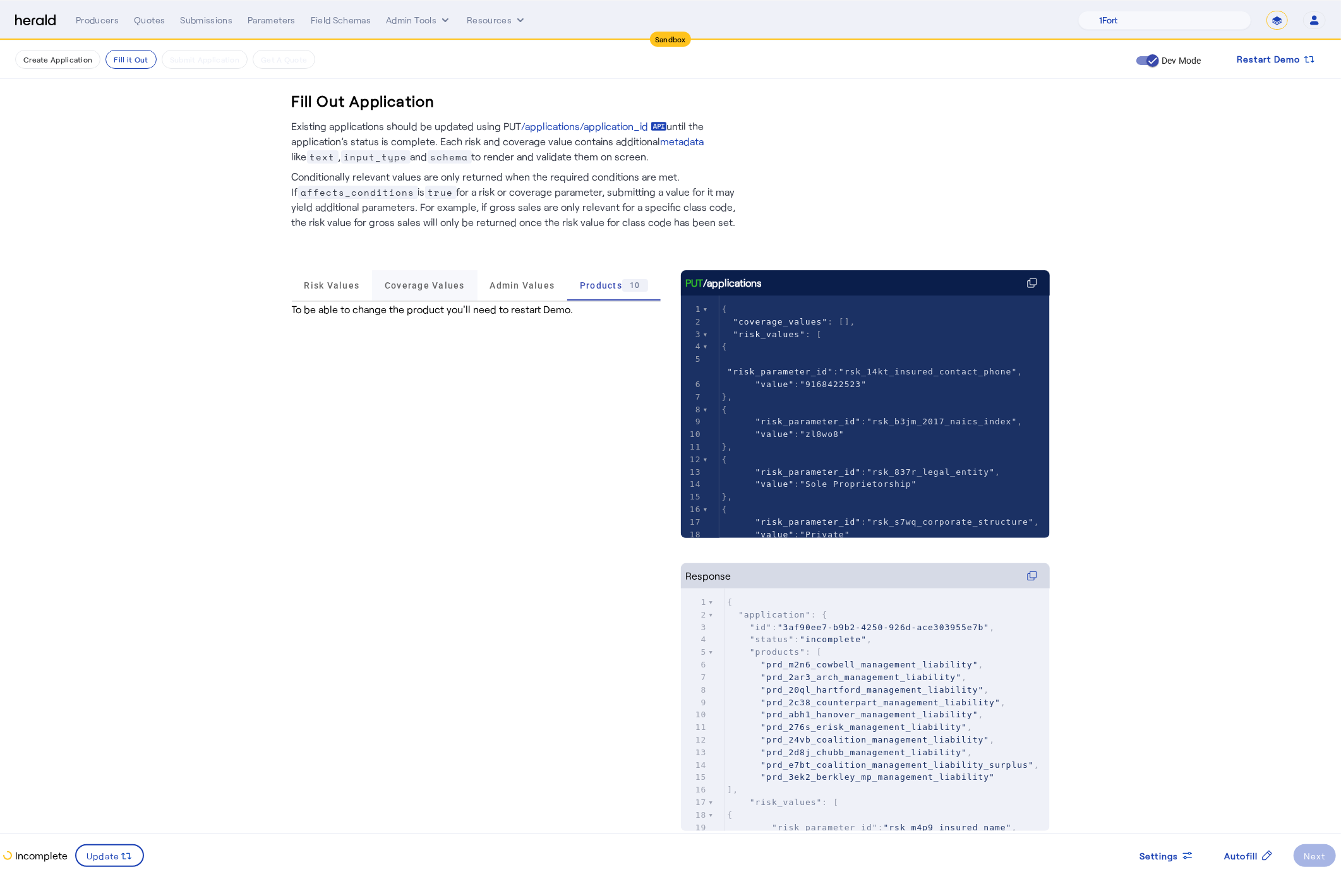
click at [421, 289] on span "Coverage Values" at bounding box center [425, 285] width 80 height 9
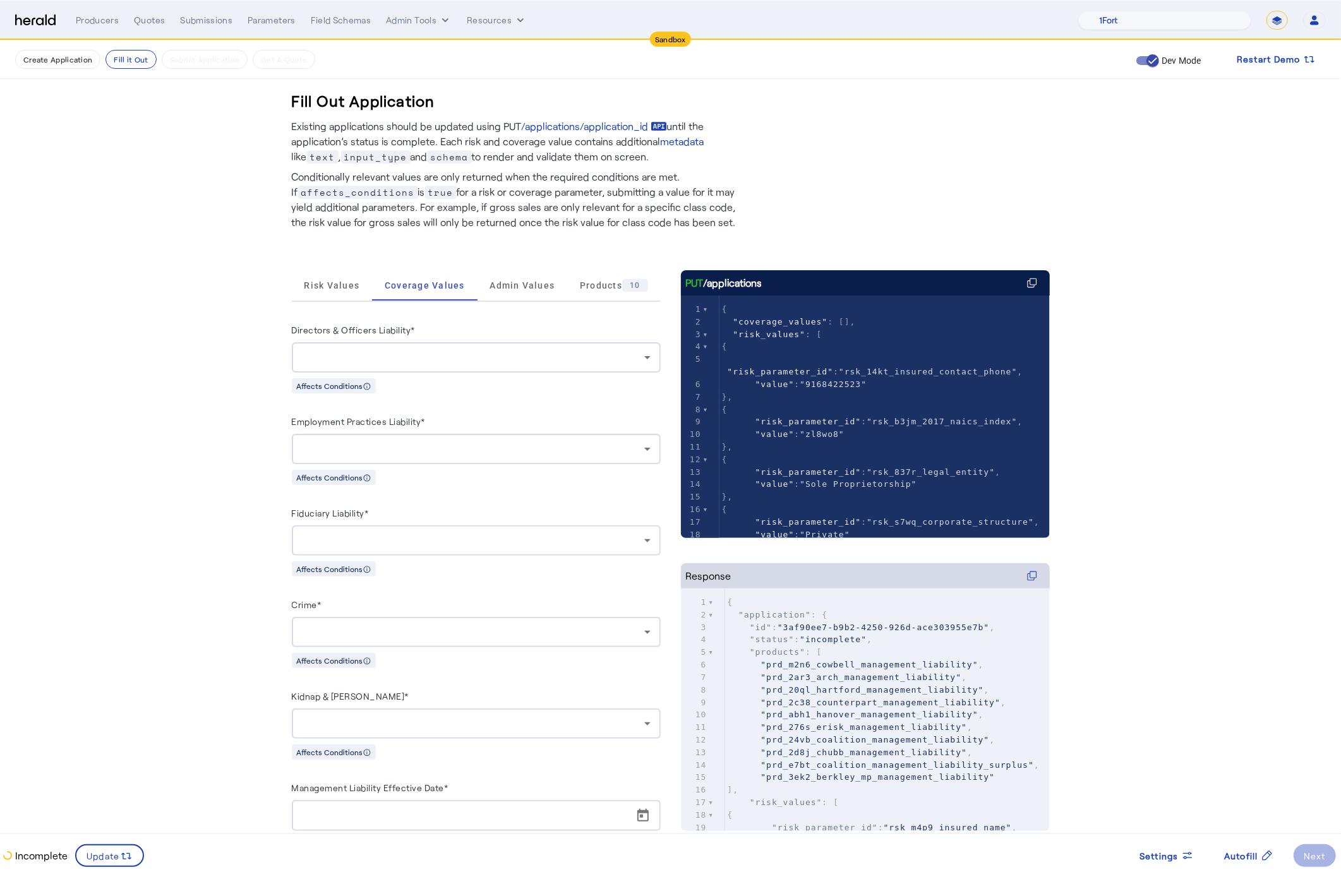
click at [363, 345] on div at bounding box center [476, 357] width 349 height 30
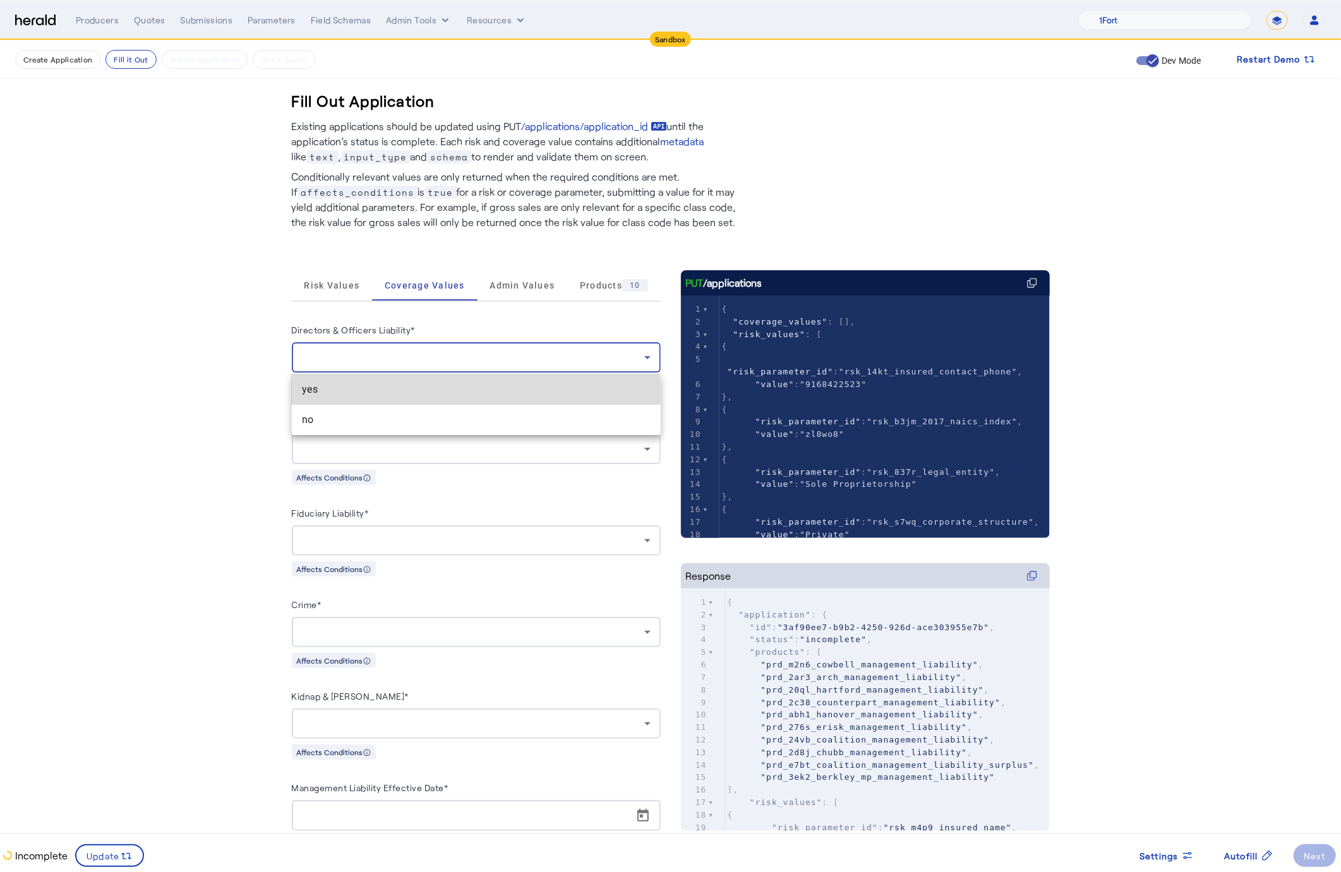
click at [363, 390] on span "yes" at bounding box center [476, 389] width 349 height 15
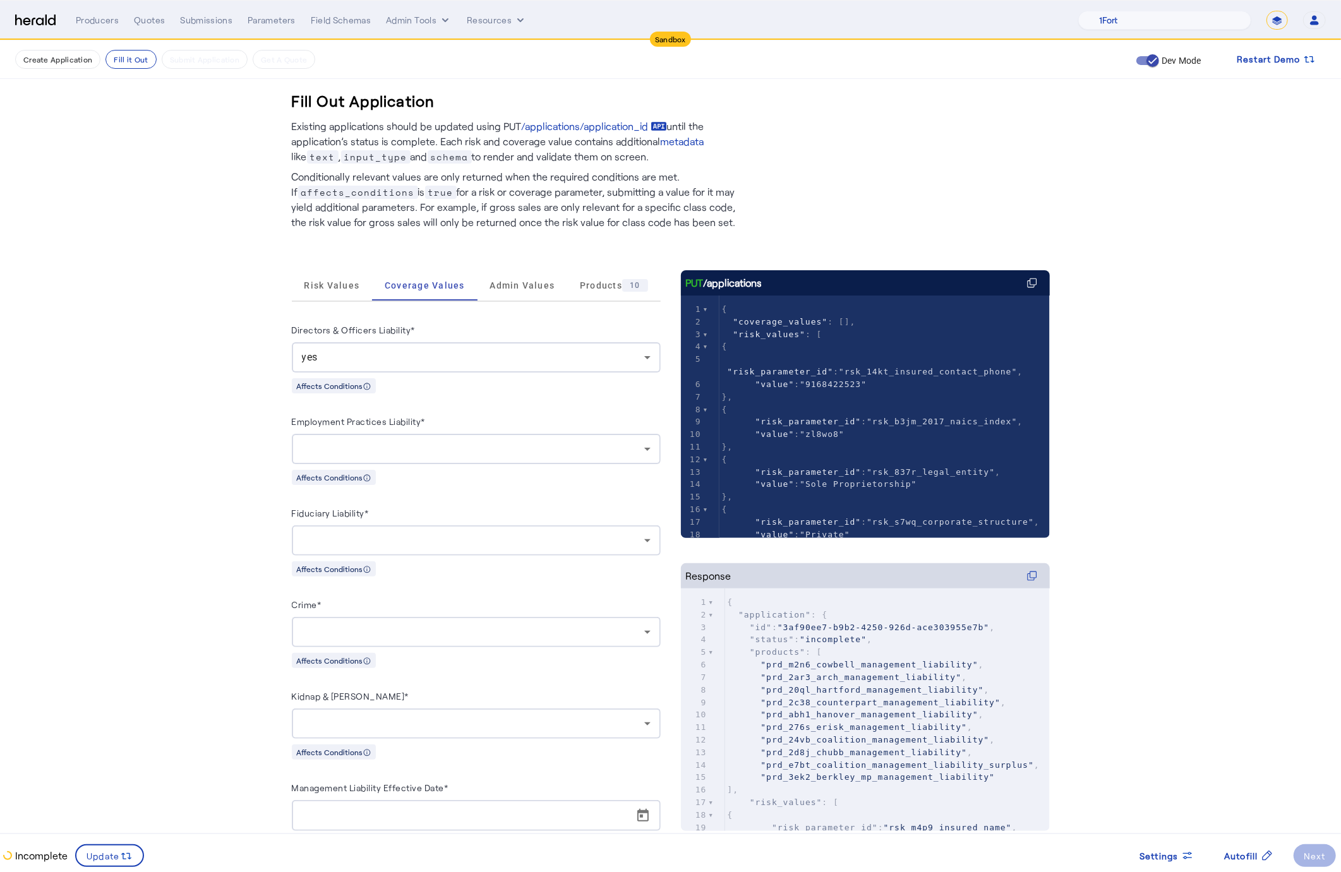
click at [488, 434] on div at bounding box center [476, 449] width 349 height 30
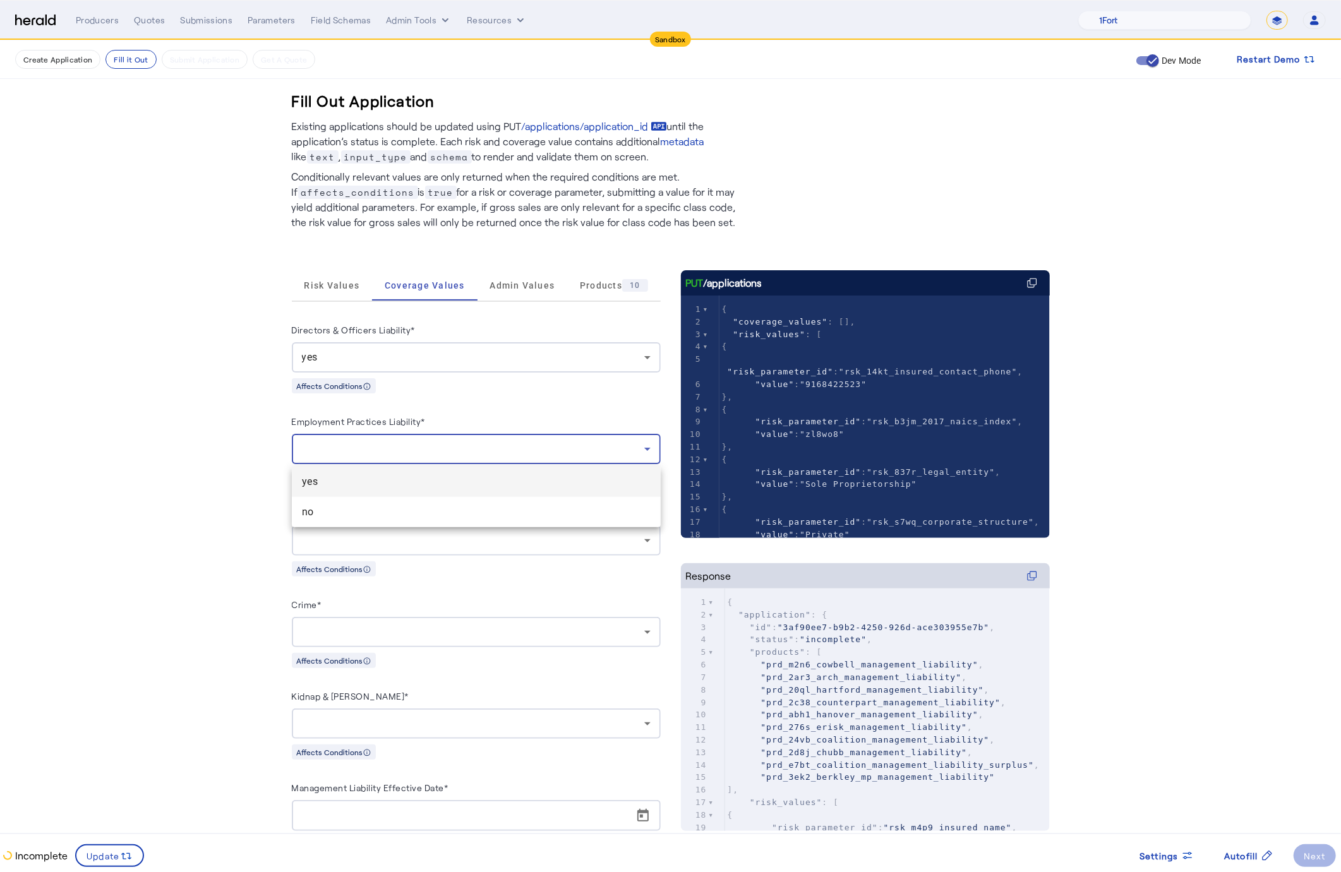
click at [382, 486] on span "yes" at bounding box center [476, 481] width 349 height 15
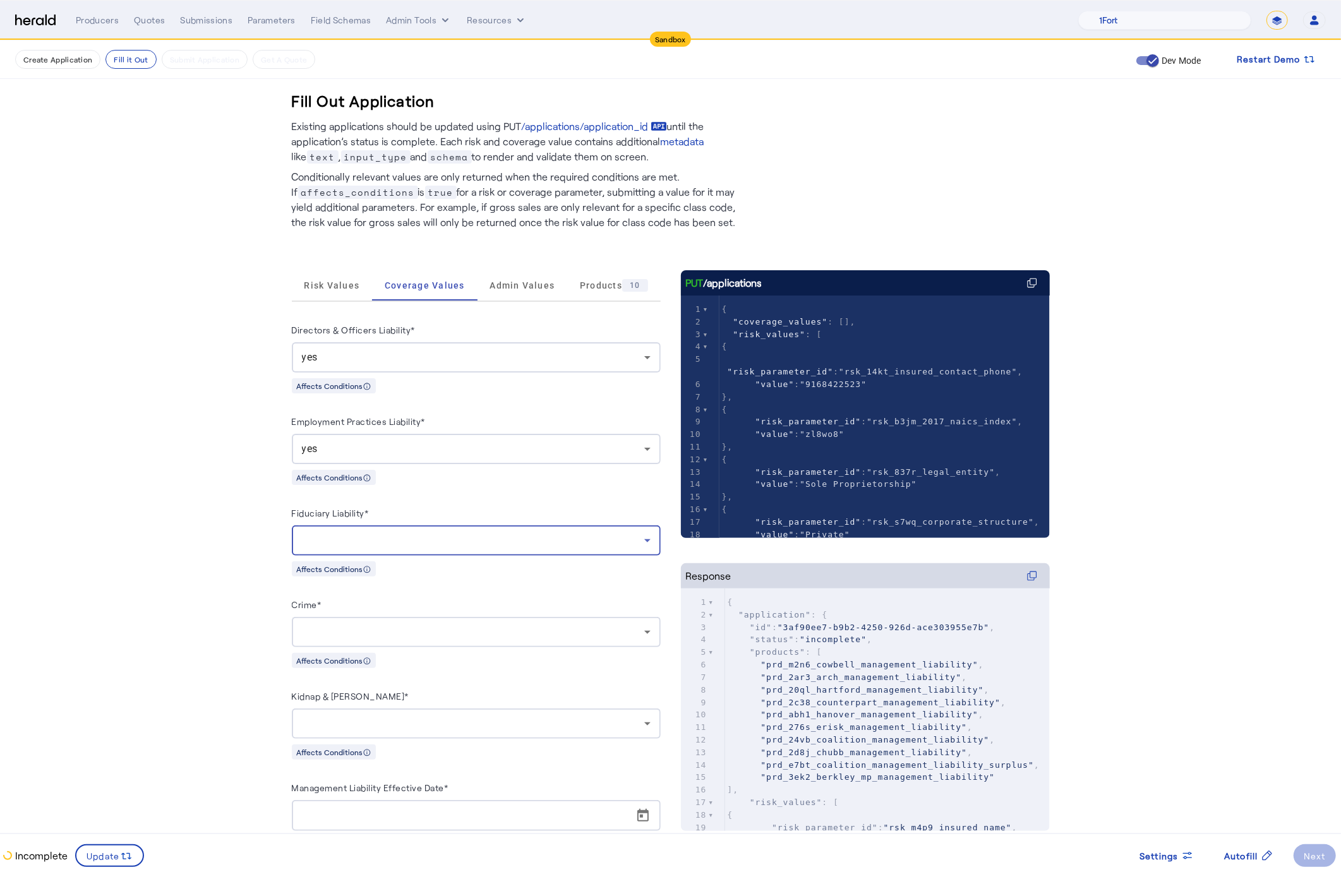
click at [601, 544] on div at bounding box center [473, 540] width 342 height 15
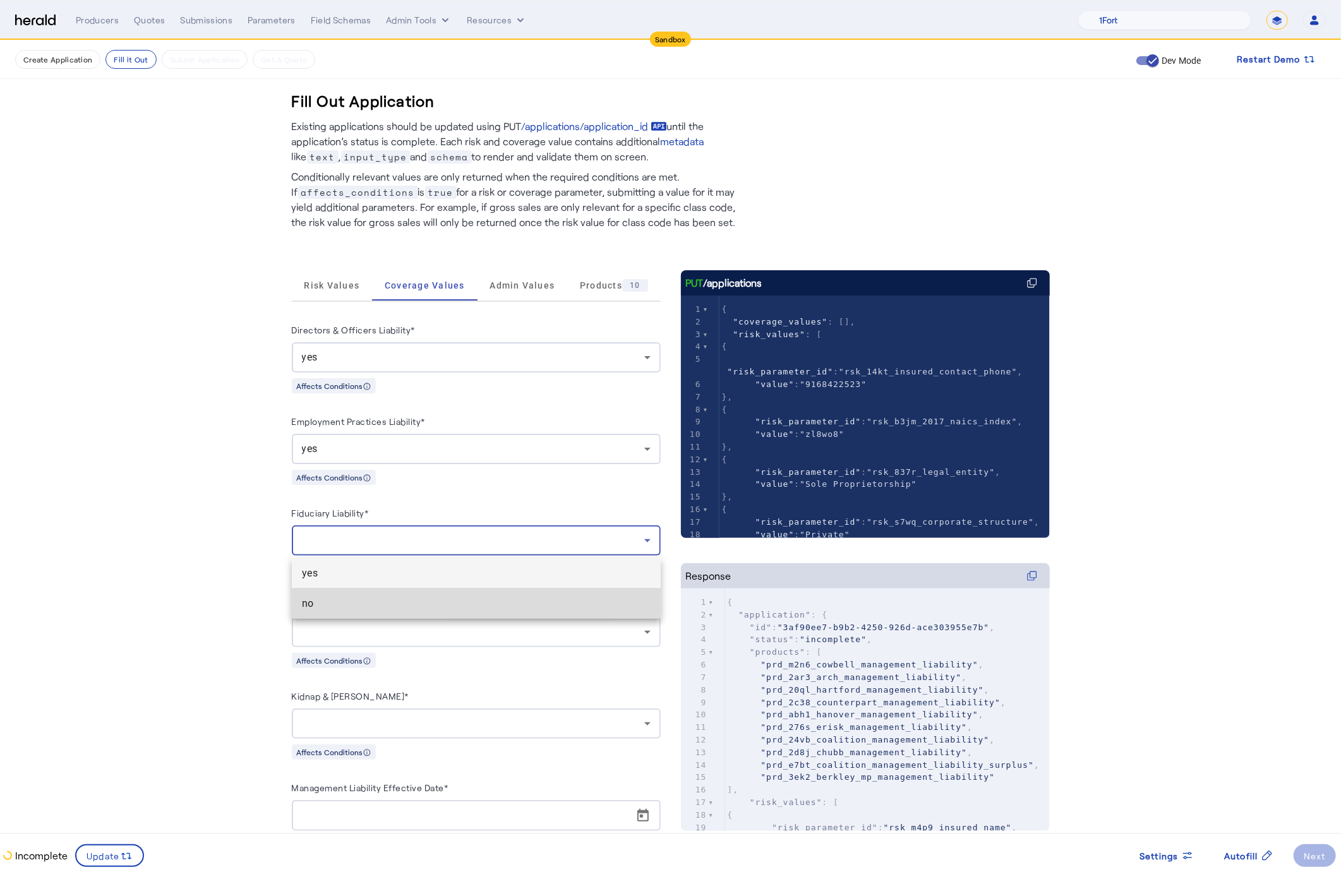
click at [476, 599] on span "no" at bounding box center [476, 603] width 349 height 15
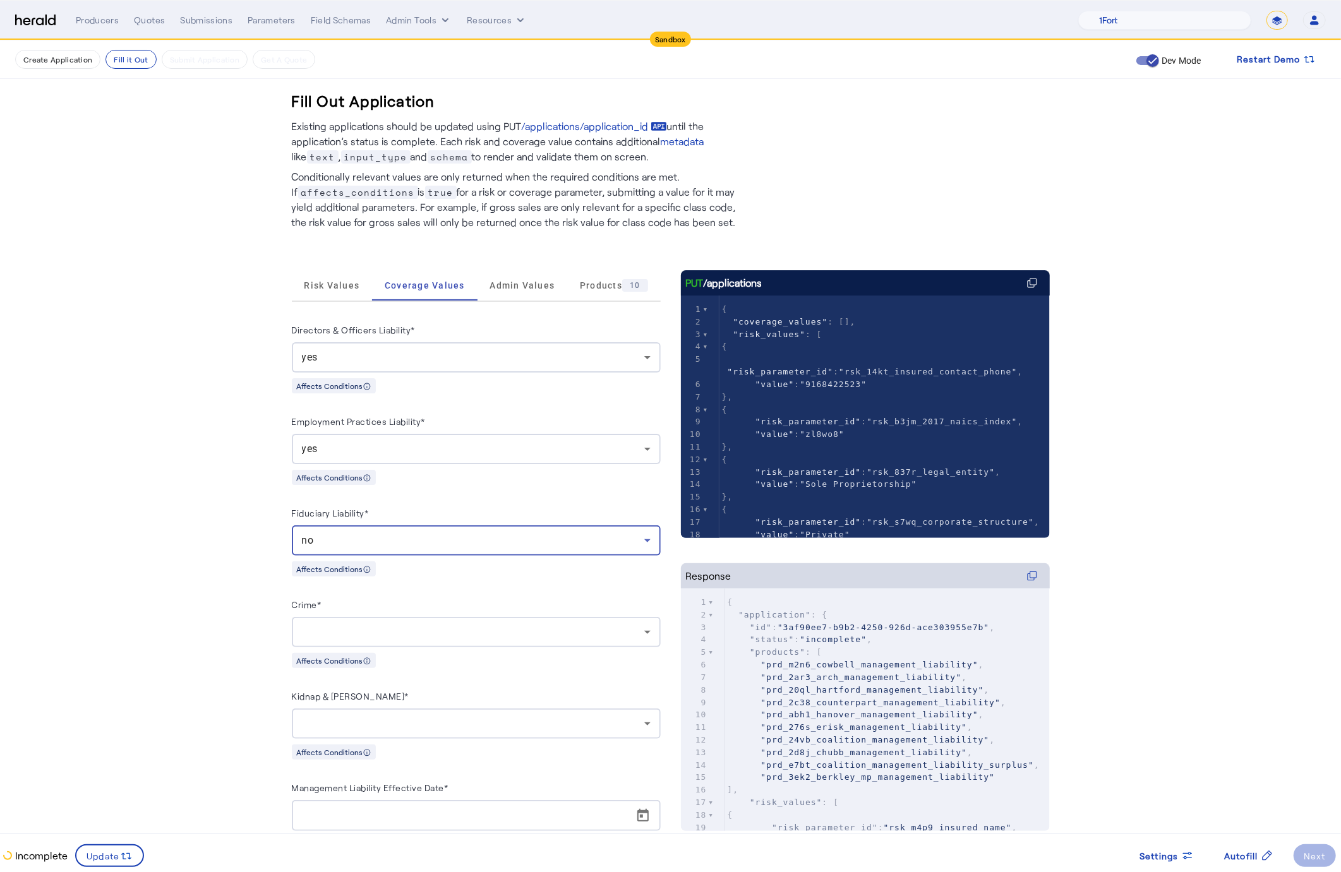
click at [466, 627] on div at bounding box center [473, 632] width 342 height 15
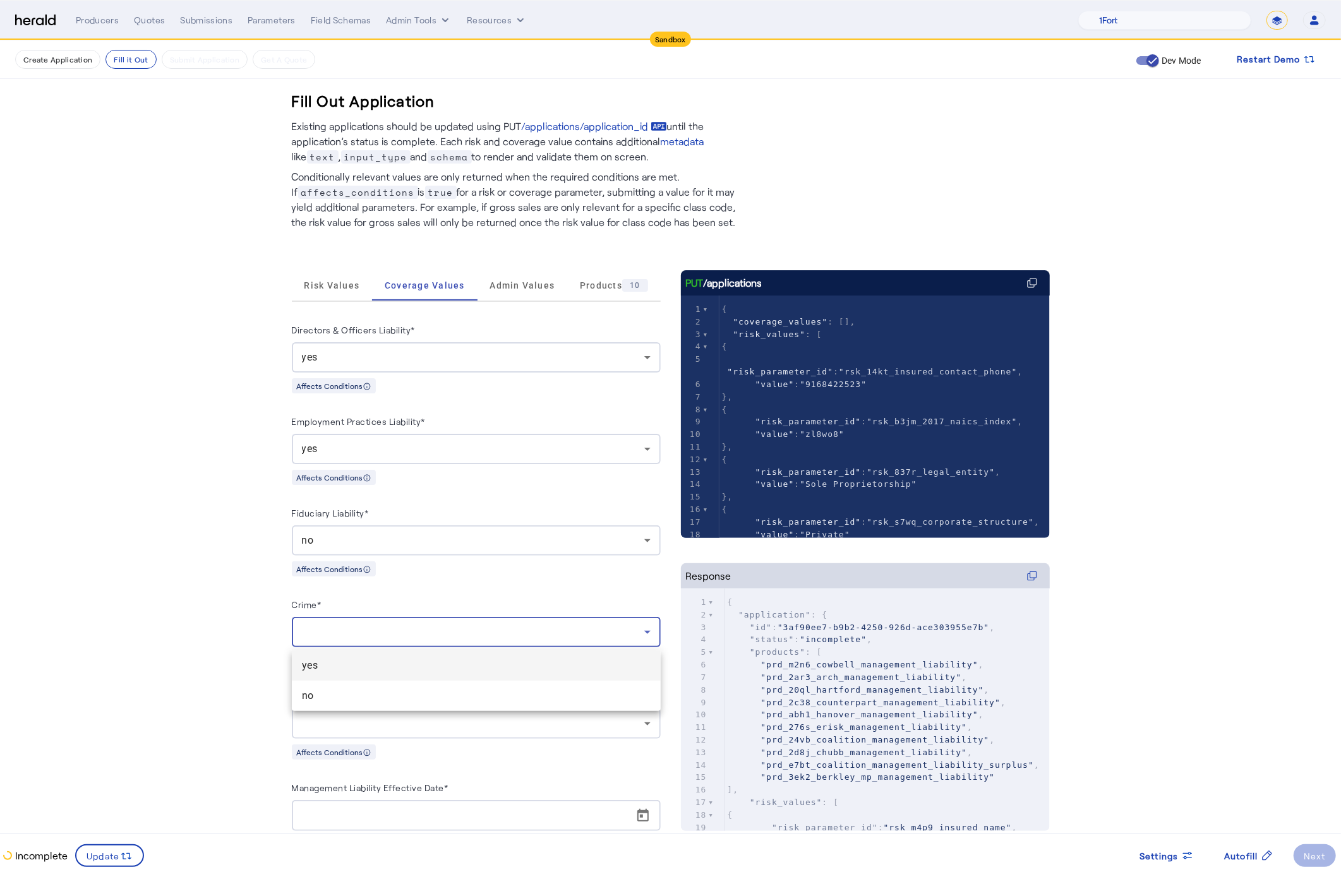
drag, startPoint x: 361, startPoint y: 704, endPoint x: 376, endPoint y: 690, distance: 20.6
click at [361, 704] on mat-option "no" at bounding box center [476, 696] width 369 height 30
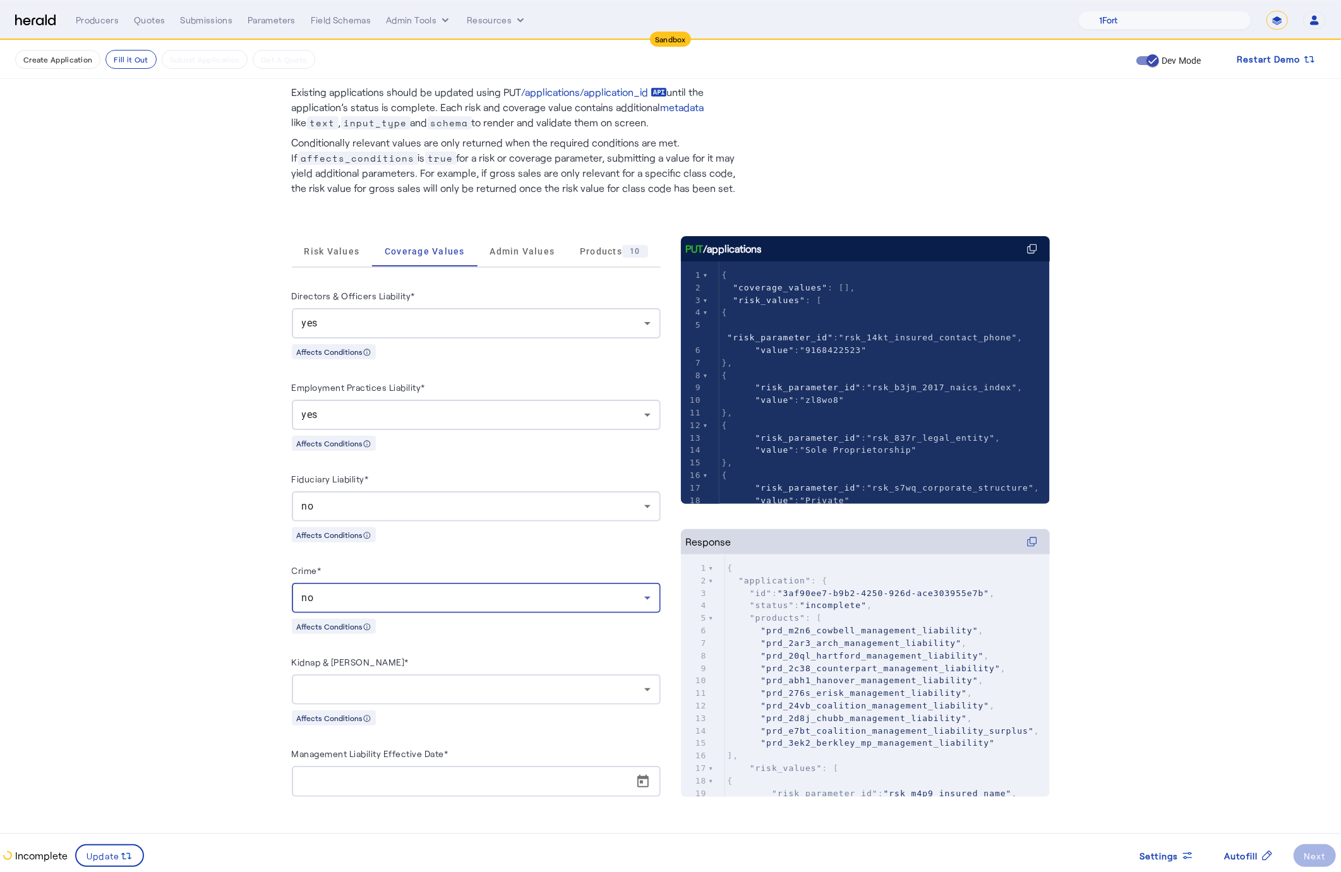
click at [441, 789] on div at bounding box center [480, 781] width 356 height 31
click at [352, 792] on div at bounding box center [480, 781] width 356 height 31
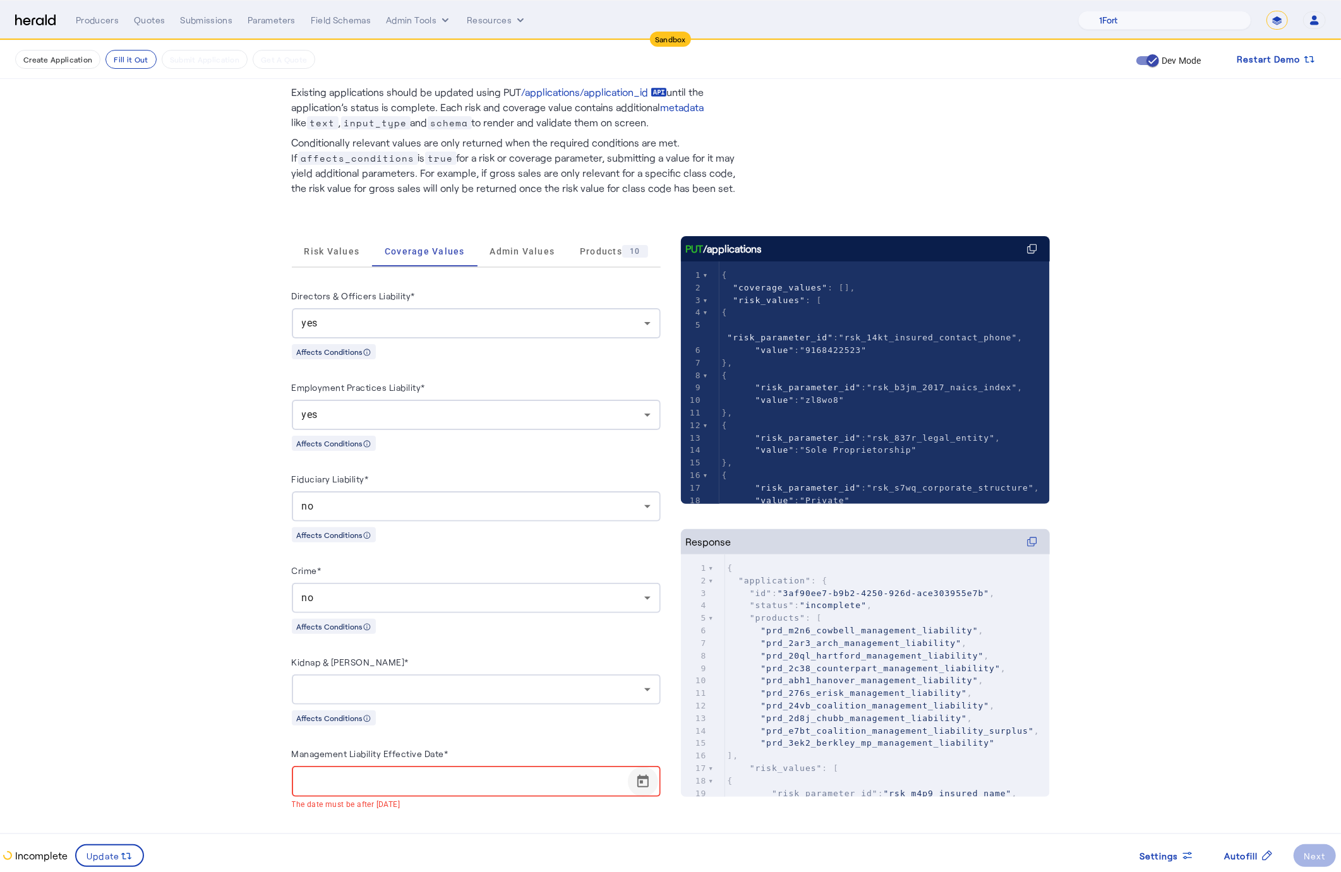
click at [637, 780] on span "Open calendar" at bounding box center [643, 782] width 30 height 30
click at [378, 723] on span "24" at bounding box center [385, 723] width 23 height 23
type input "**********"
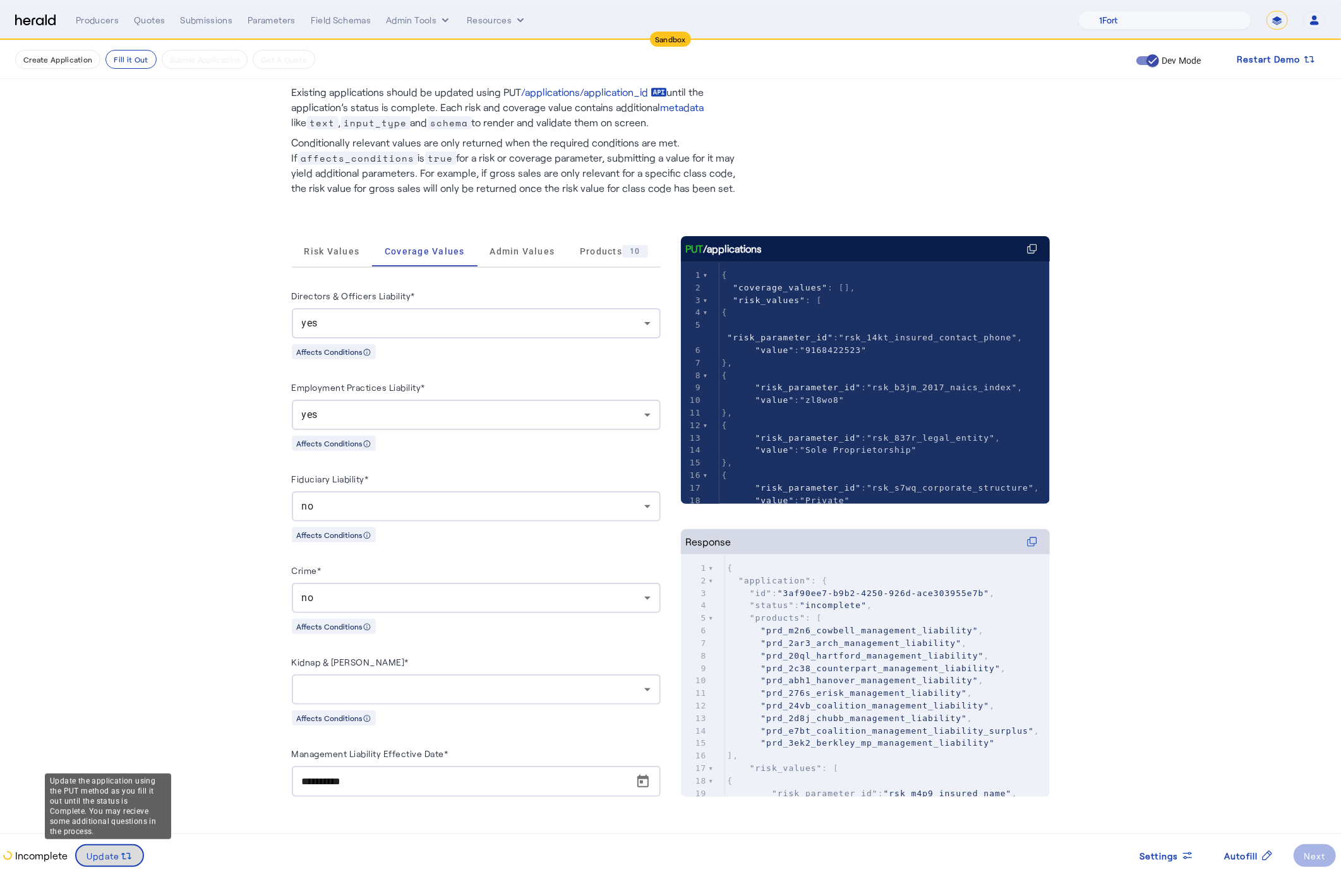
click at [87, 853] on span "Update" at bounding box center [103, 855] width 33 height 13
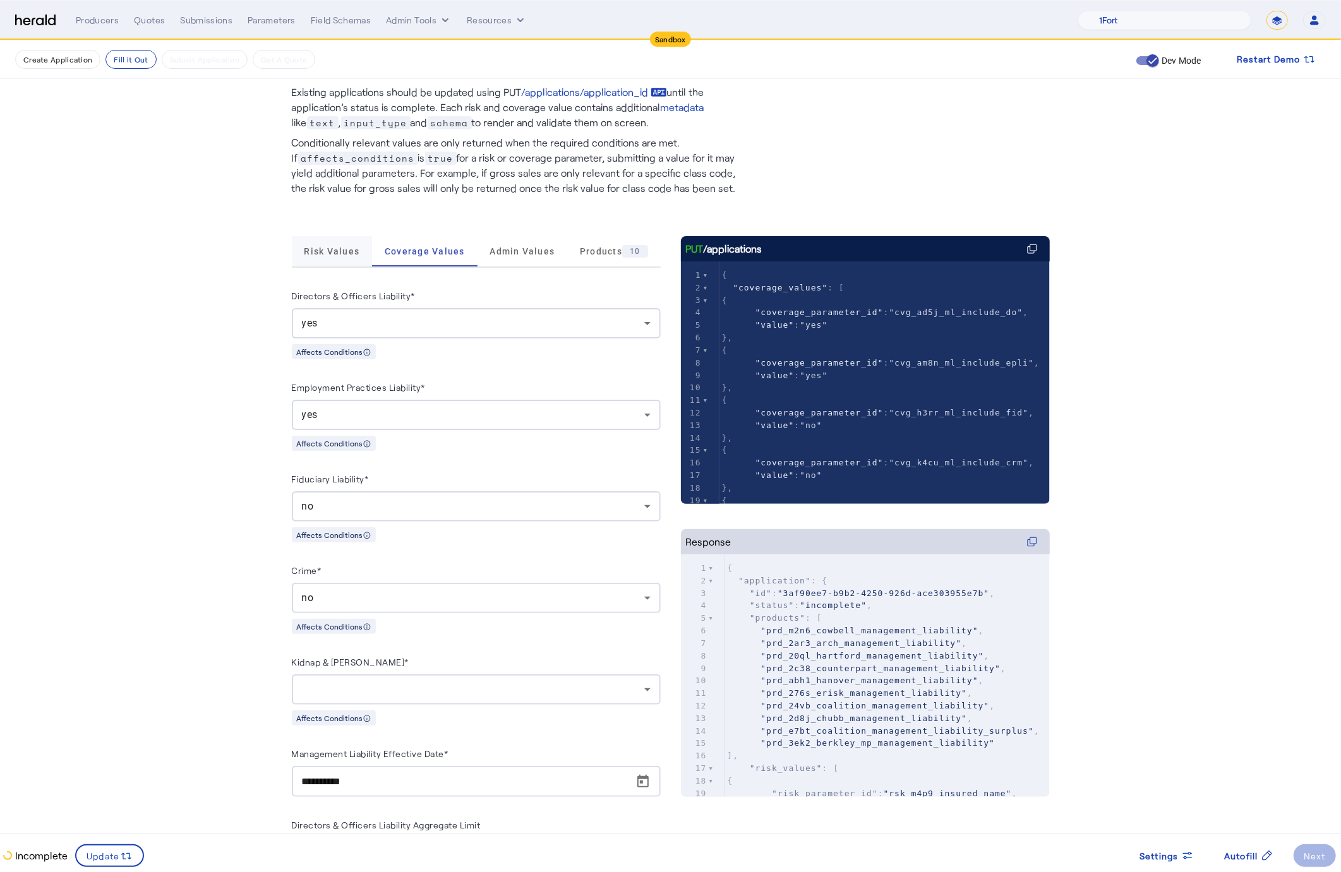
click at [345, 249] on span "Risk Values" at bounding box center [332, 251] width 56 height 9
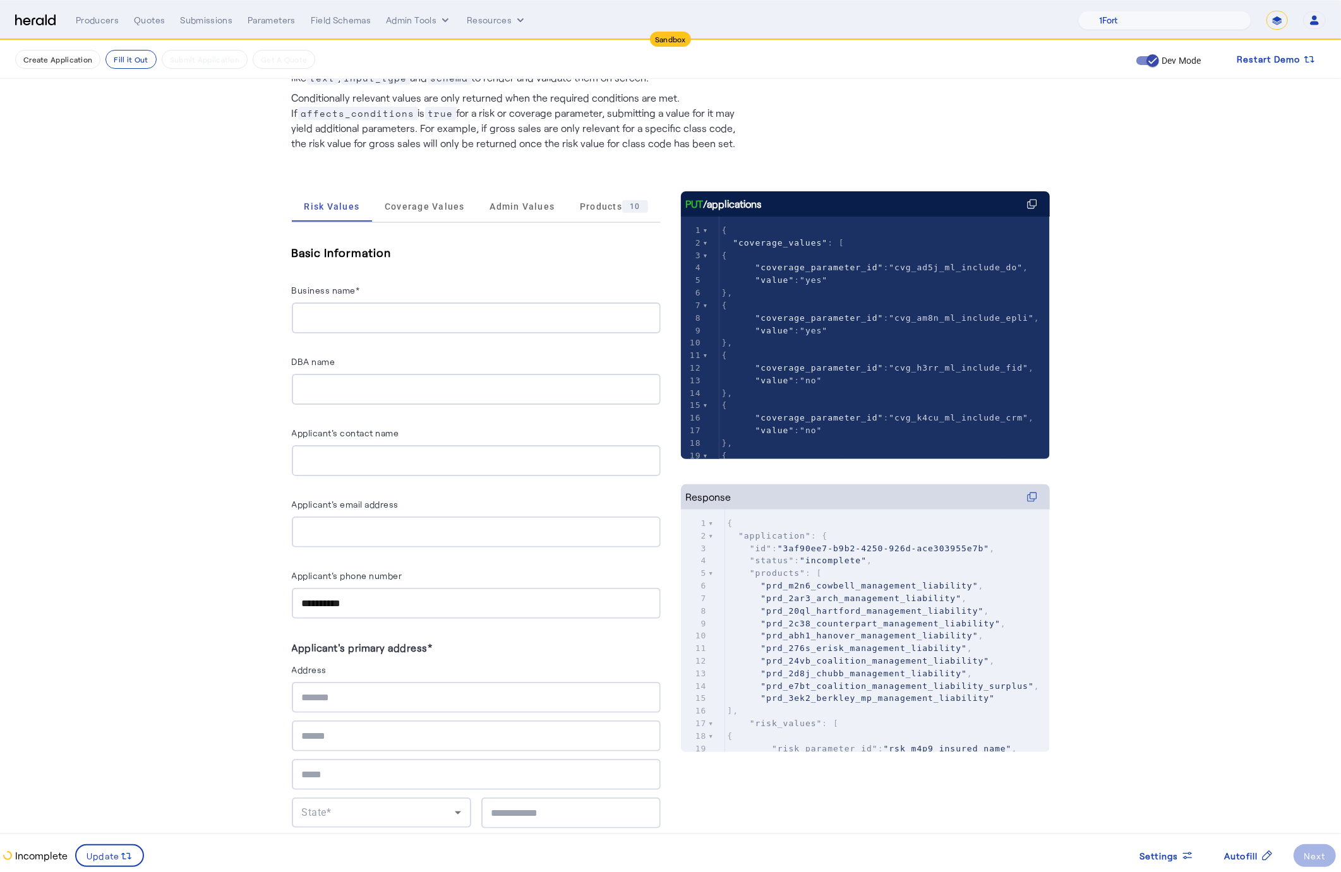
scroll to position [0, 0]
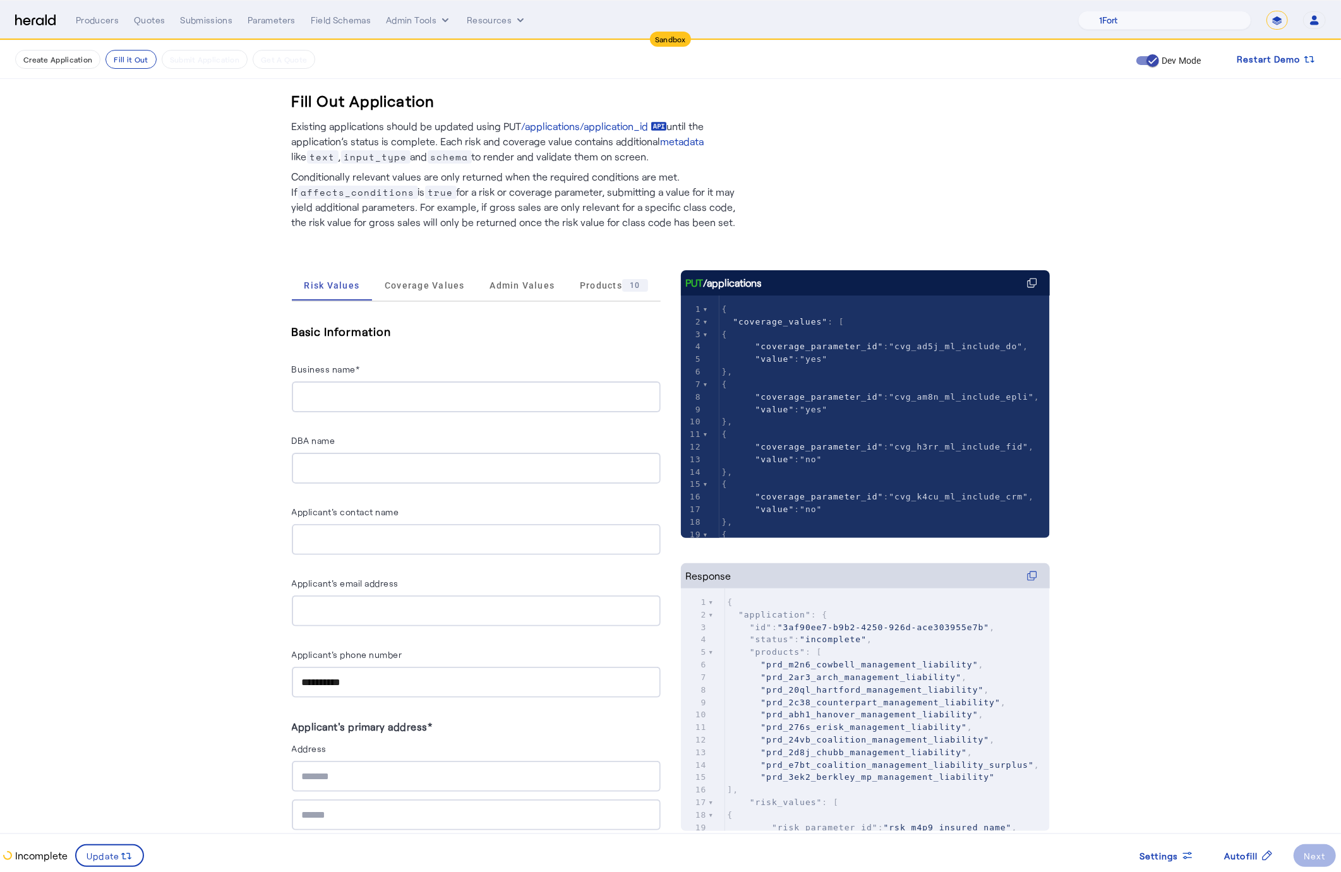
click at [343, 387] on div at bounding box center [476, 396] width 349 height 31
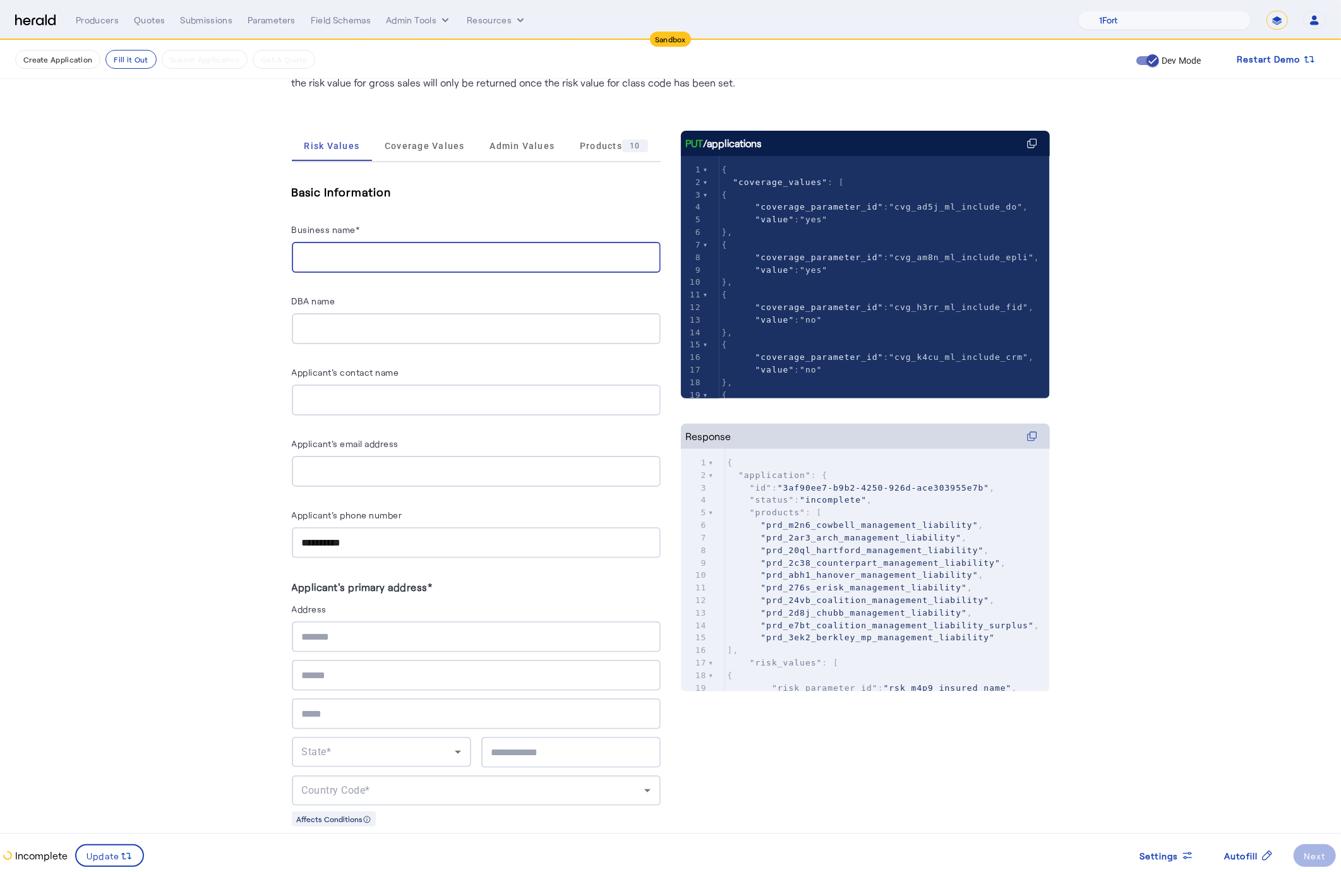
scroll to position [140, 0]
type input "**********"
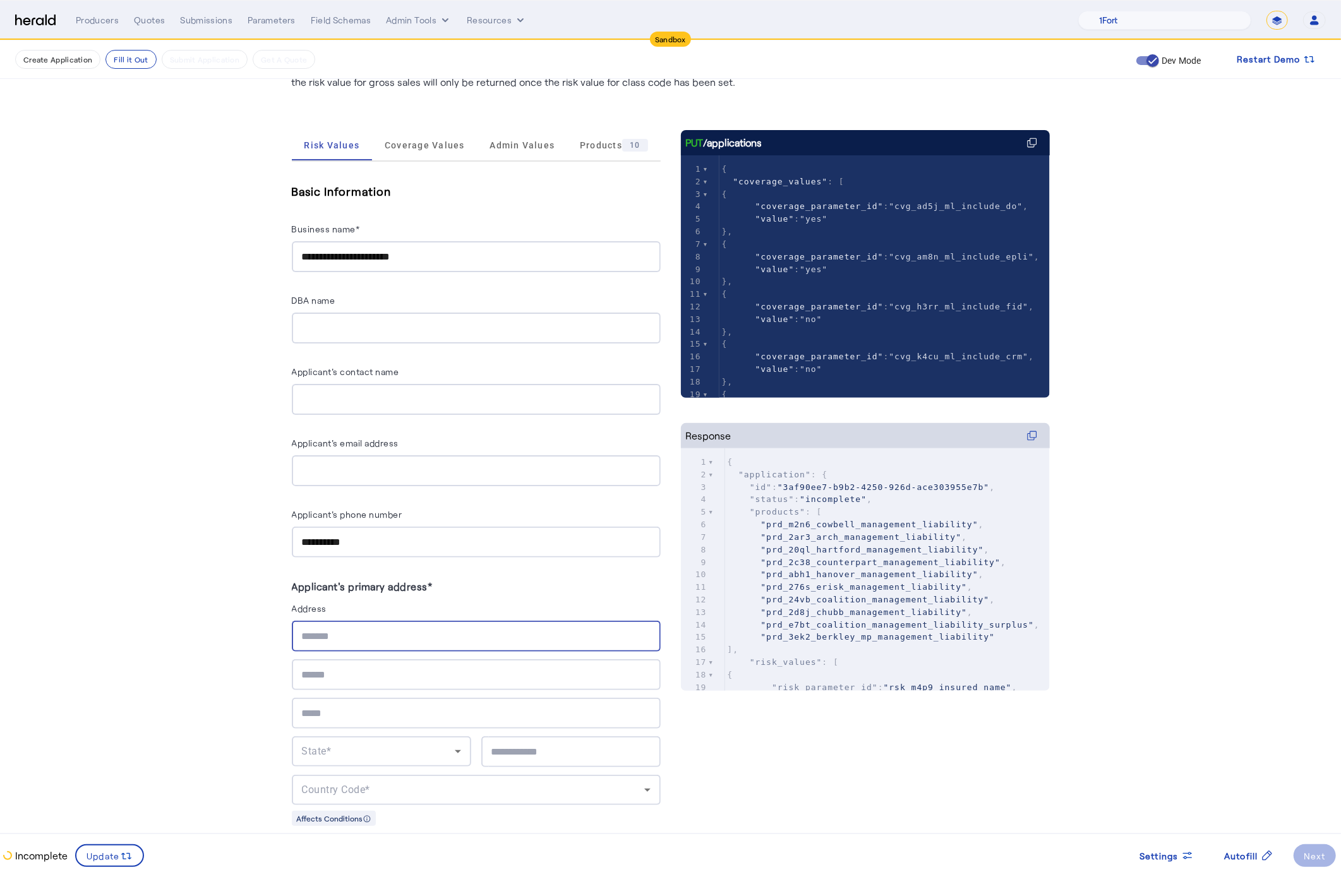
click at [361, 633] on input "text" at bounding box center [476, 636] width 349 height 15
type input "**********"
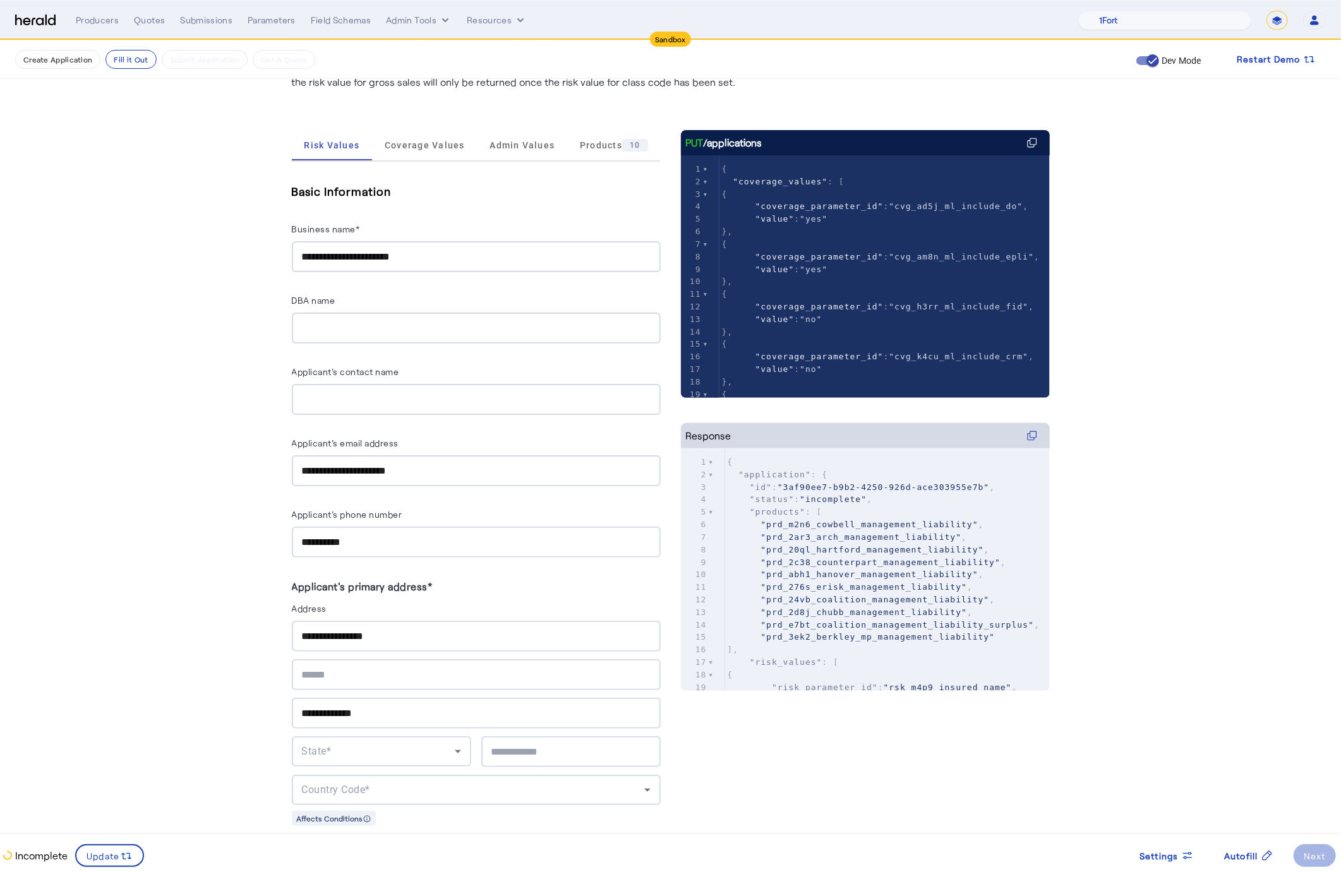
type input "*****"
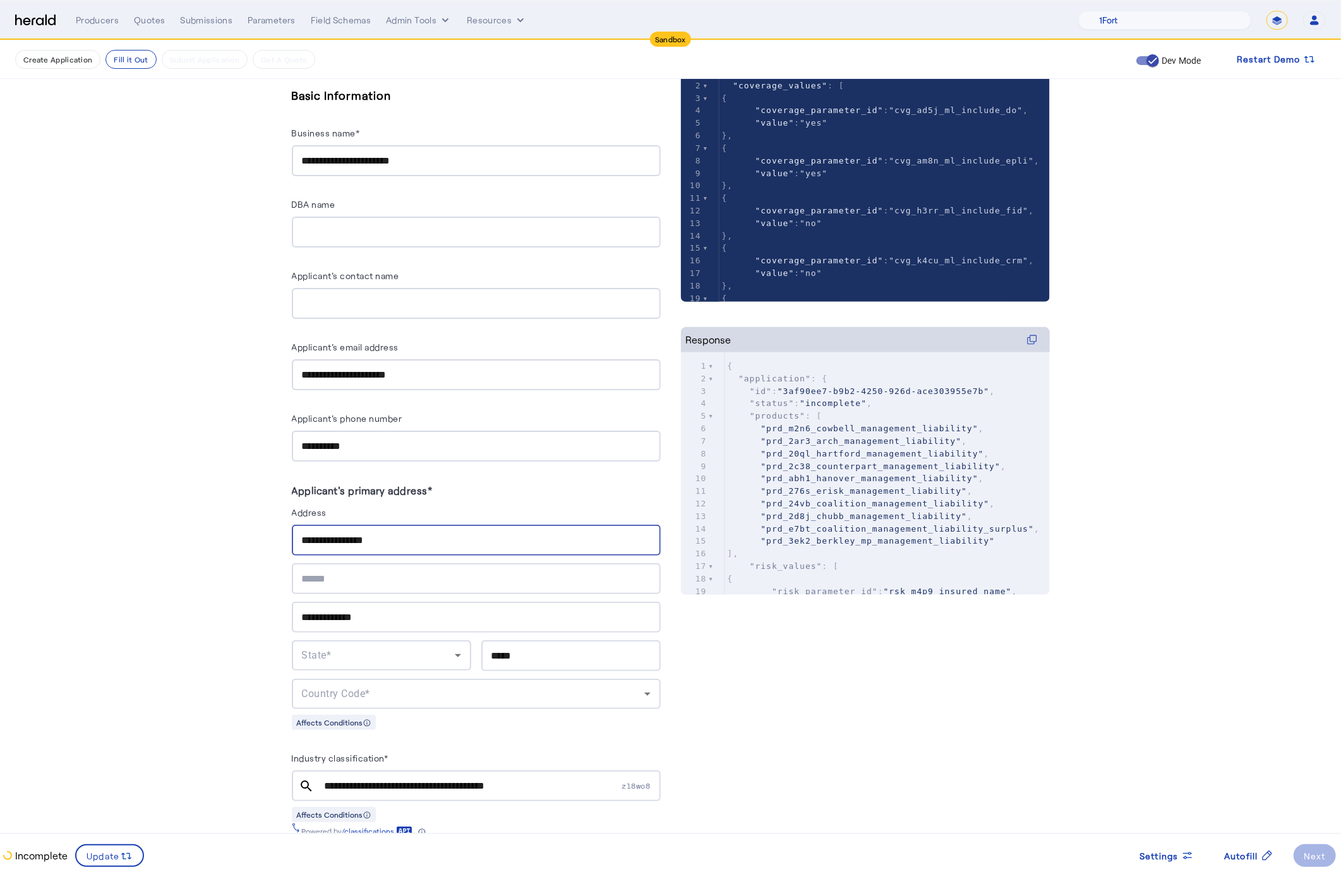
scroll to position [287, 0]
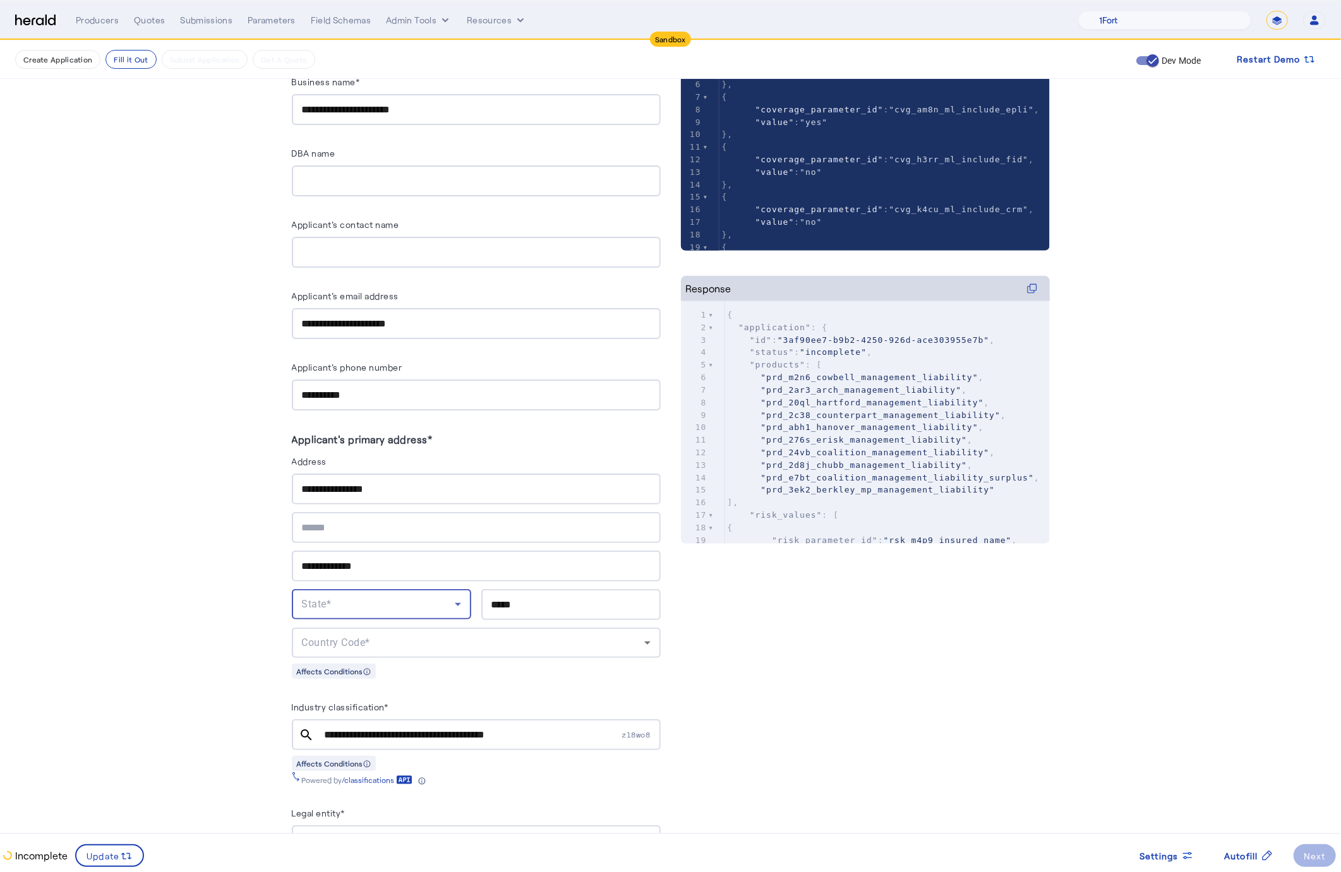
click at [342, 604] on div "State*" at bounding box center [378, 604] width 153 height 15
click at [333, 772] on span "PA" at bounding box center [381, 772] width 159 height 15
click at [482, 640] on div "Country Code*" at bounding box center [473, 643] width 342 height 15
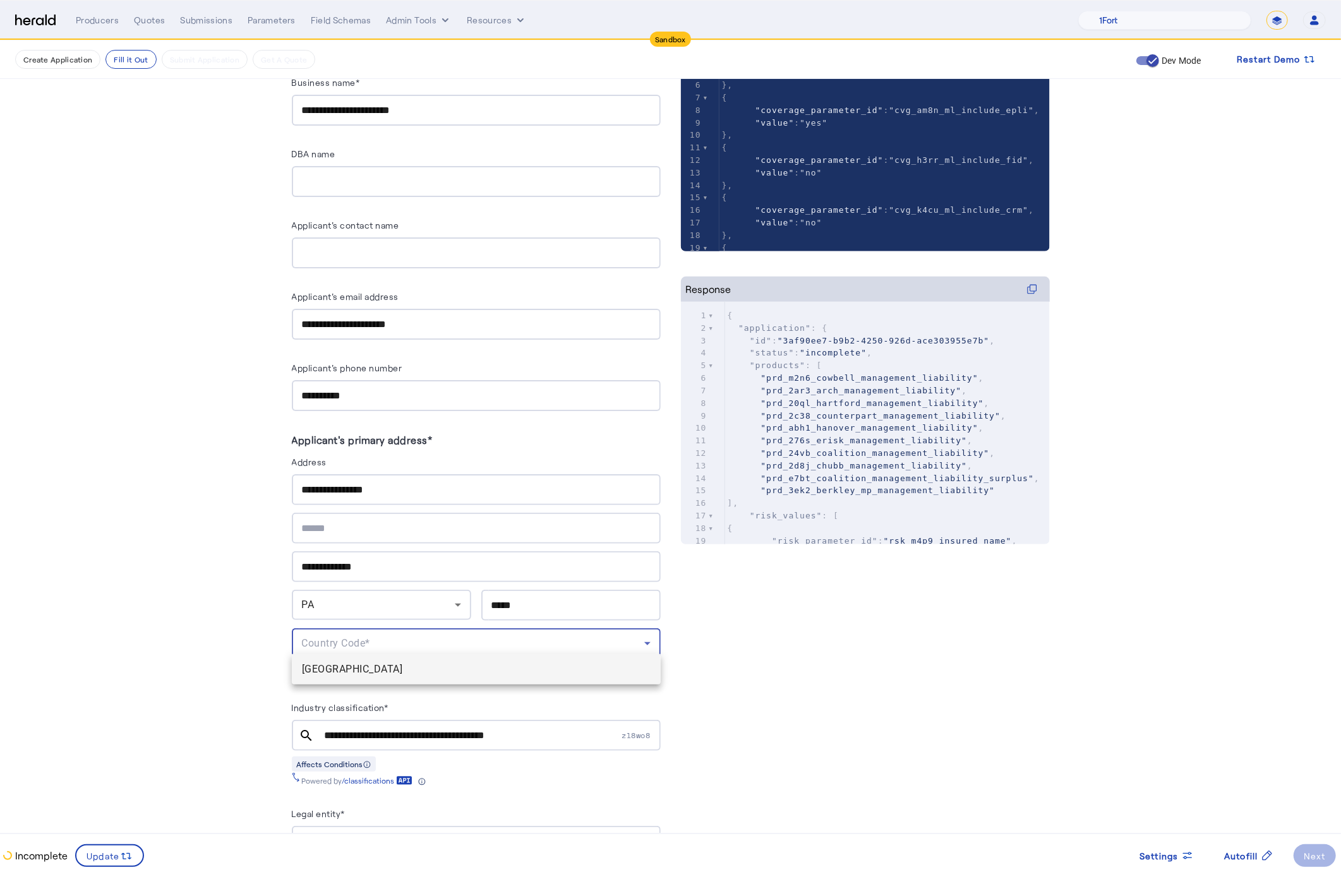
click at [447, 670] on span "[GEOGRAPHIC_DATA]" at bounding box center [476, 669] width 349 height 15
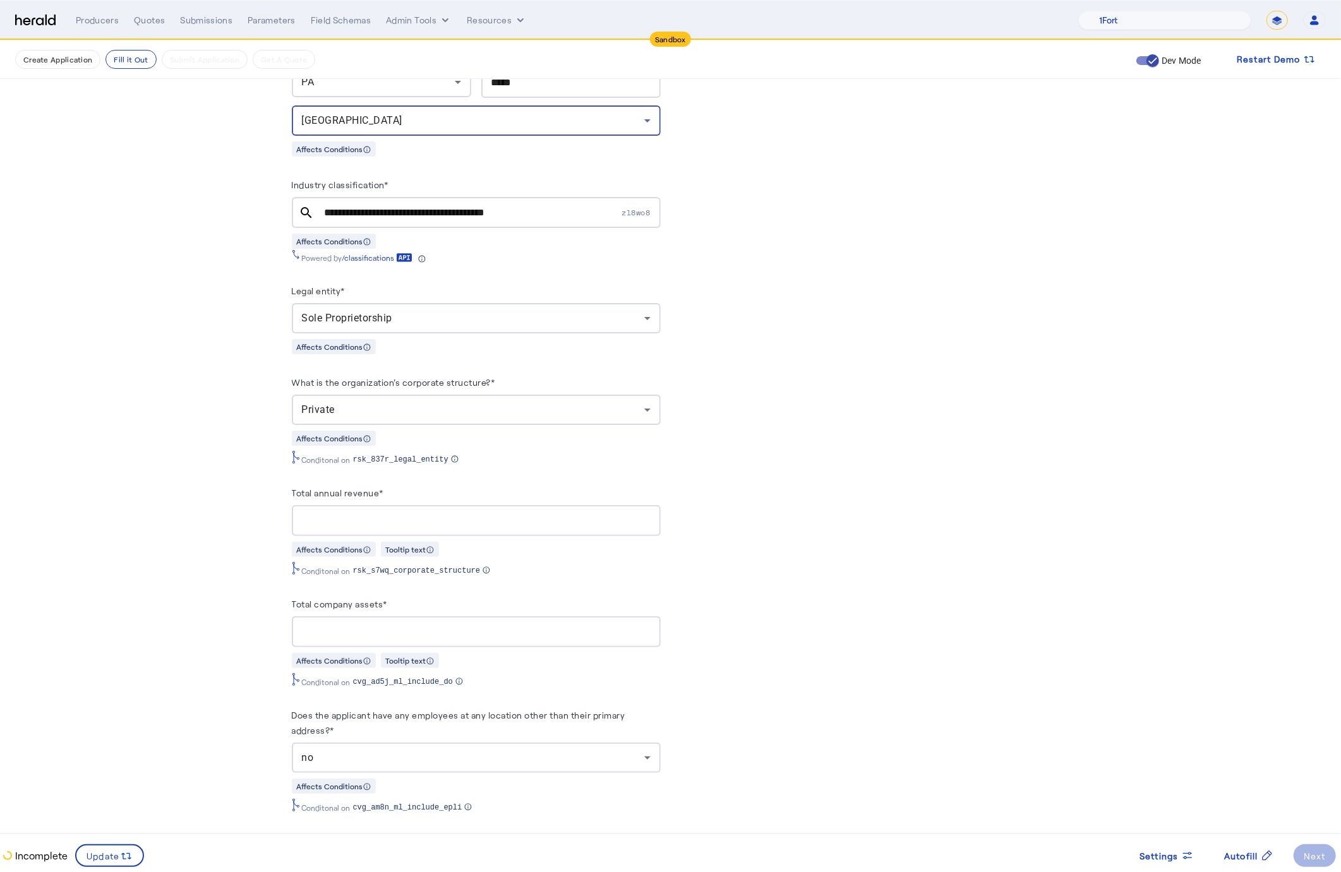
scroll to position [832, 0]
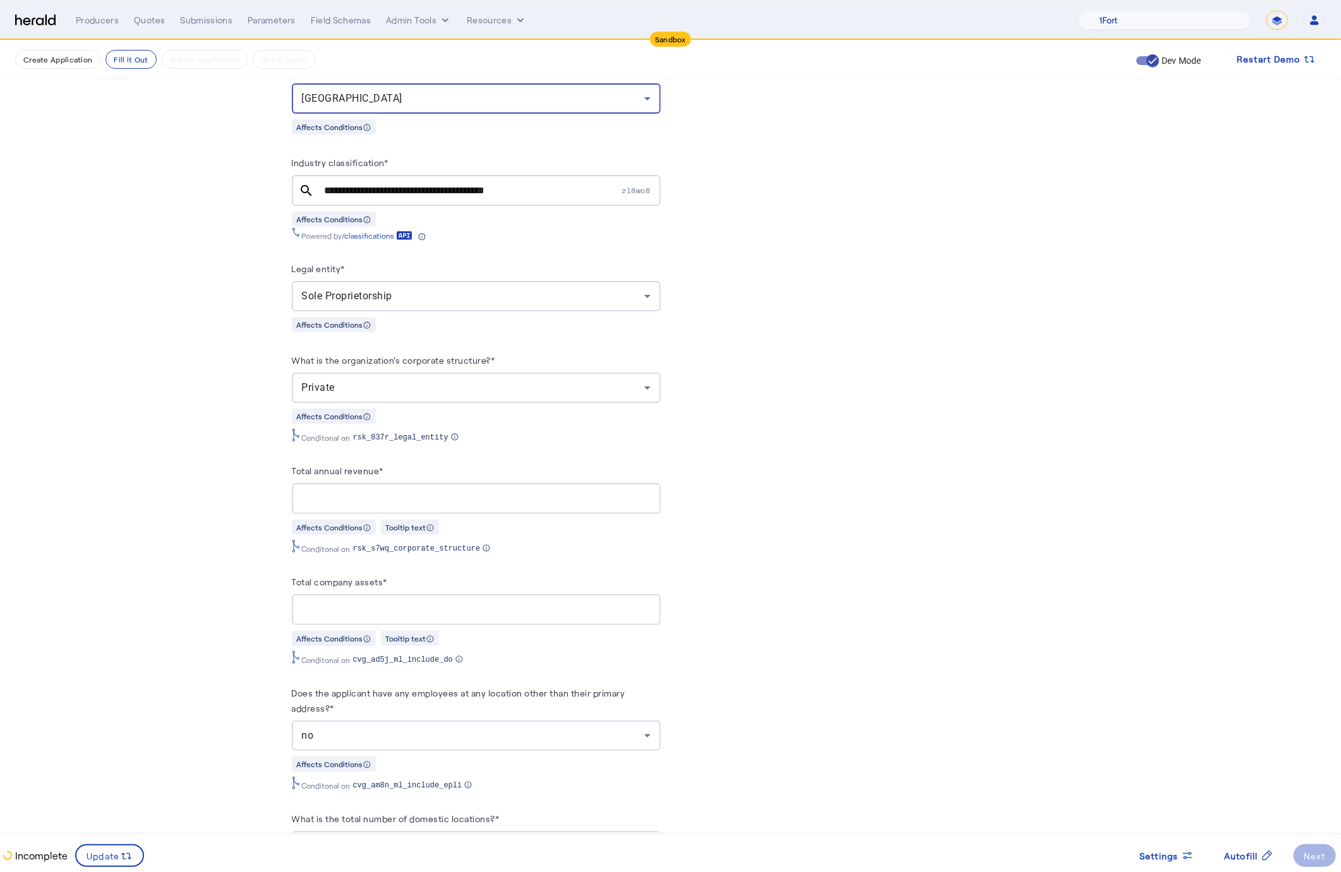
click at [395, 505] on div at bounding box center [476, 498] width 349 height 31
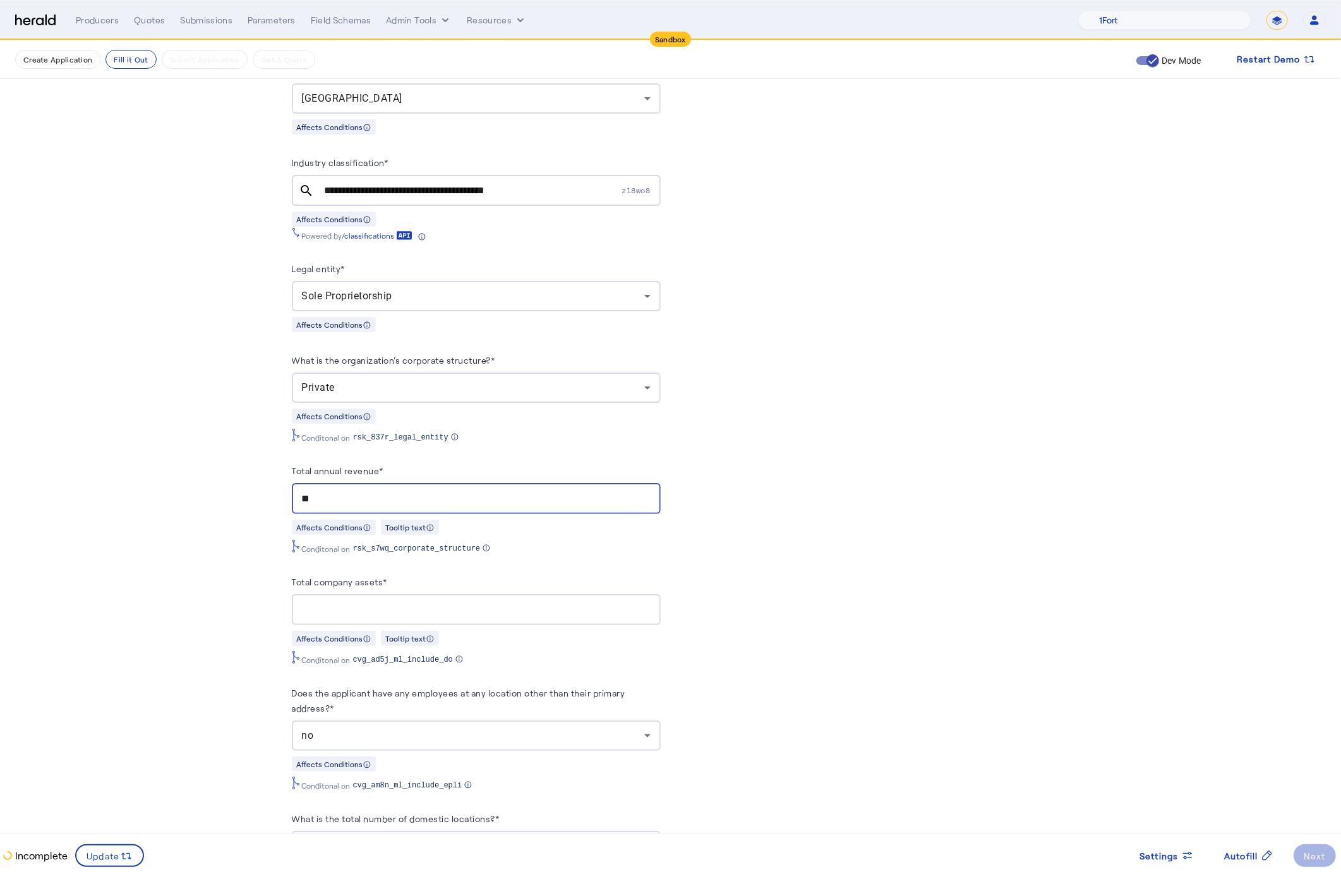
type input "**"
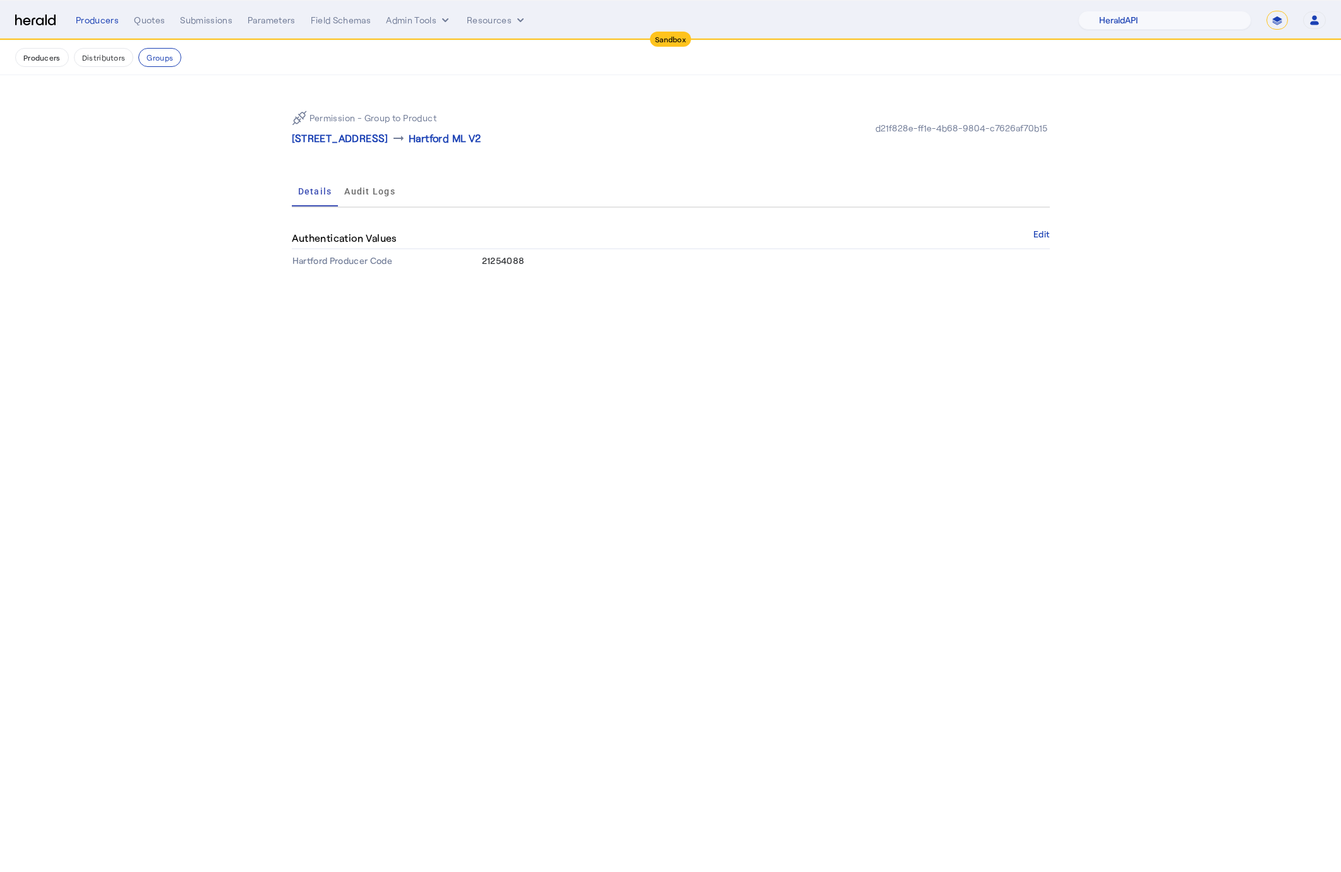
select select "pfm_2v8p_herald_api"
select select "*******"
click at [61, 57] on button "Producers" at bounding box center [42, 57] width 54 height 19
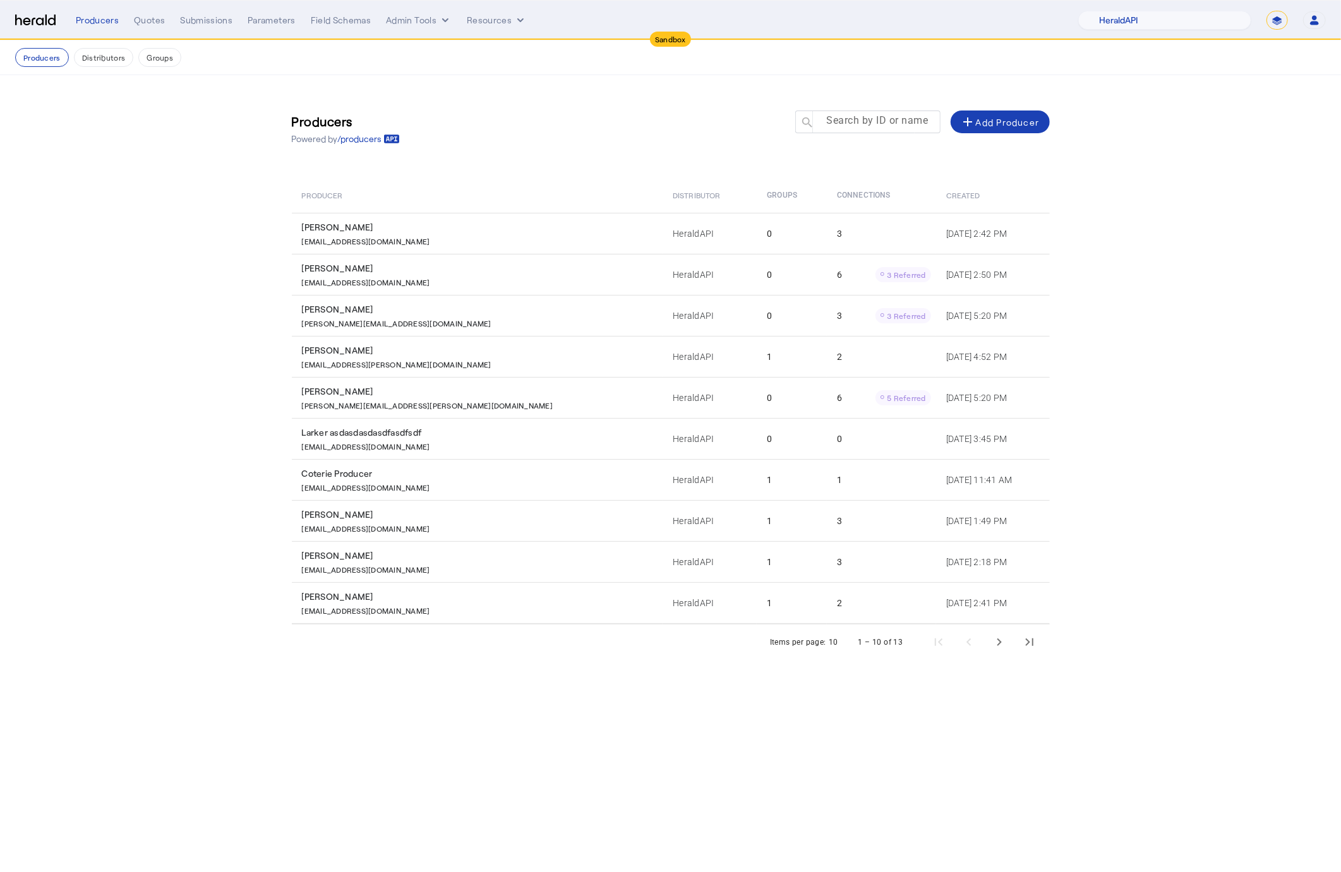
click at [838, 121] on mat-label "Search by ID or name" at bounding box center [877, 121] width 102 height 12
click at [838, 121] on input "Search by ID or name" at bounding box center [874, 121] width 114 height 15
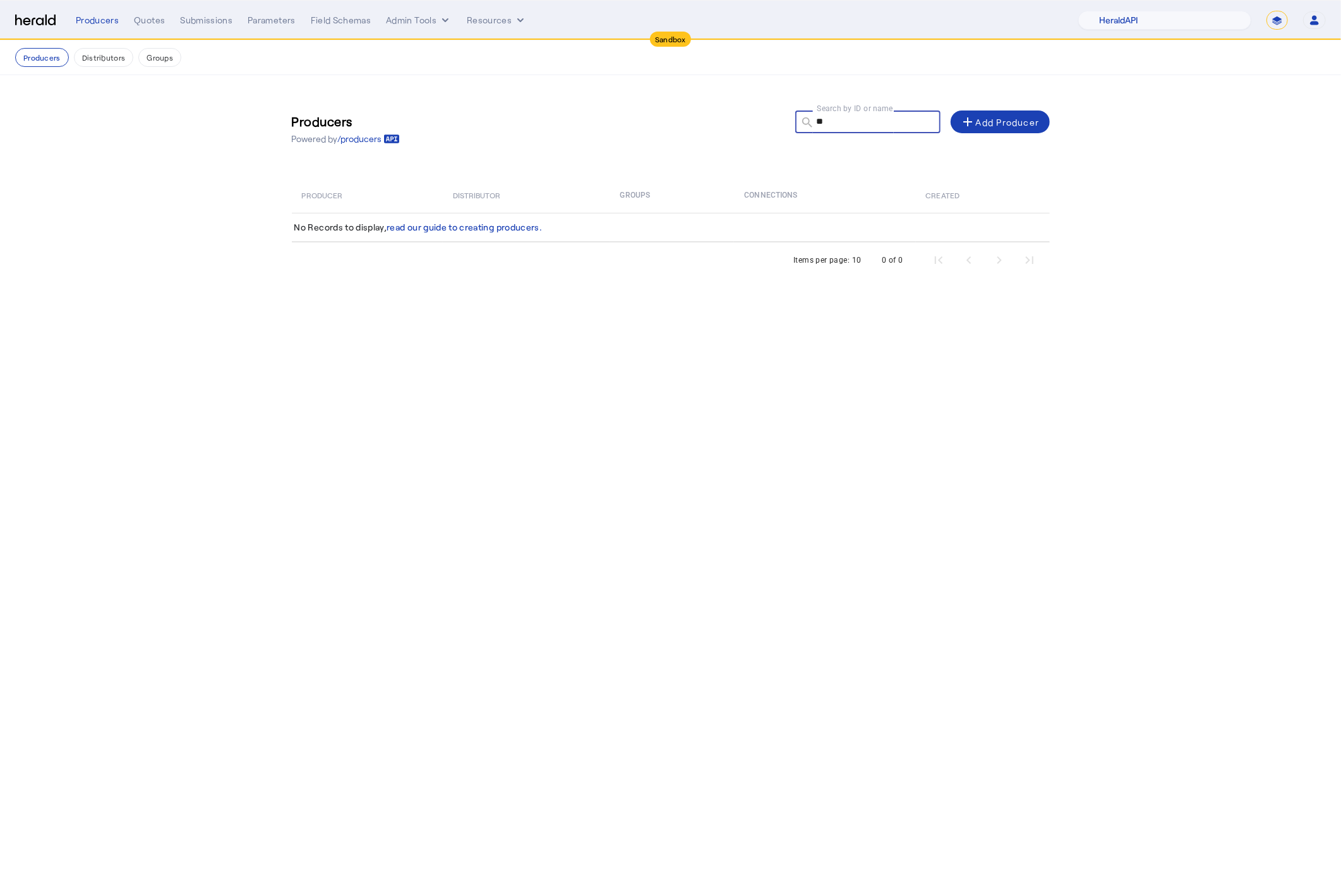
type input "*"
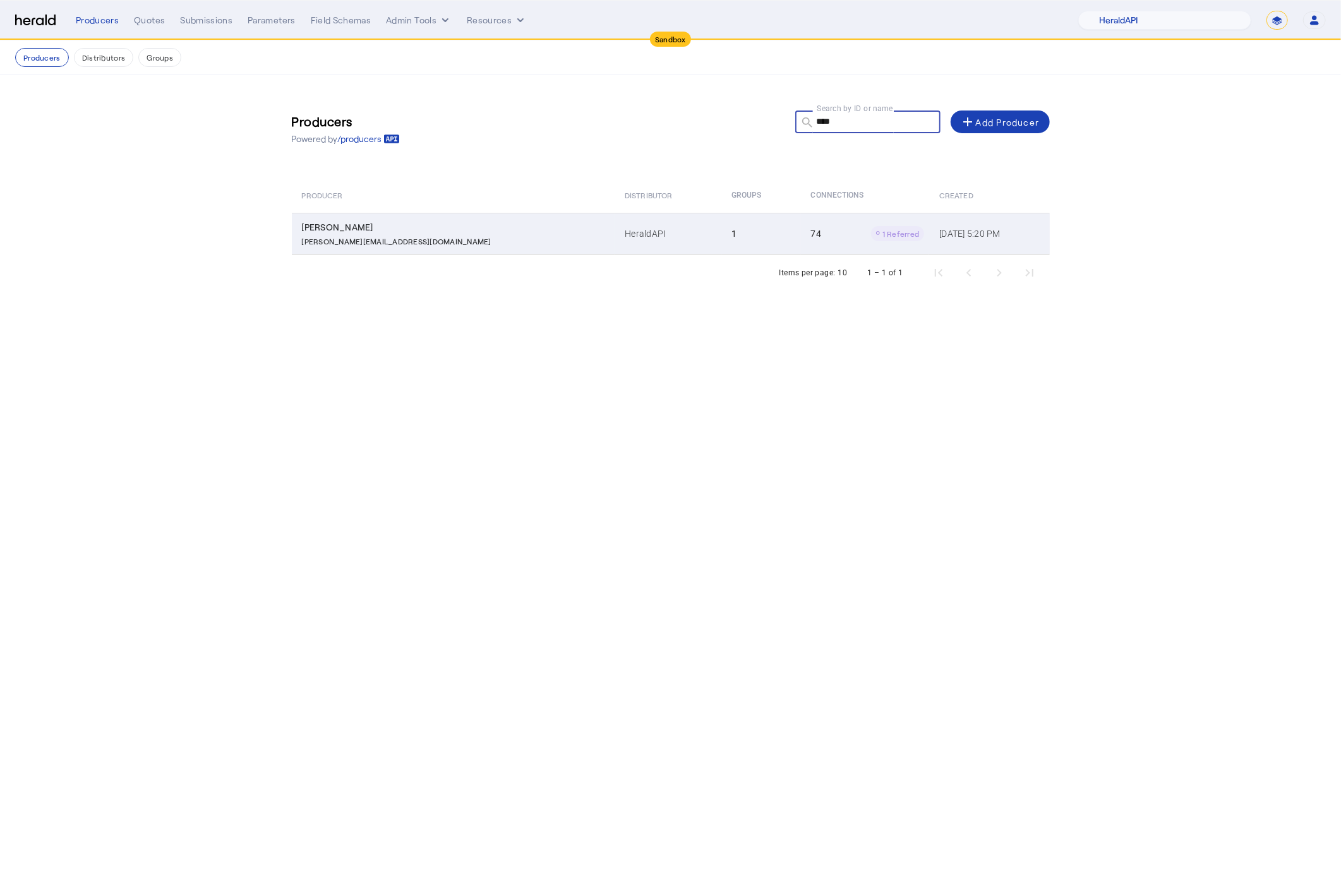
type input "****"
click at [384, 241] on p "duncan@heraldapi.com" at bounding box center [396, 240] width 189 height 13
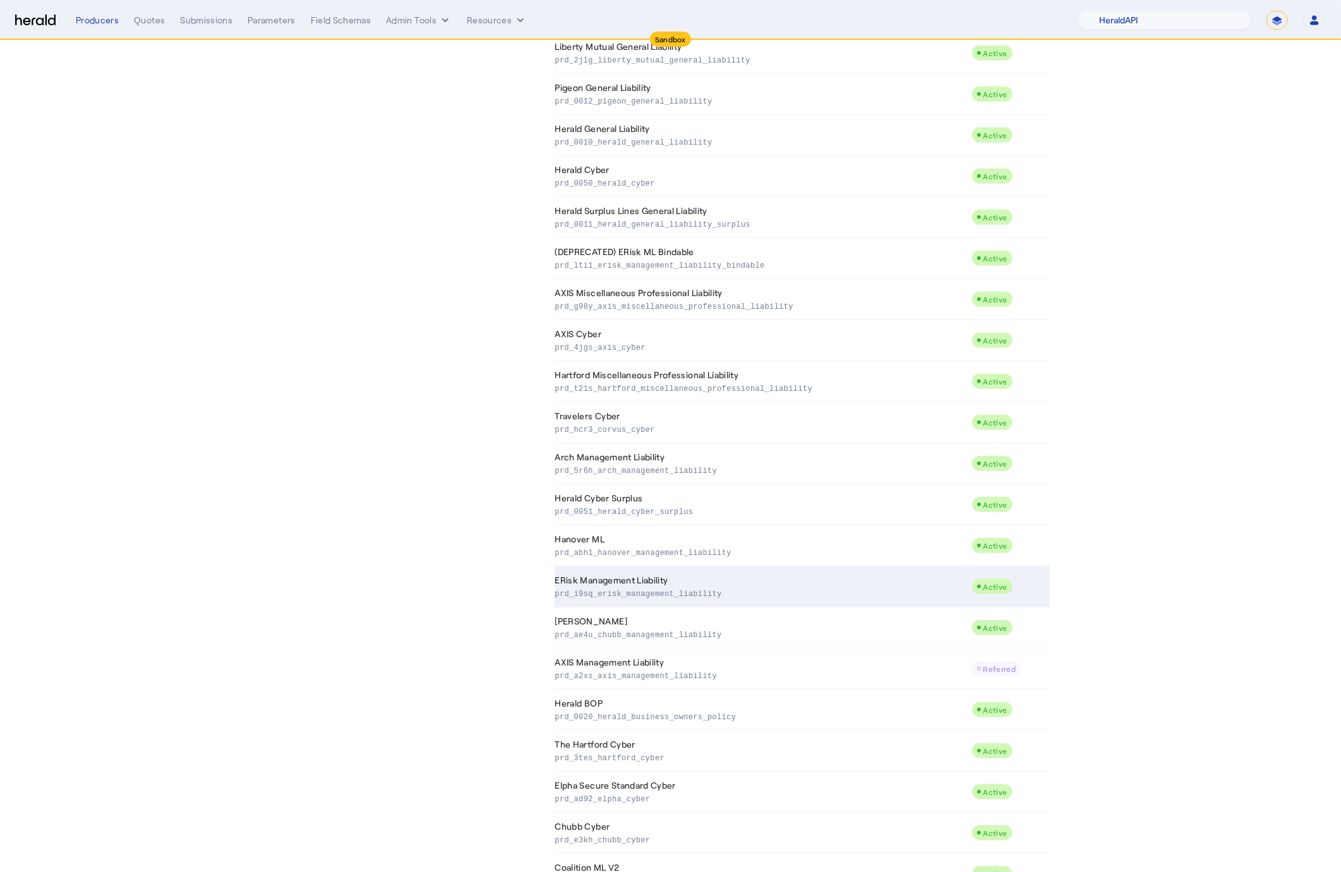
scroll to position [643, 0]
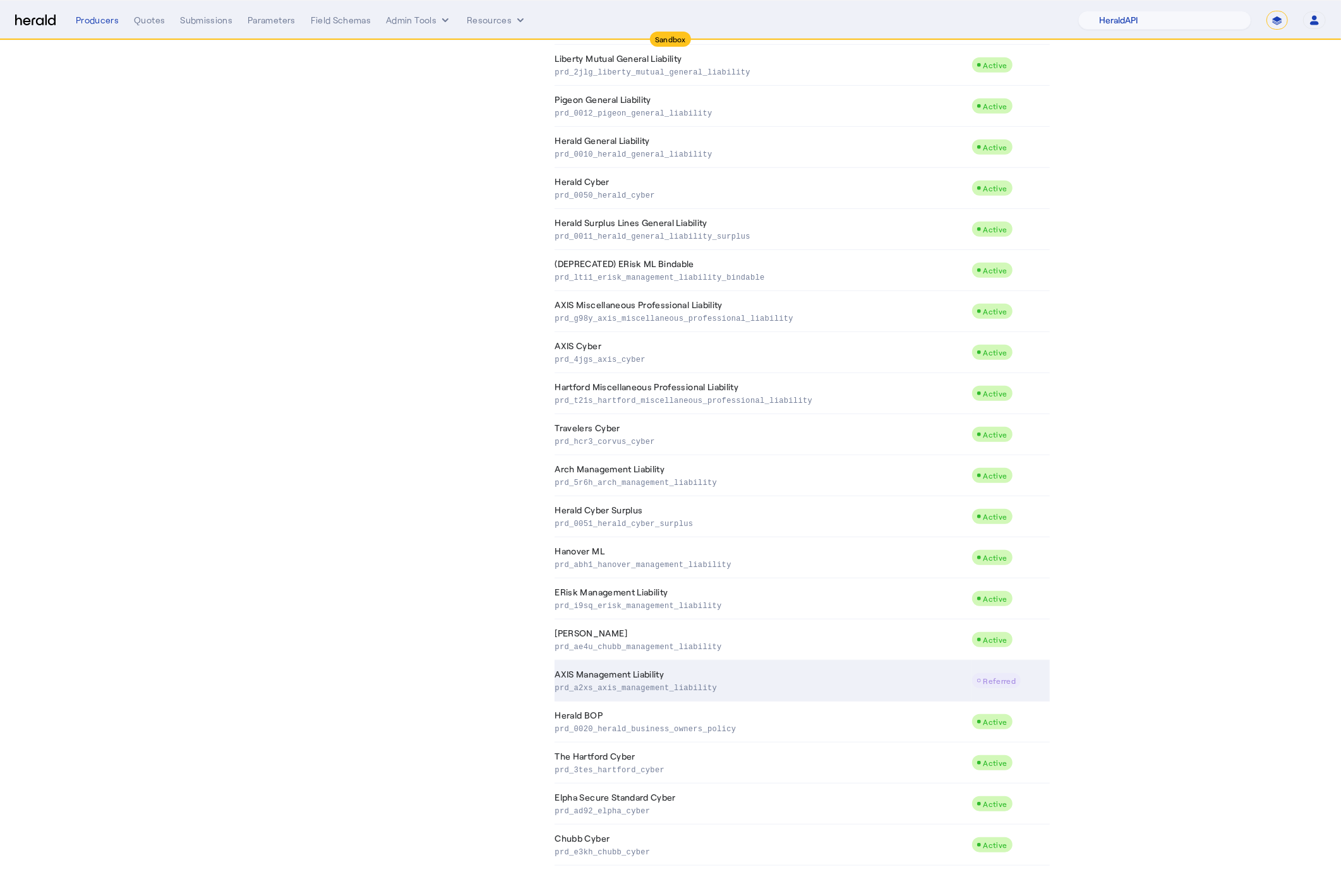
click at [692, 680] on td "AXIS Management Liability prd_a2xs_axis_management_liability" at bounding box center [763, 681] width 417 height 41
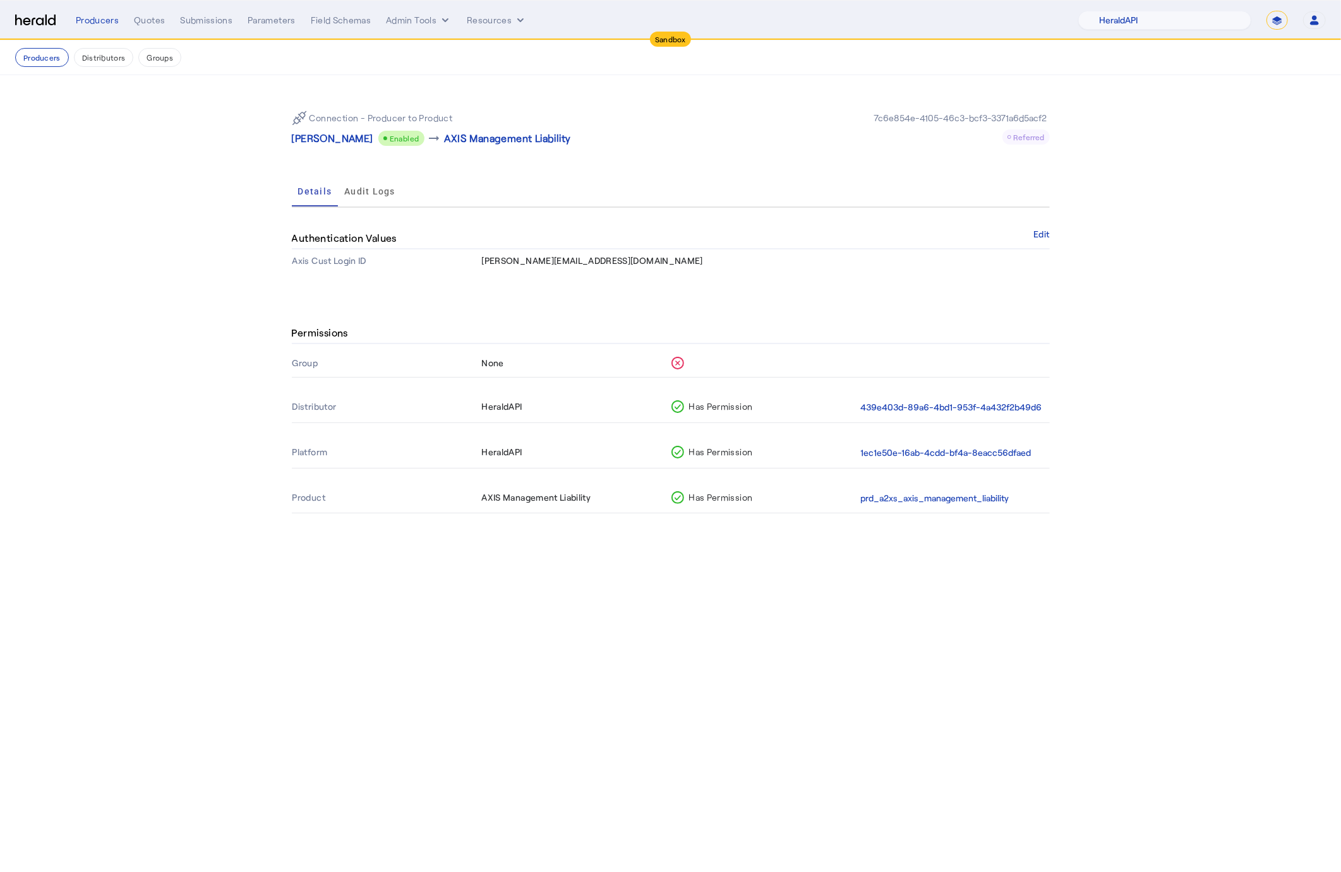
click at [527, 264] on span "[PERSON_NAME][EMAIL_ADDRESS][DOMAIN_NAME]" at bounding box center [592, 260] width 221 height 11
copy span "[PERSON_NAME][EMAIL_ADDRESS][DOMAIN_NAME]"
click at [150, 22] on div "Quotes" at bounding box center [149, 20] width 31 height 13
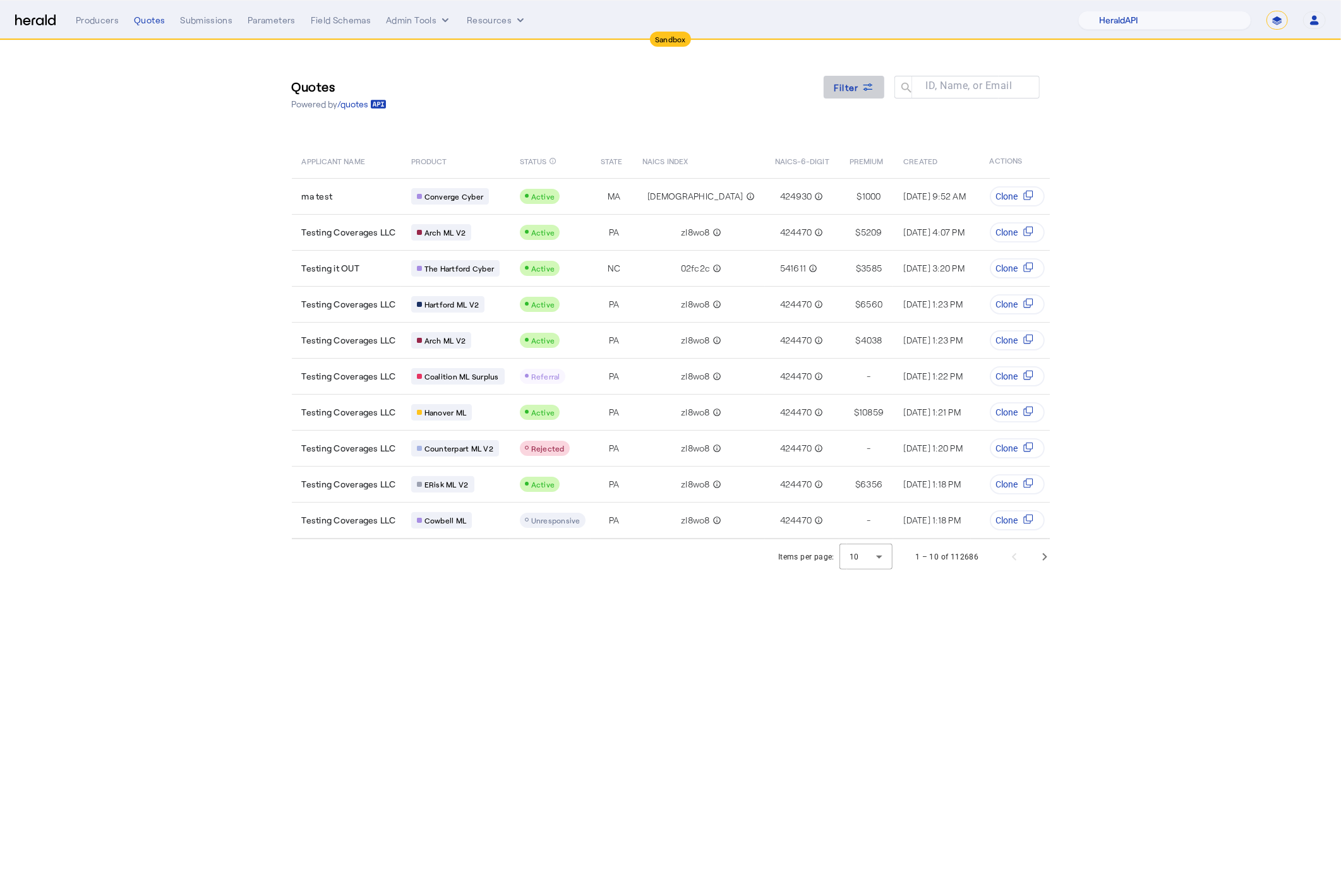
click at [852, 89] on span "Filter" at bounding box center [846, 87] width 25 height 13
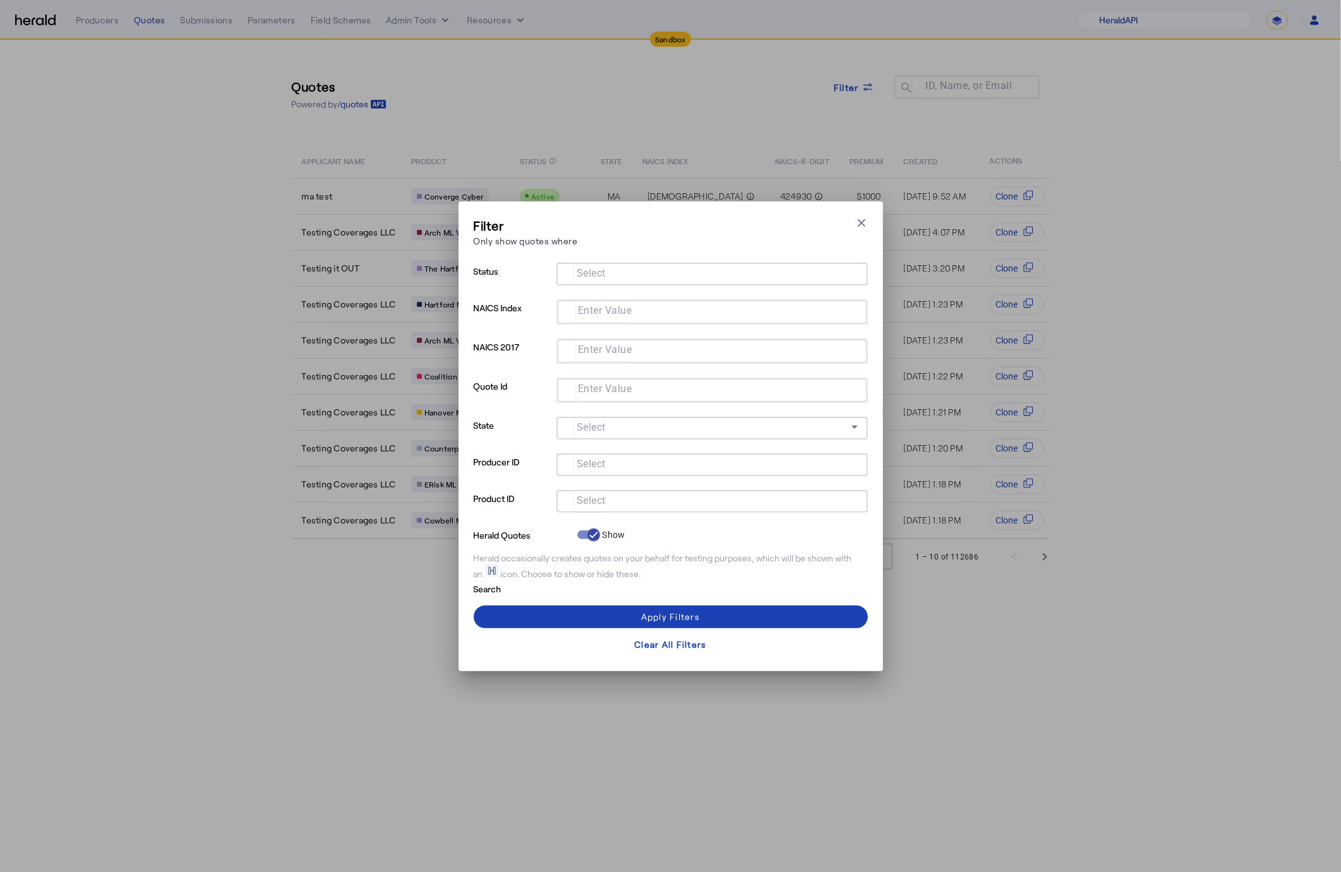
click at [703, 268] on input "Select" at bounding box center [710, 272] width 286 height 15
type input "**"
click at [601, 518] on div at bounding box center [711, 520] width 311 height 14
click at [591, 495] on mat-label "Select" at bounding box center [591, 501] width 29 height 12
click at [591, 493] on input "Select" at bounding box center [710, 500] width 286 height 15
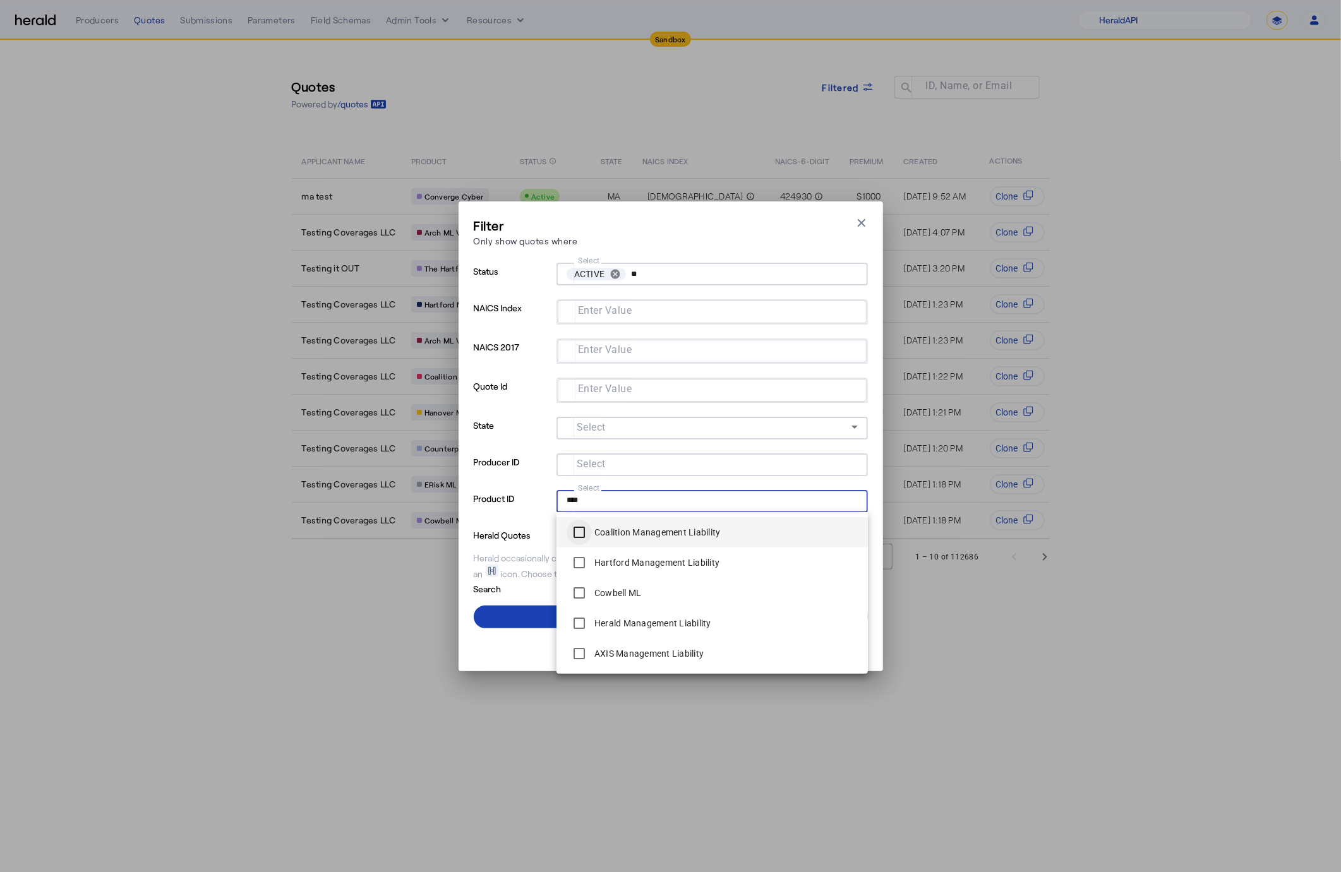
type input "****"
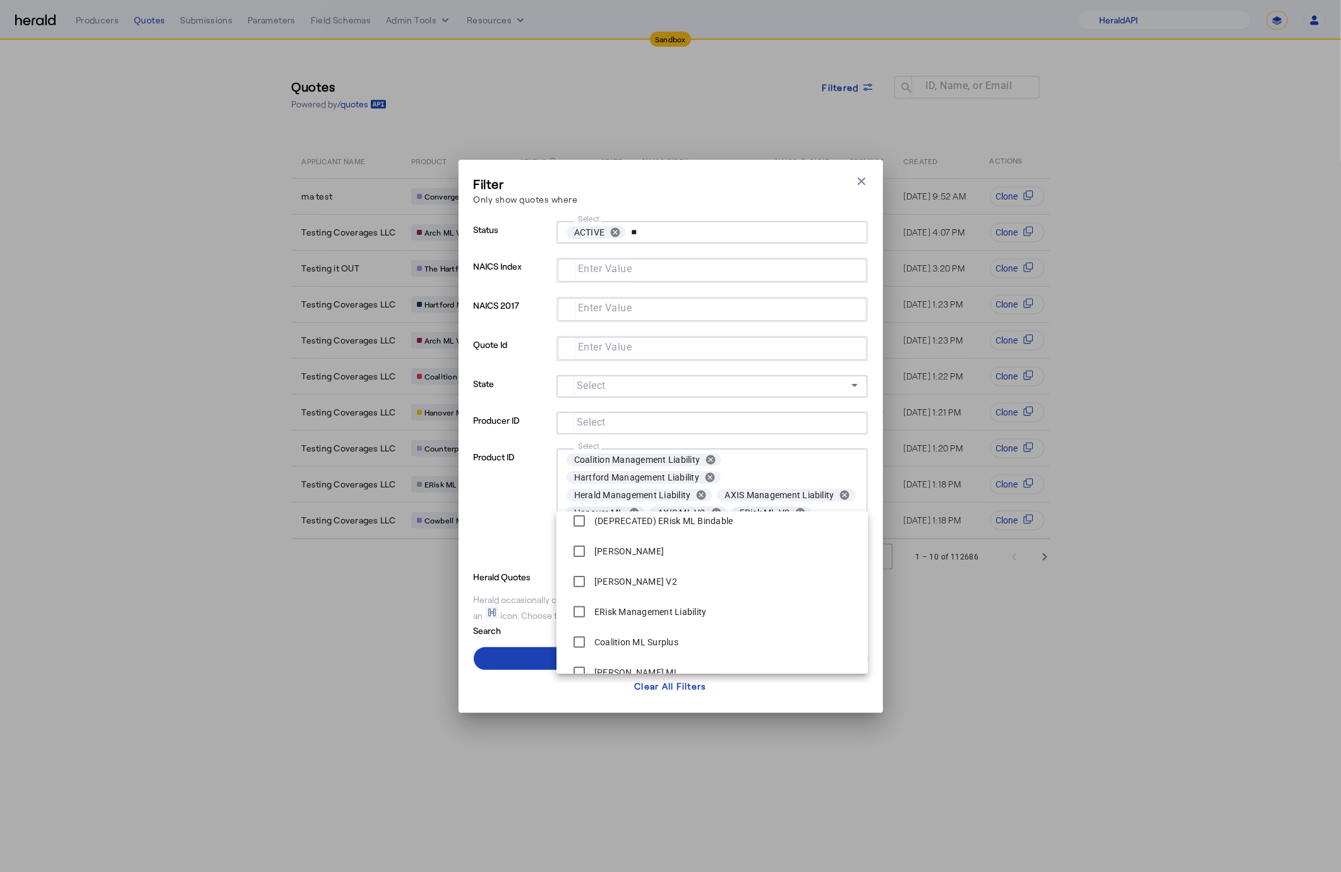
scroll to position [455, 0]
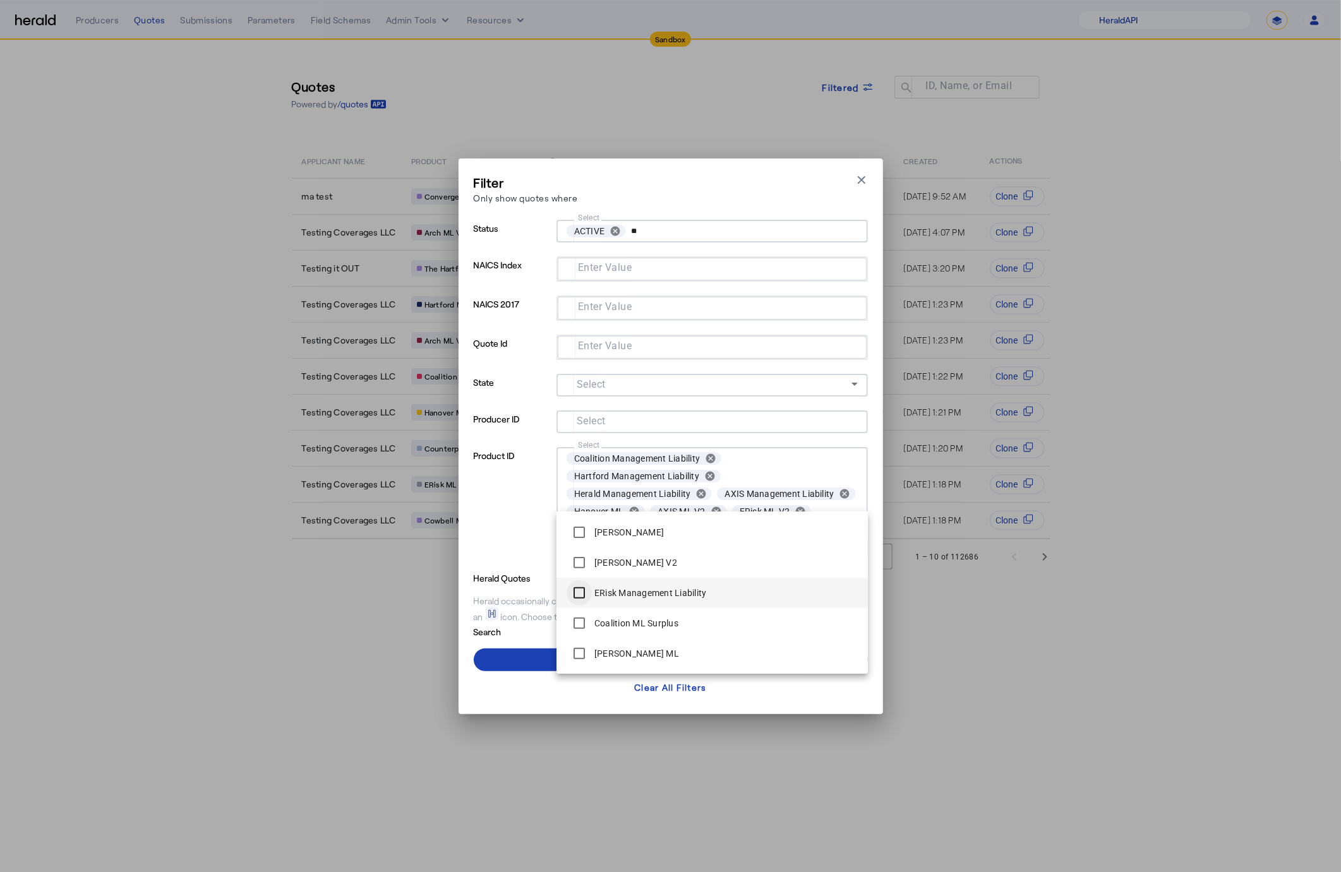
click at [577, 603] on div at bounding box center [579, 592] width 25 height 25
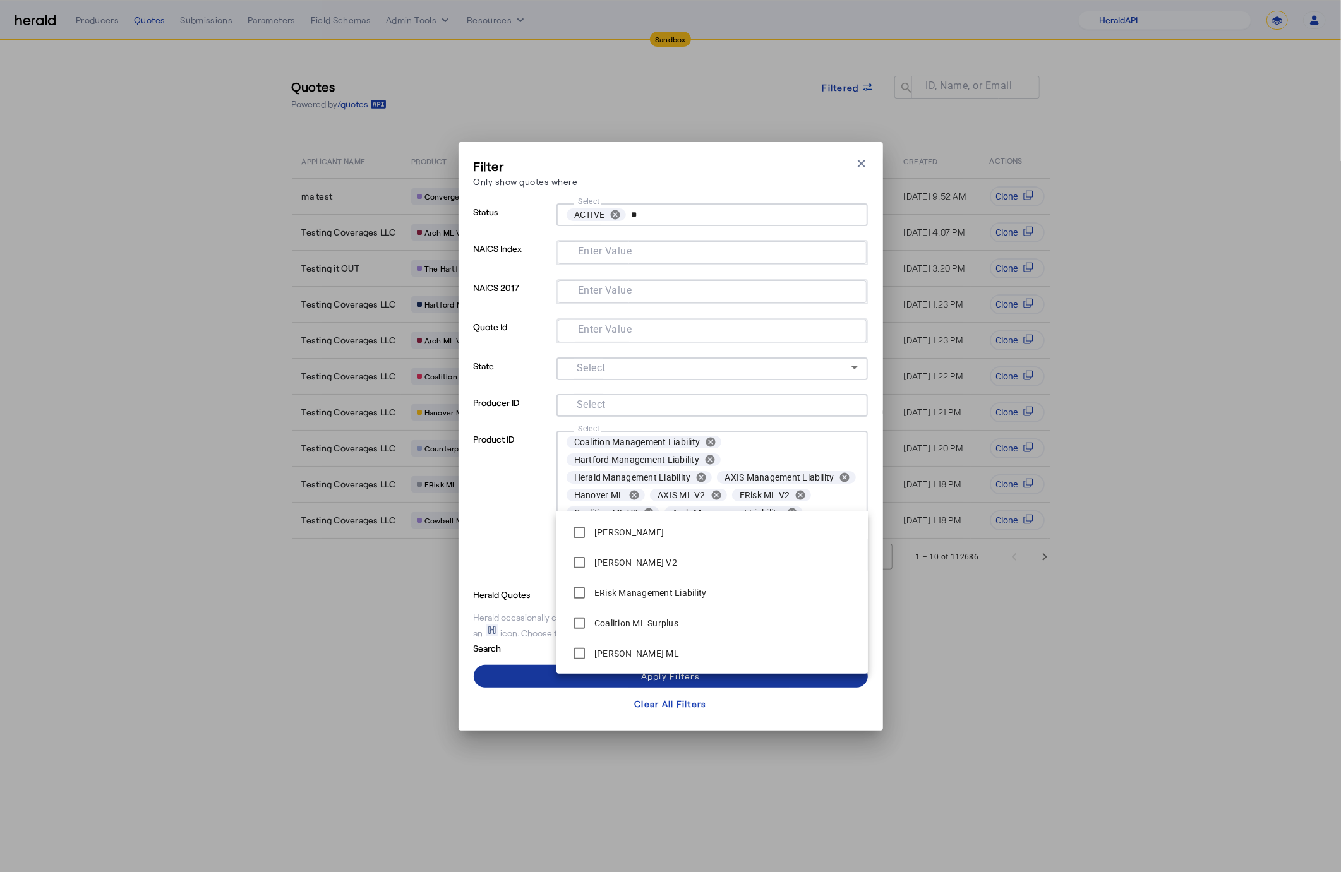
click at [508, 675] on span at bounding box center [671, 676] width 394 height 30
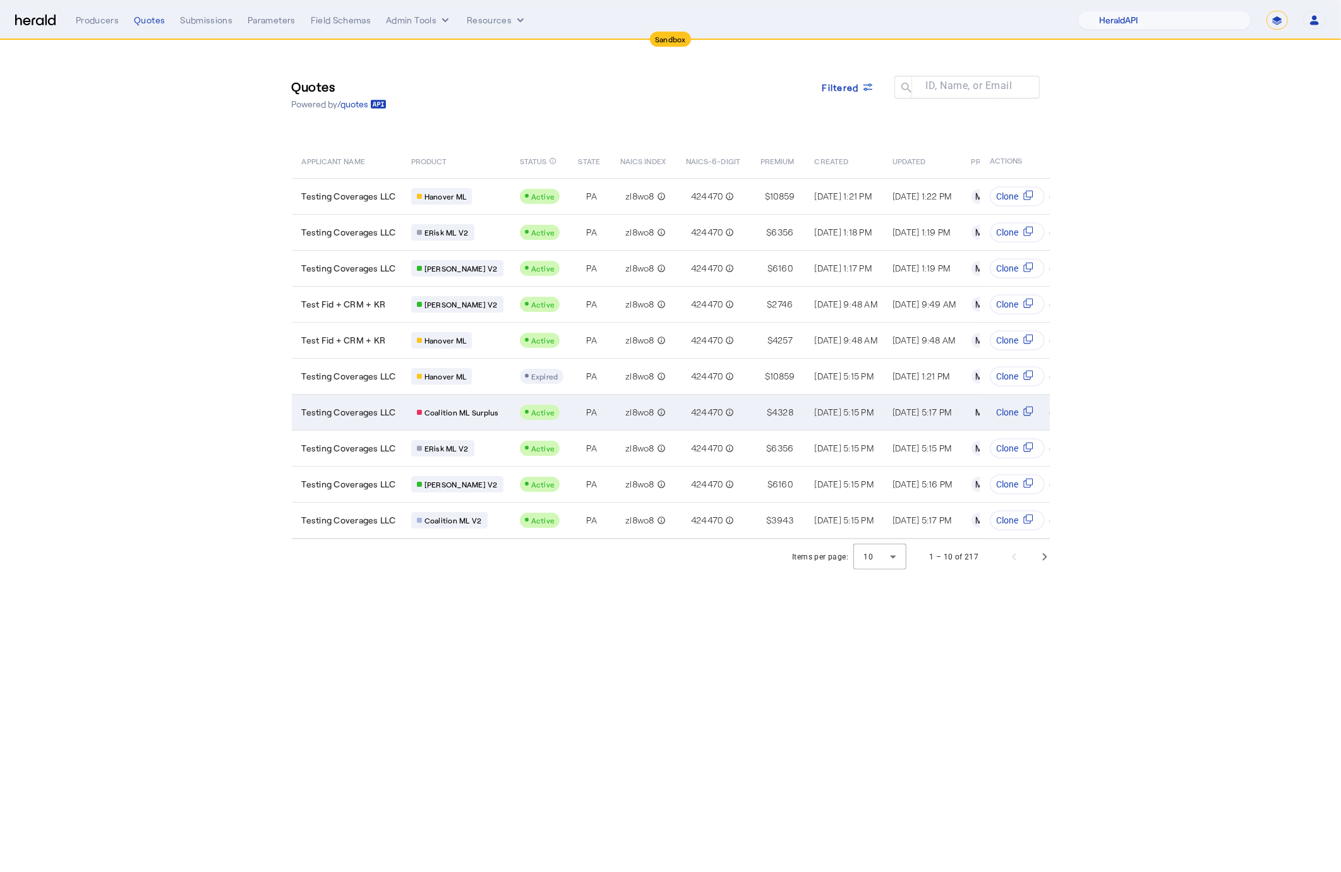
click at [384, 394] on td "Testing Coverages LLC" at bounding box center [346, 412] width 109 height 36
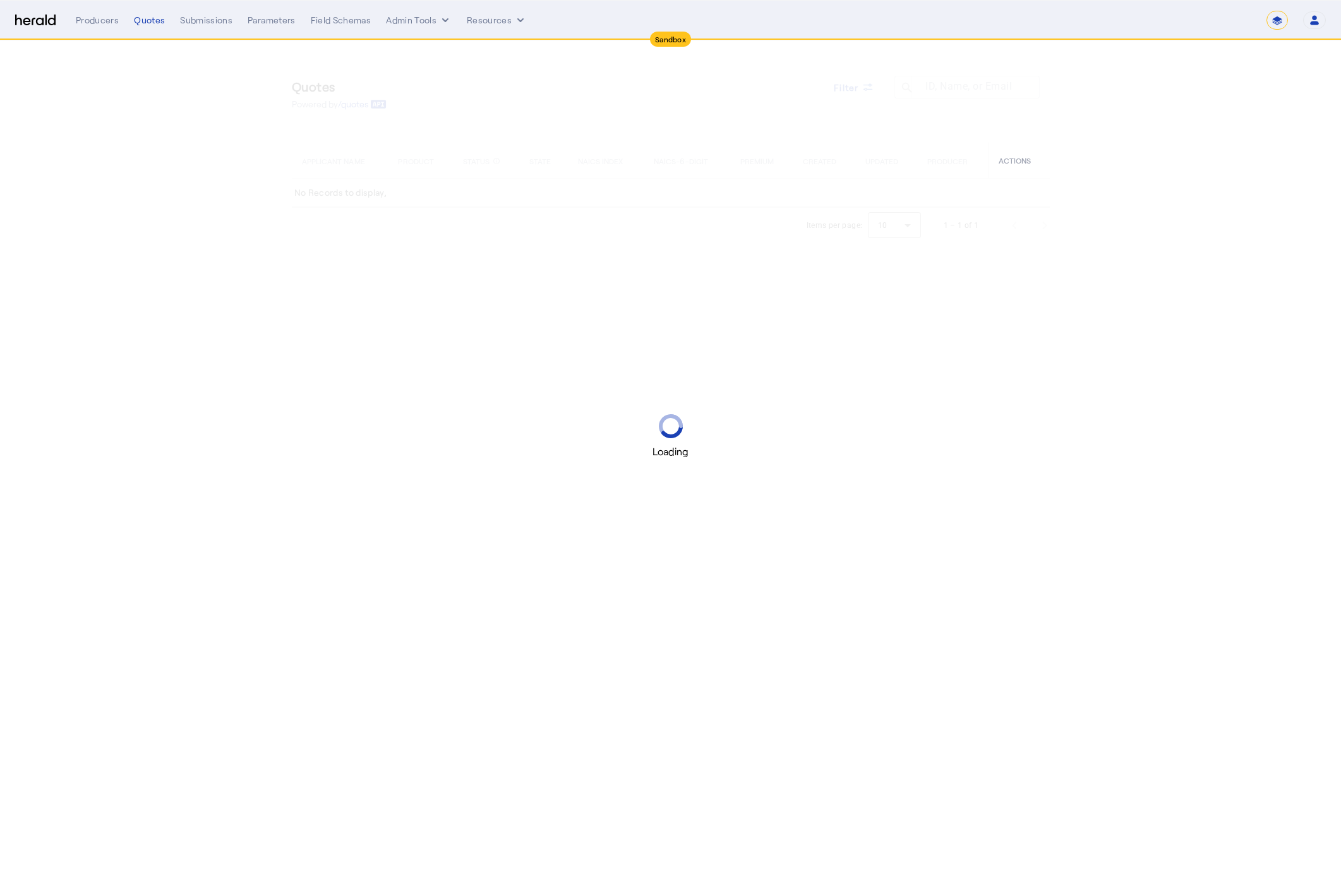
select select "*******"
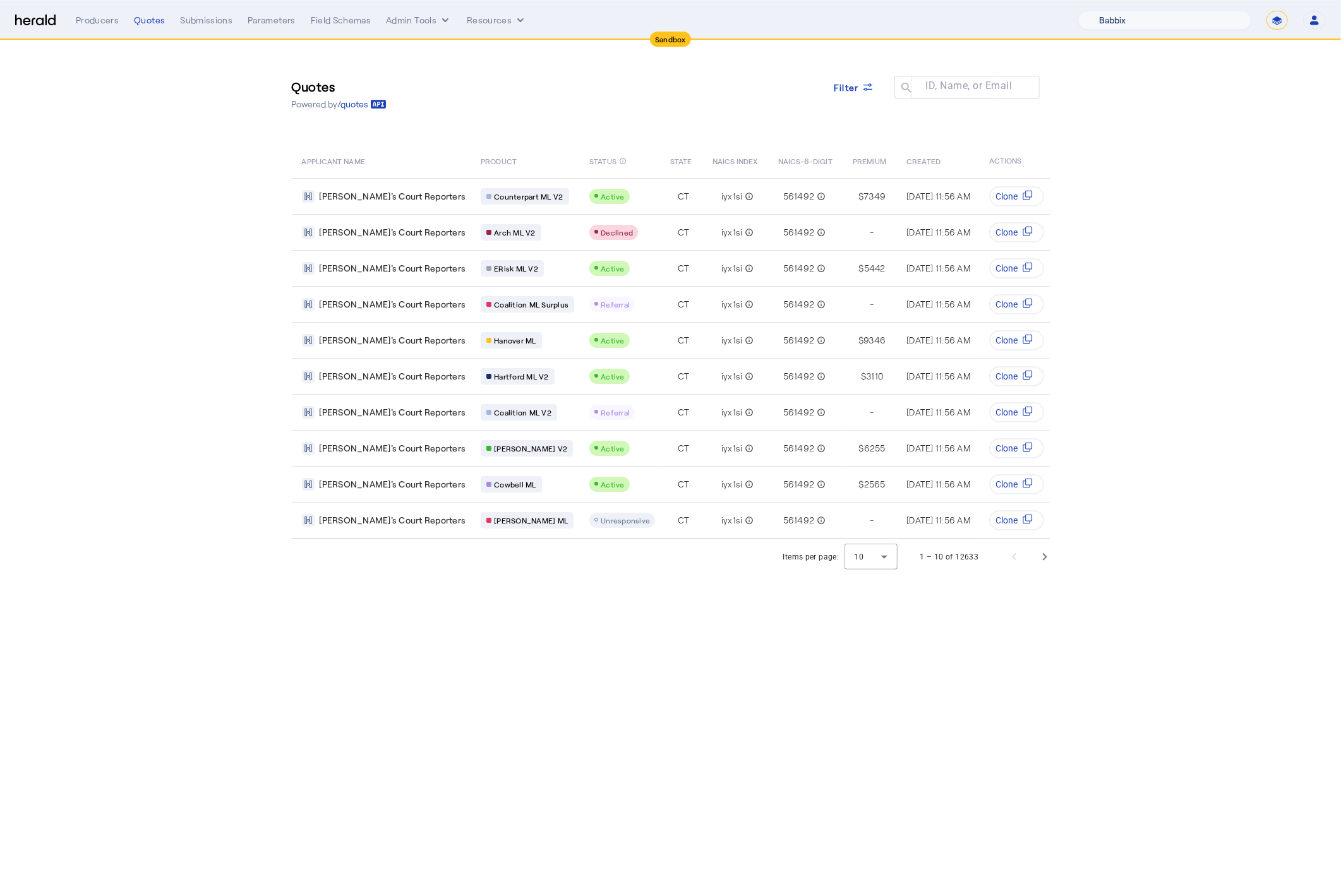
click at [1129, 20] on select "1Fort Acrisure Acturis Affinity Advisors Affinity Risk Agentero AmWins Anzen Ao…" at bounding box center [1164, 20] width 173 height 19
select select "pfm_2v8p_herald_api"
click at [1108, 11] on select "1Fort Acrisure Acturis Affinity Advisors Affinity Risk Agentero AmWins Anzen Ao…" at bounding box center [1164, 20] width 173 height 19
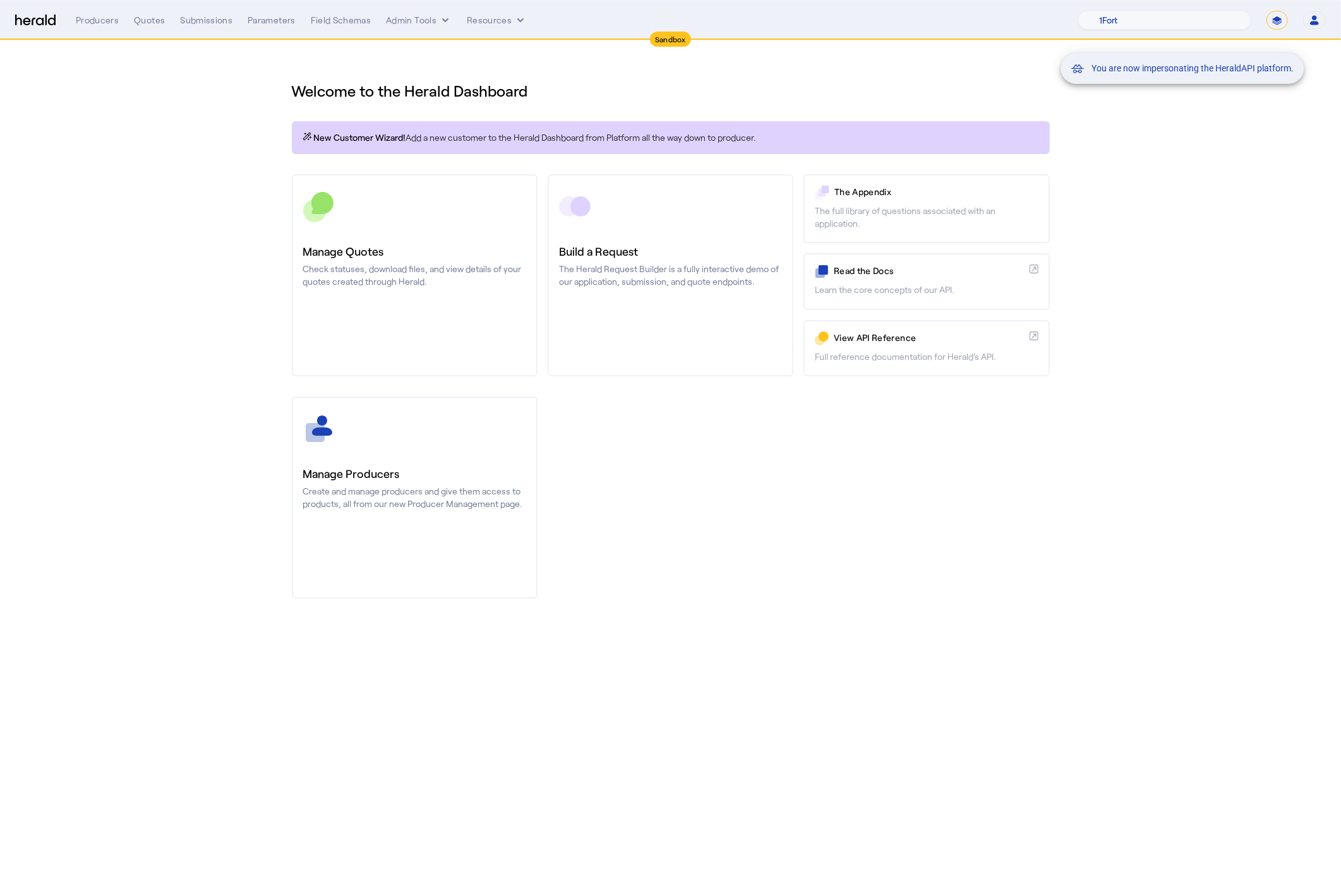
click at [203, 19] on div "You are now impersonating the HeraldAPI platform." at bounding box center [670, 436] width 1341 height 872
click at [203, 16] on div "Submissions" at bounding box center [206, 20] width 52 height 13
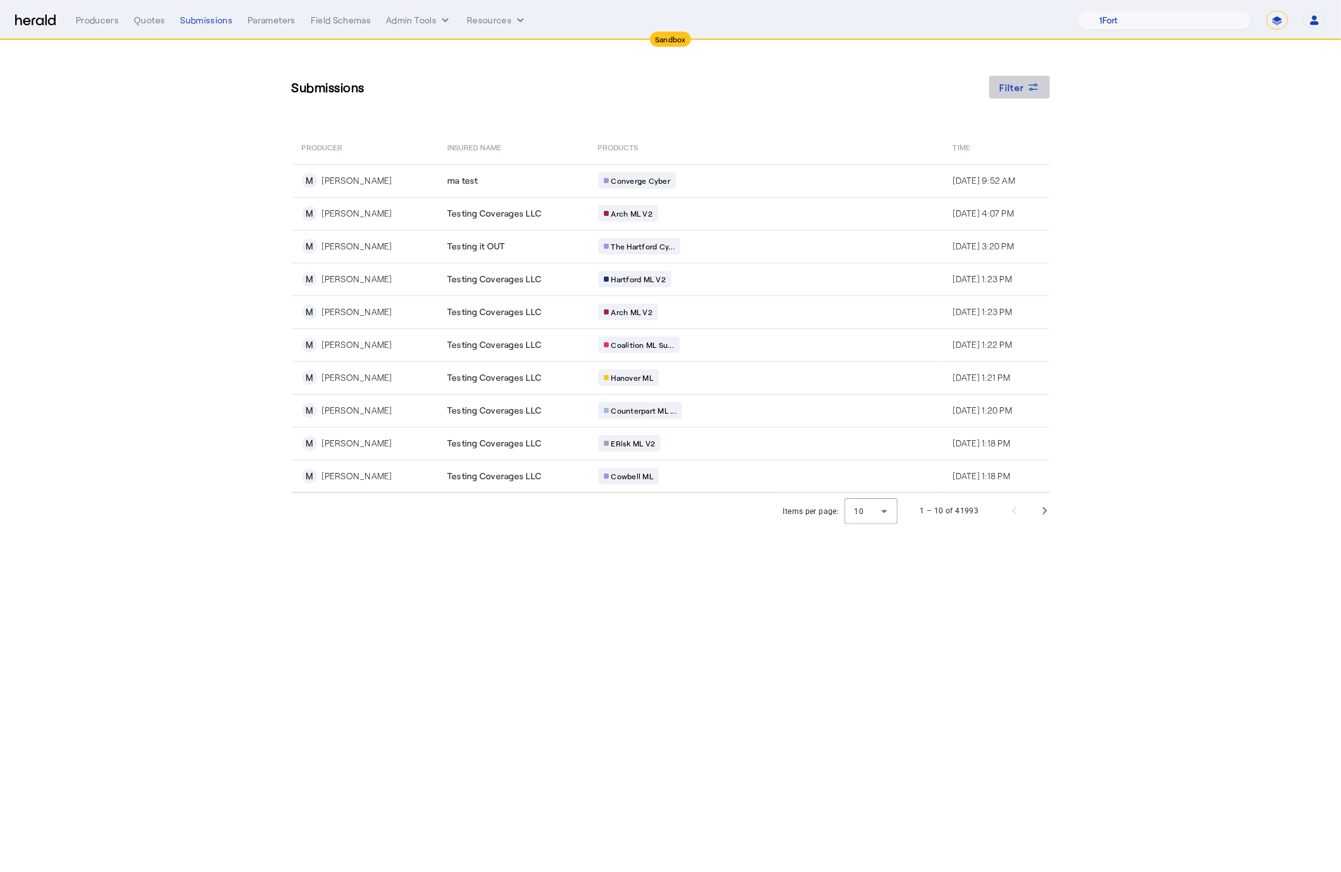
click at [1025, 95] on span at bounding box center [1019, 87] width 61 height 30
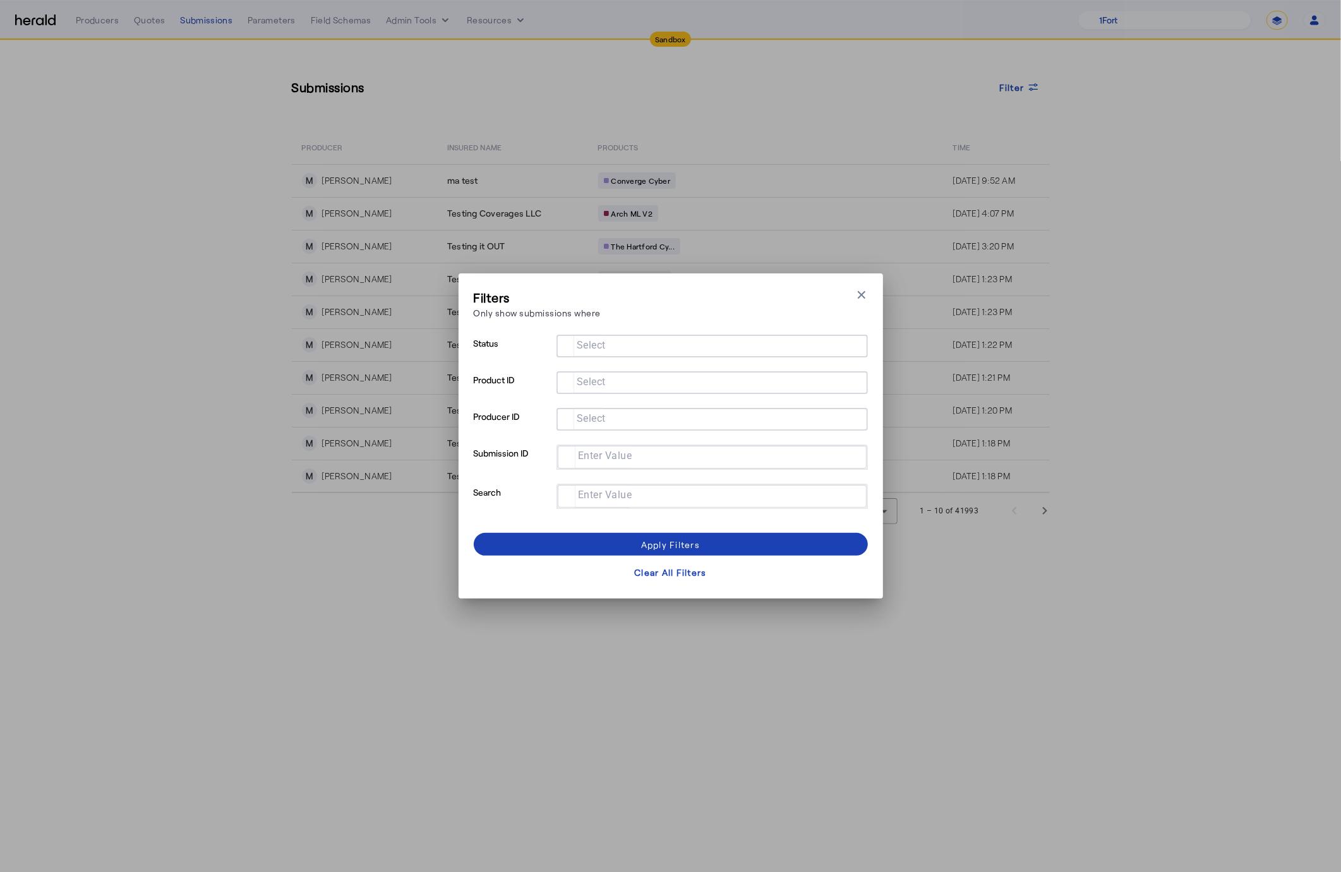
click at [627, 448] on div at bounding box center [712, 457] width 289 height 23
paste input "**********"
type input "**********"
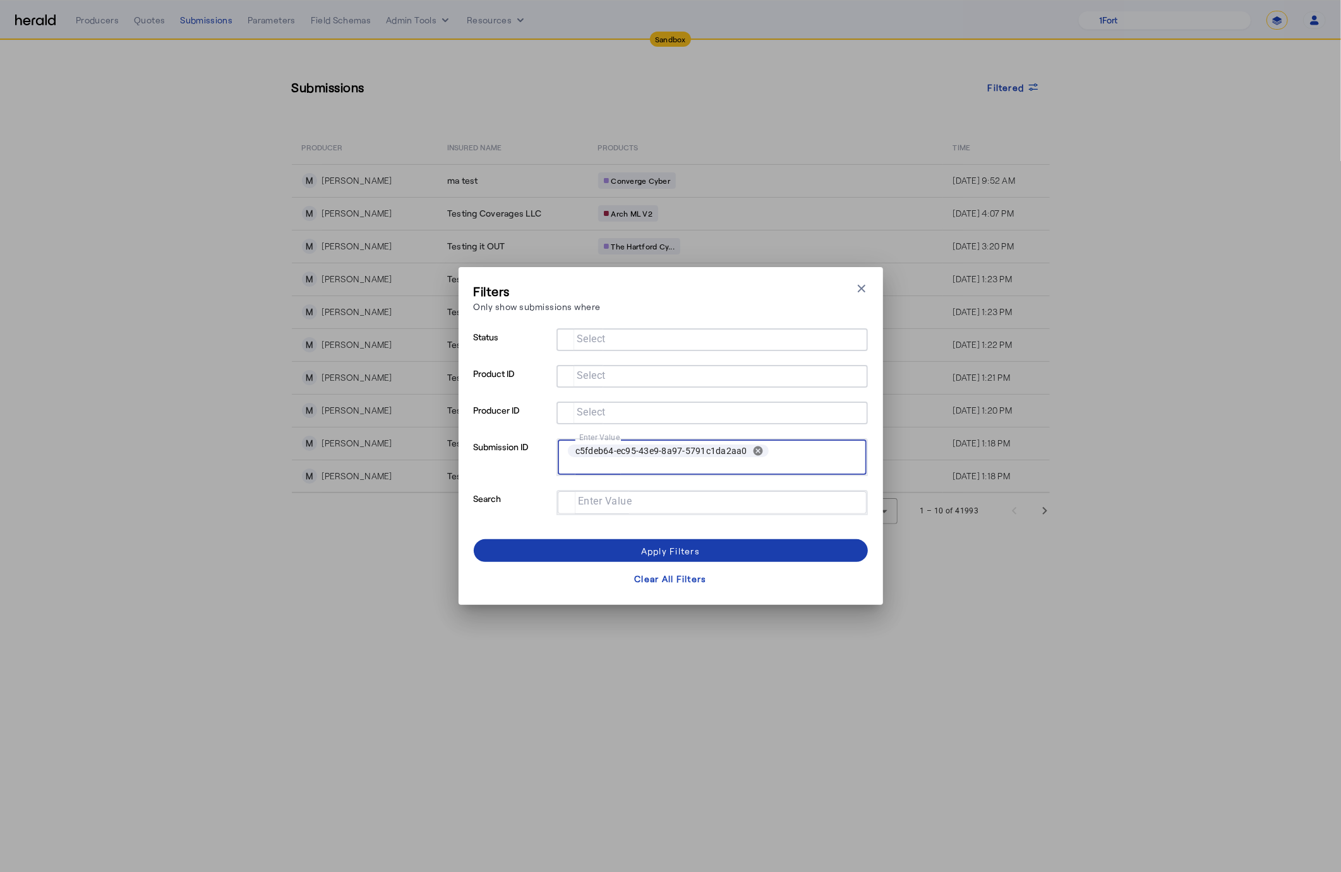
click at [729, 540] on span at bounding box center [671, 551] width 394 height 30
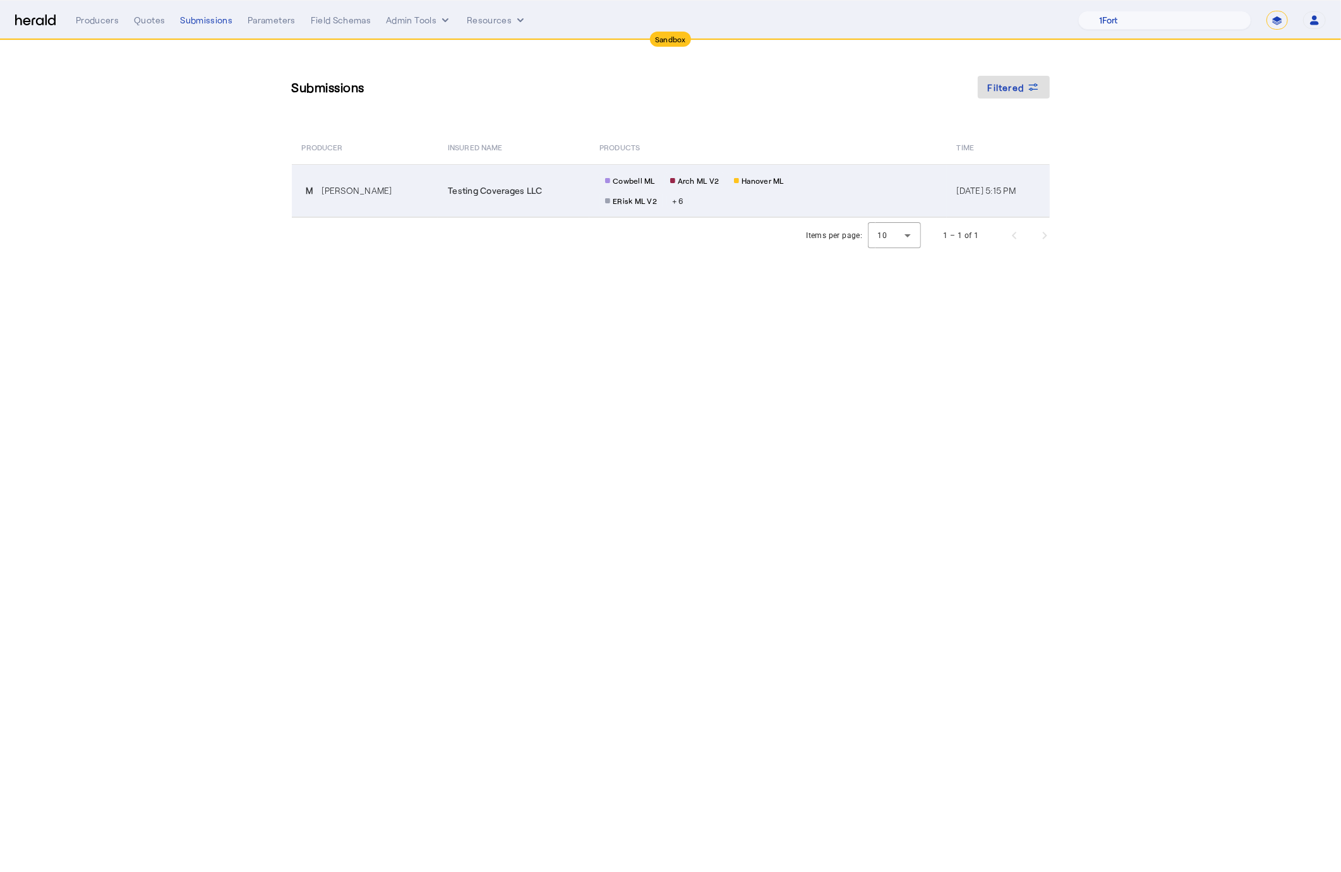
click at [480, 207] on td "Testing Coverages LLC" at bounding box center [514, 190] width 152 height 53
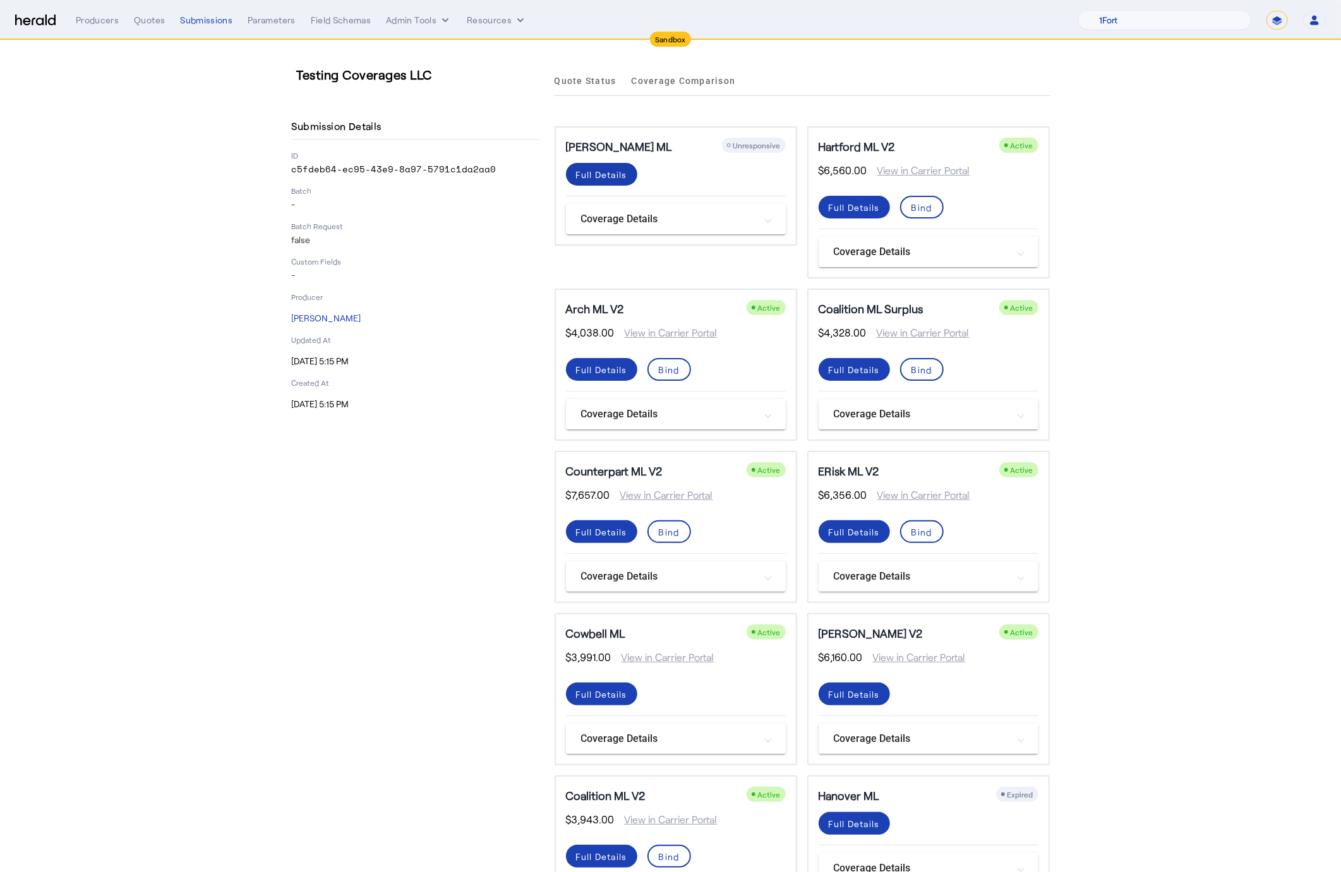
click at [594, 176] on div "Full Details" at bounding box center [601, 174] width 51 height 13
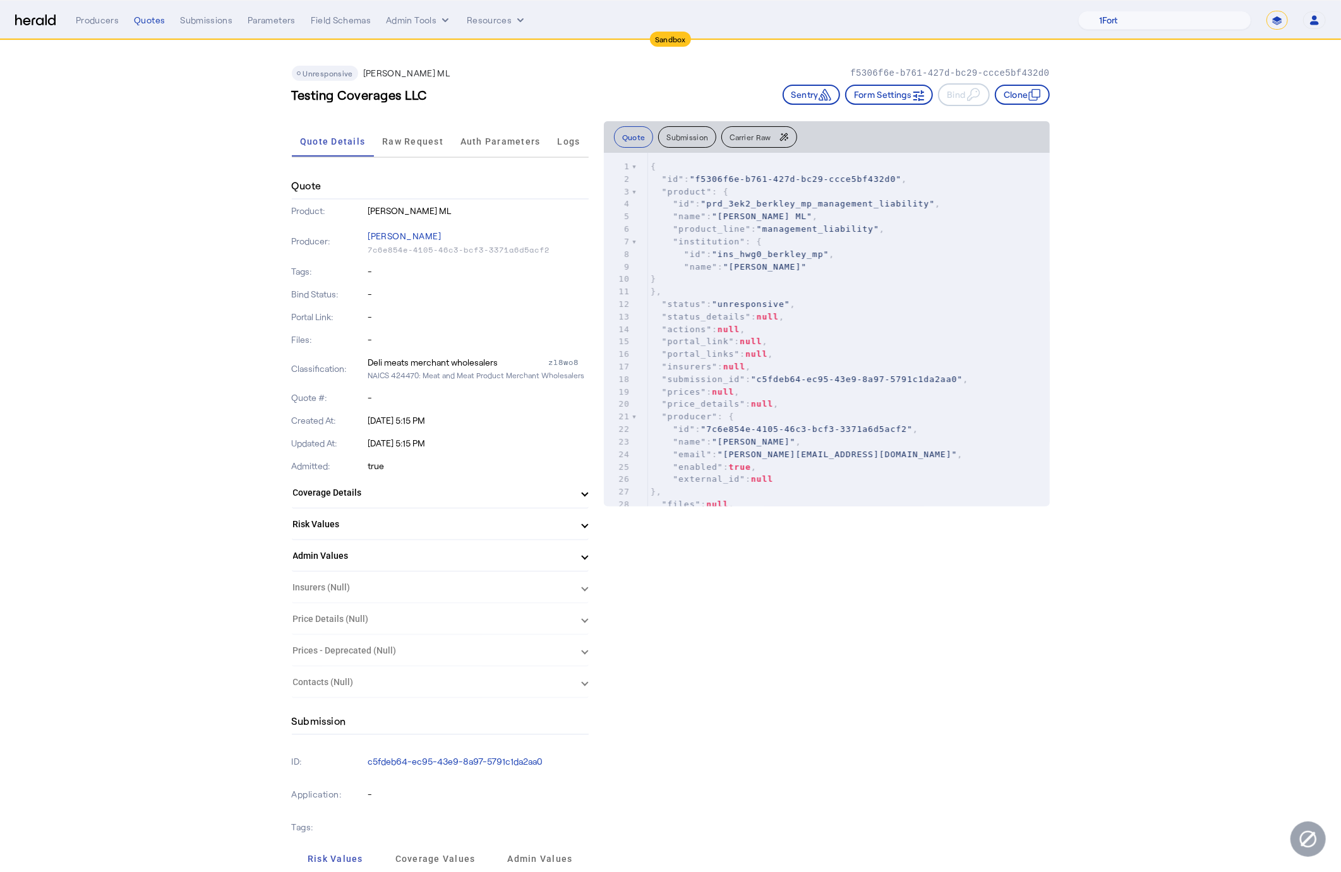
click at [563, 361] on div "zl8wo8" at bounding box center [568, 362] width 40 height 13
copy div "zl8wo8"
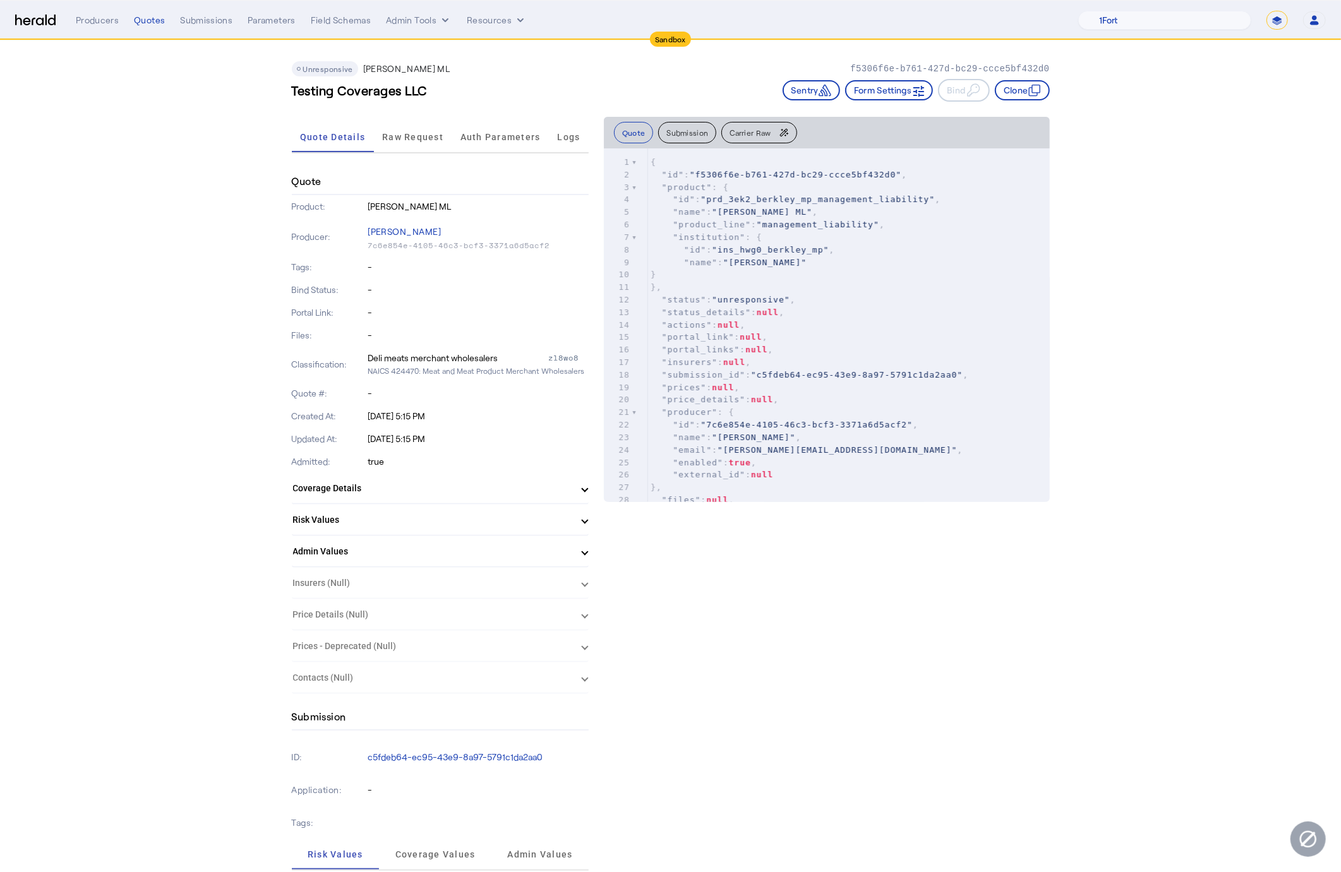
click at [505, 513] on mat-panel-title "Risk Values" at bounding box center [432, 519] width 279 height 13
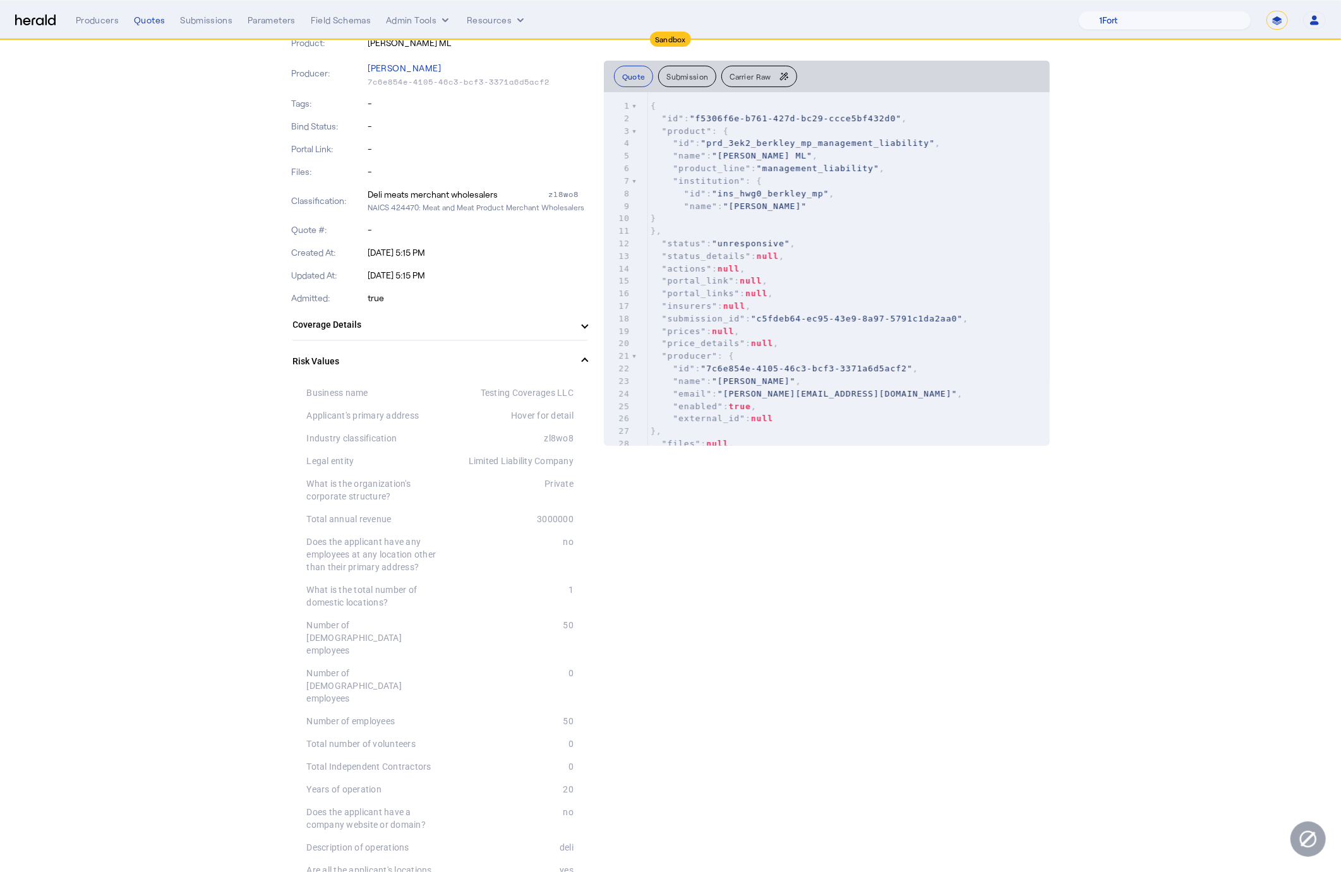
scroll to position [169, 0]
drag, startPoint x: 532, startPoint y: 455, endPoint x: 368, endPoint y: 445, distance: 164.5
click at [532, 455] on div "Limited Liability Company" at bounding box center [506, 459] width 133 height 13
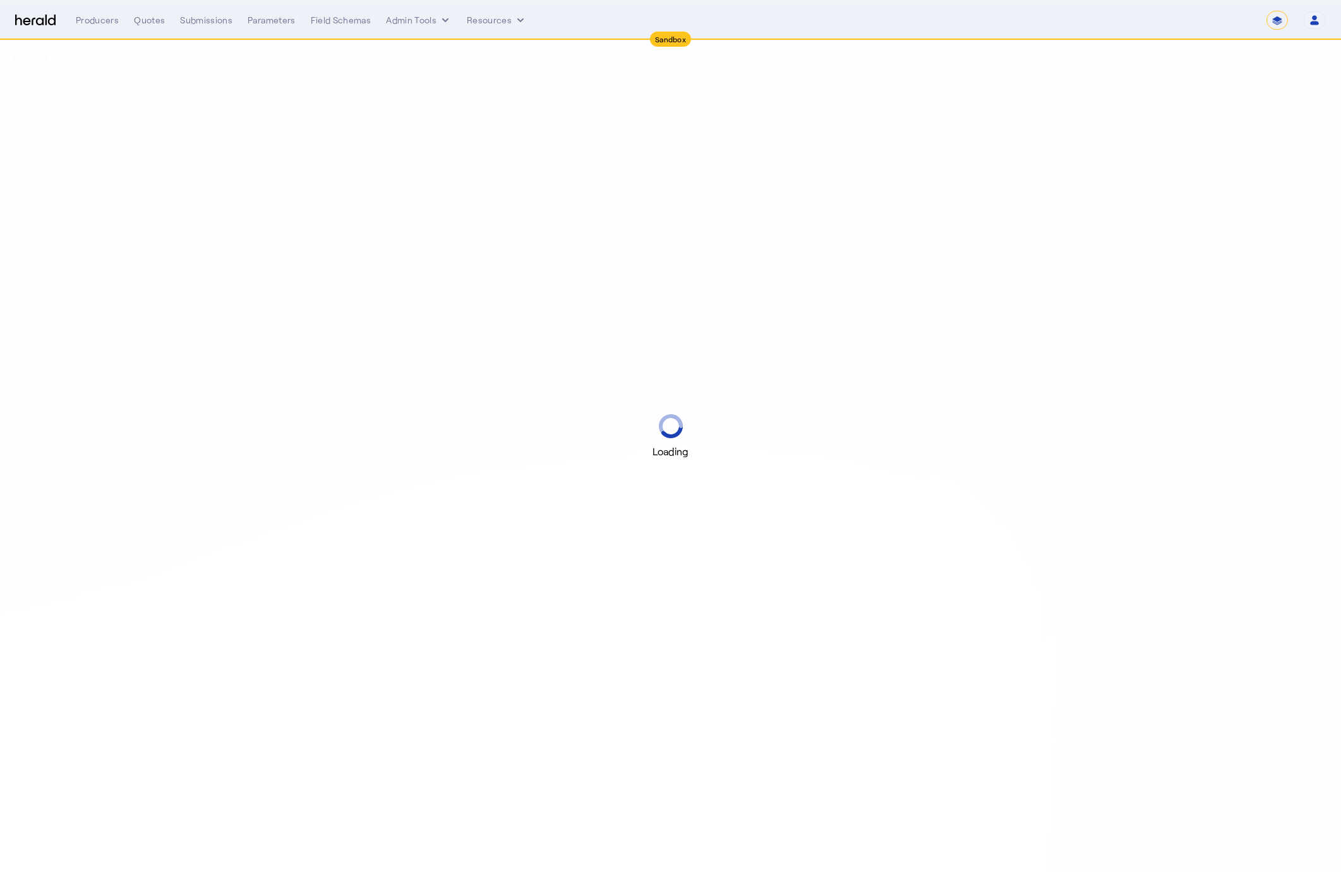
select select "*******"
select select "pfm_2v8p_herald_api"
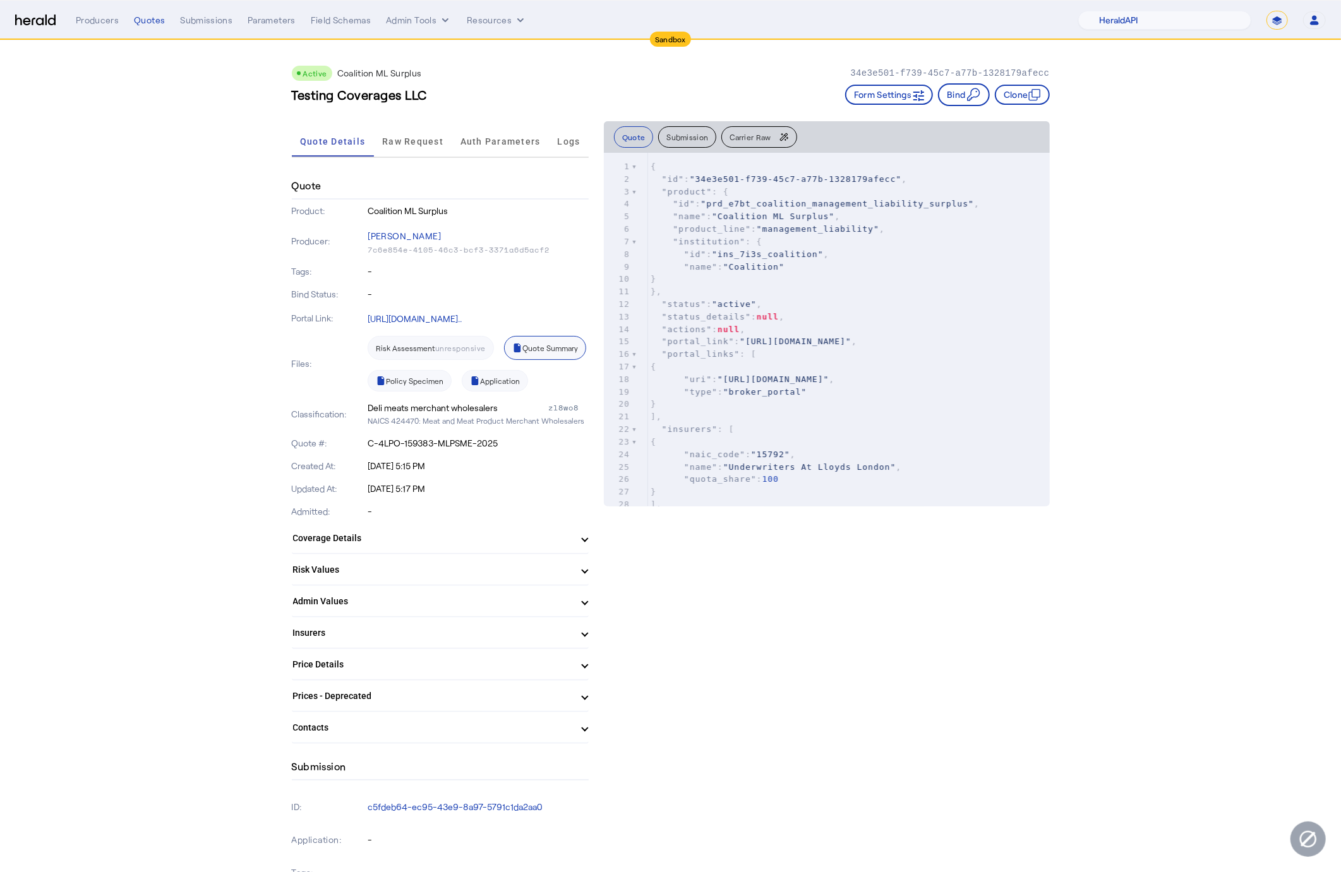
click at [504, 360] on link "Quote Summary" at bounding box center [545, 348] width 82 height 24
